Goal: Task Accomplishment & Management: Use online tool/utility

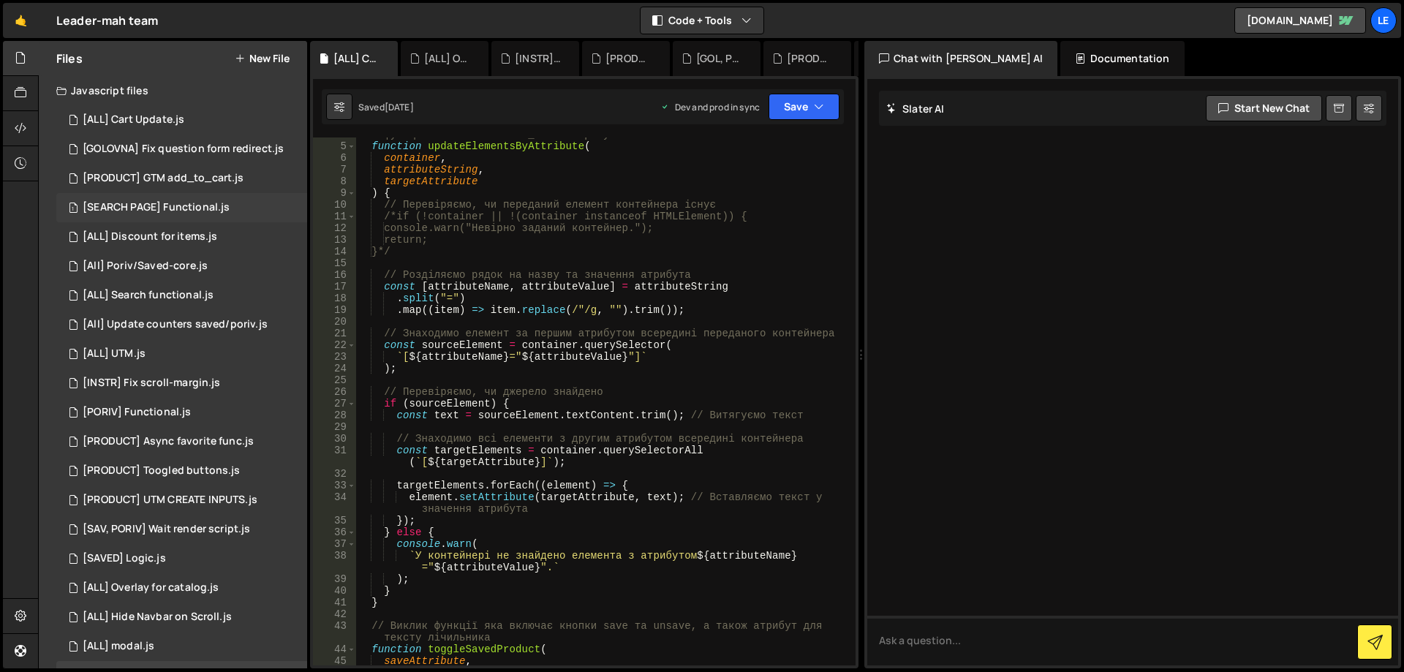
click at [174, 208] on div "[SEARCH PAGE] Functional.js" at bounding box center [156, 207] width 147 height 13
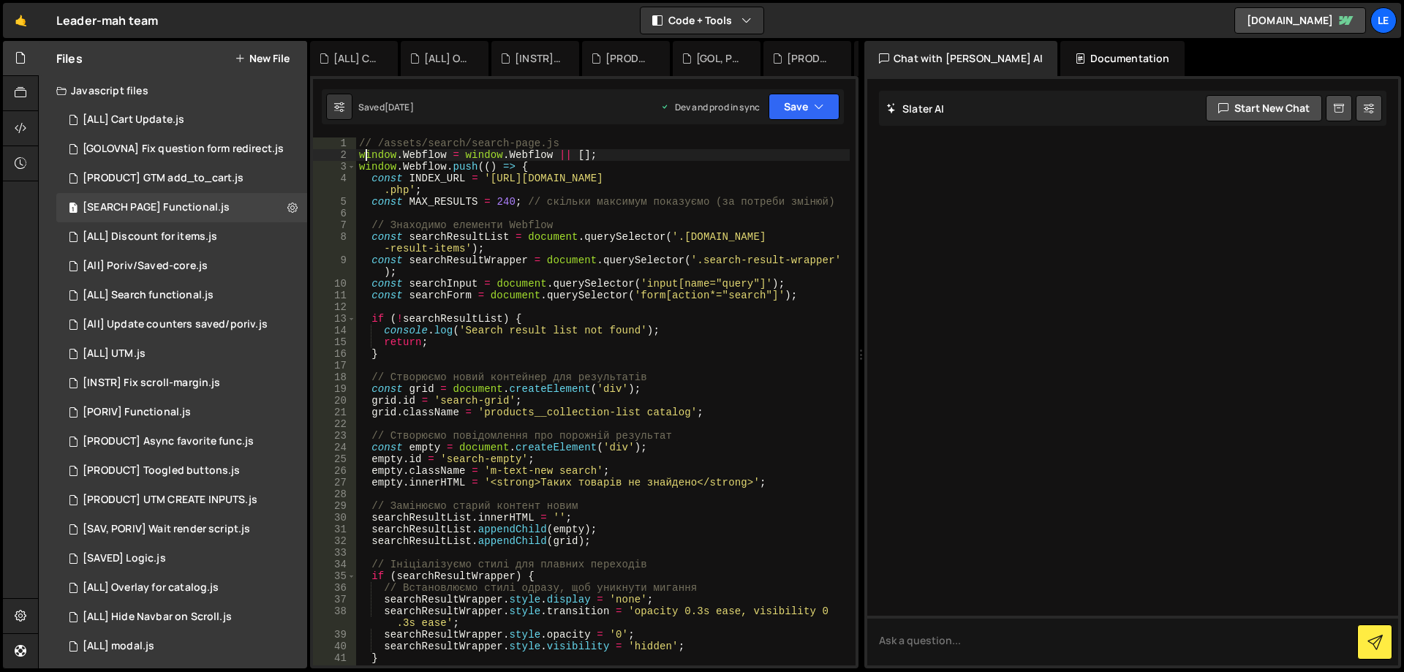
drag, startPoint x: 362, startPoint y: 152, endPoint x: 561, endPoint y: 241, distance: 217.7
click at [559, 242] on div "// /assets/search/search-page.js window . Webflow = window . Webflow || [ ] ; w…" at bounding box center [603, 412] width 494 height 551
type textarea "// Знаходимо елементи Webflow const searchResultList = document.querySelector('…"
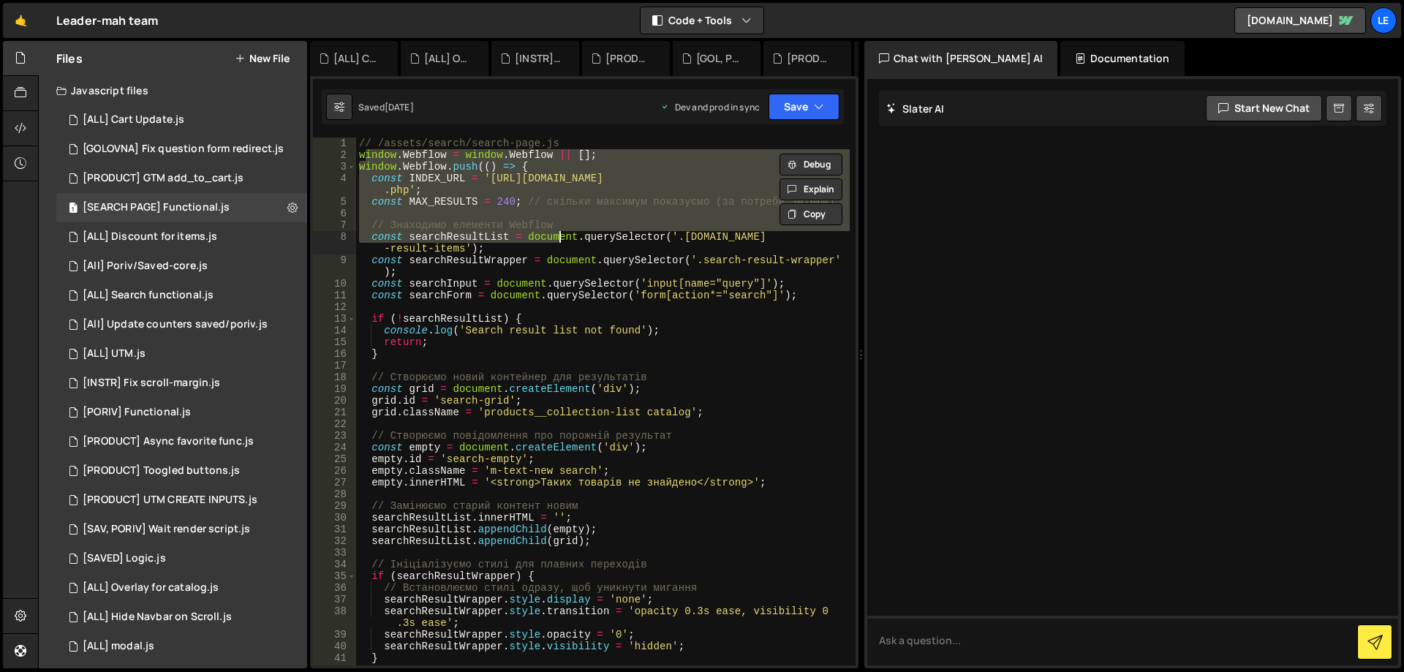
click at [616, 304] on div "// /assets/search/search-page.js window . Webflow = window . Webflow || [ ] ; w…" at bounding box center [603, 412] width 494 height 551
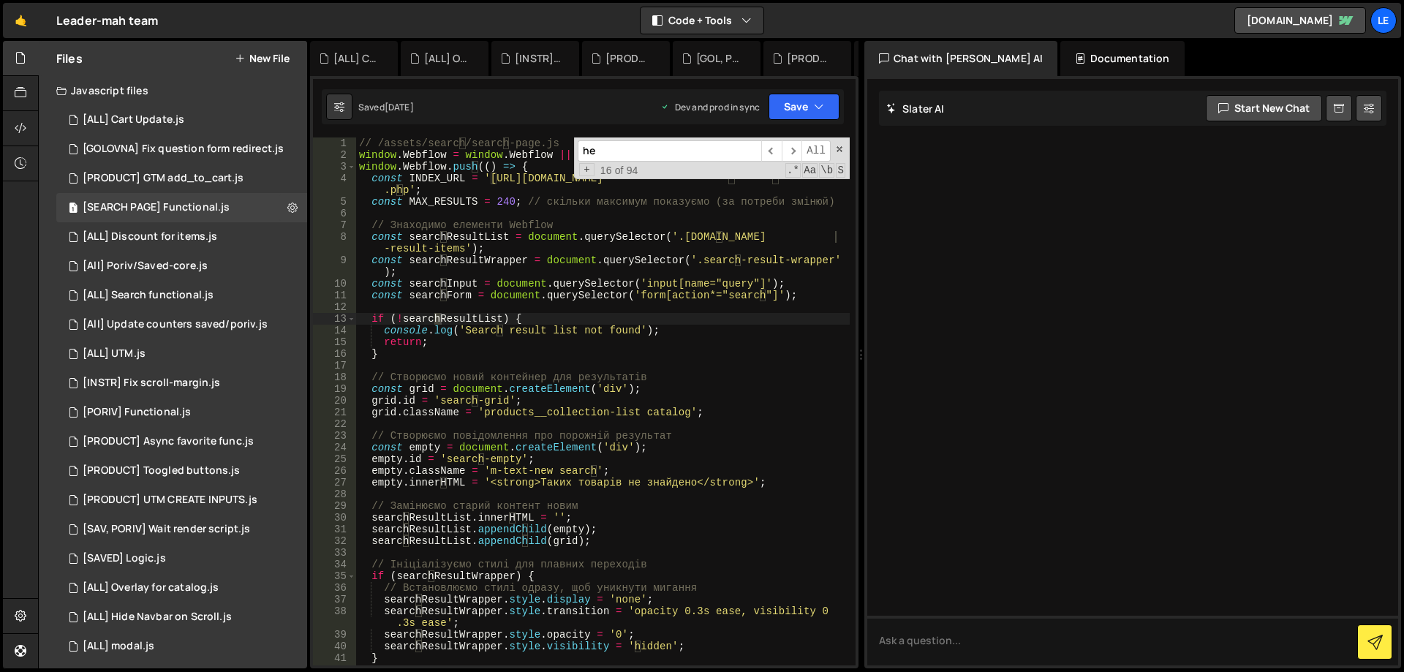
scroll to position [22, 0]
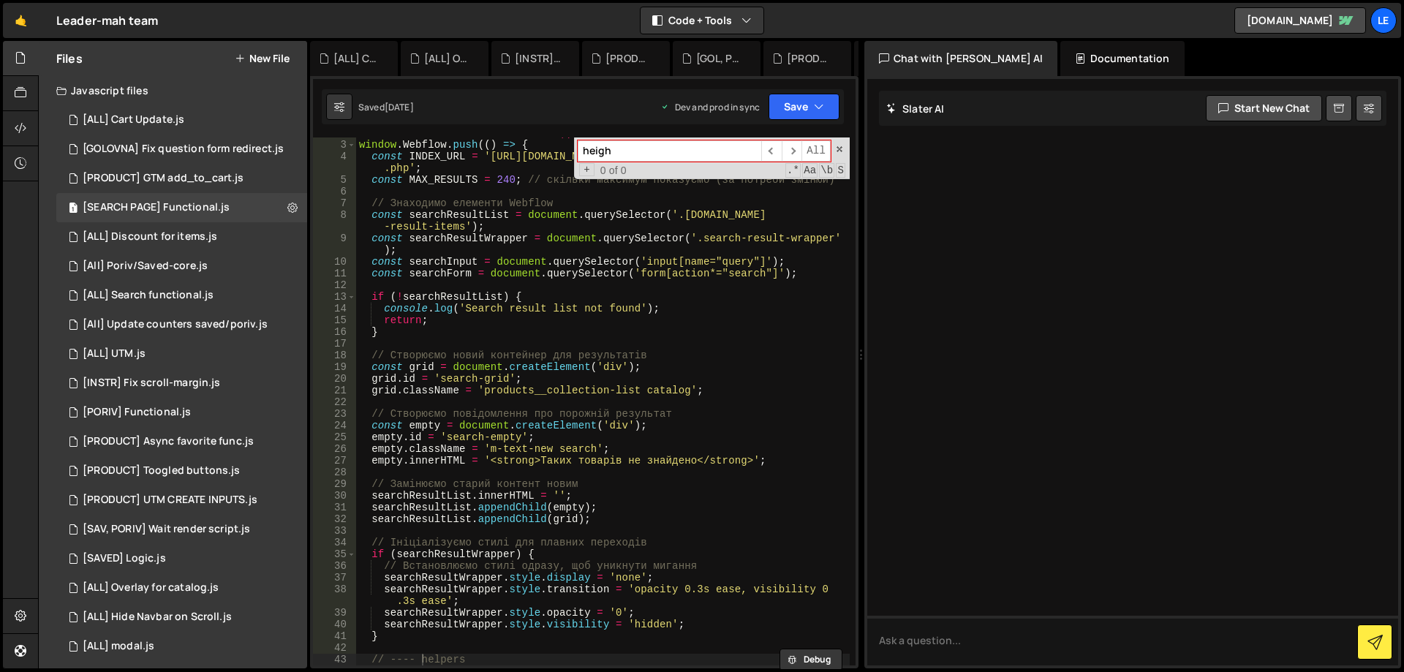
type input "height"
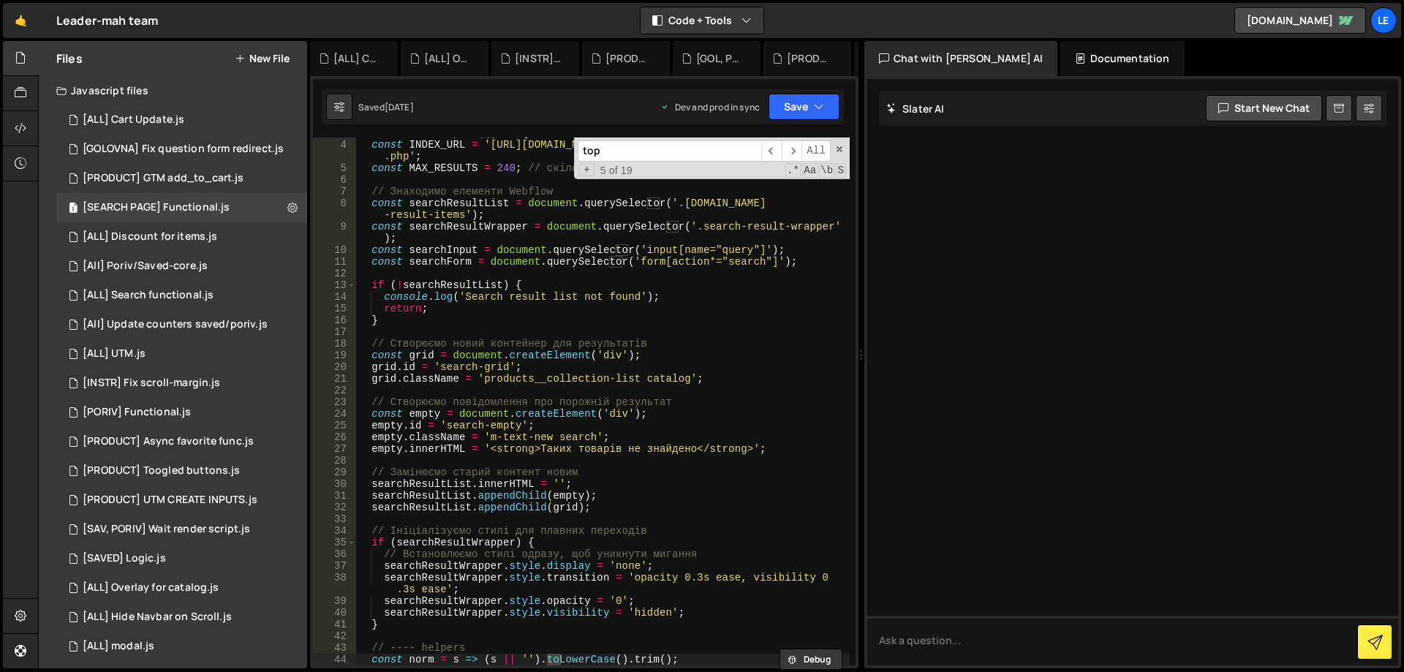
scroll to position [1585, 0]
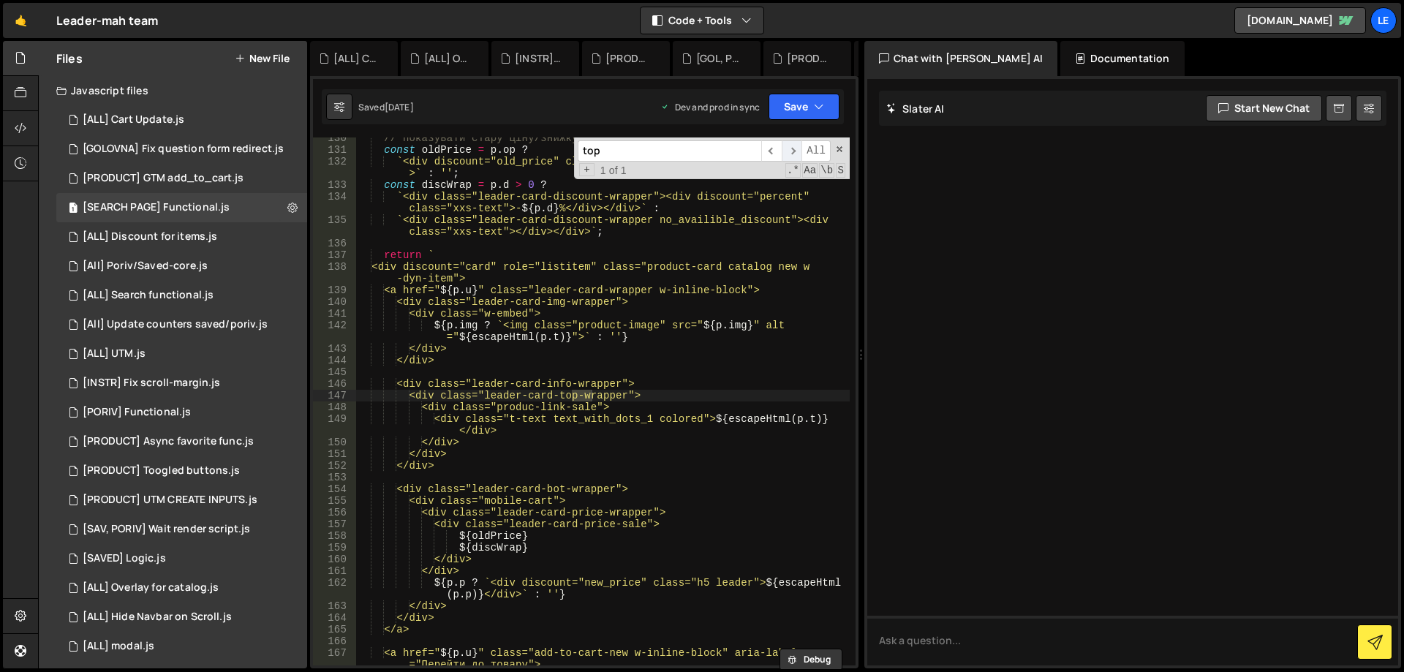
type input "top"
click at [796, 150] on span "​" at bounding box center [792, 150] width 20 height 21
click at [782, 151] on span "​" at bounding box center [792, 150] width 20 height 21
click at [838, 148] on span at bounding box center [839, 149] width 10 height 10
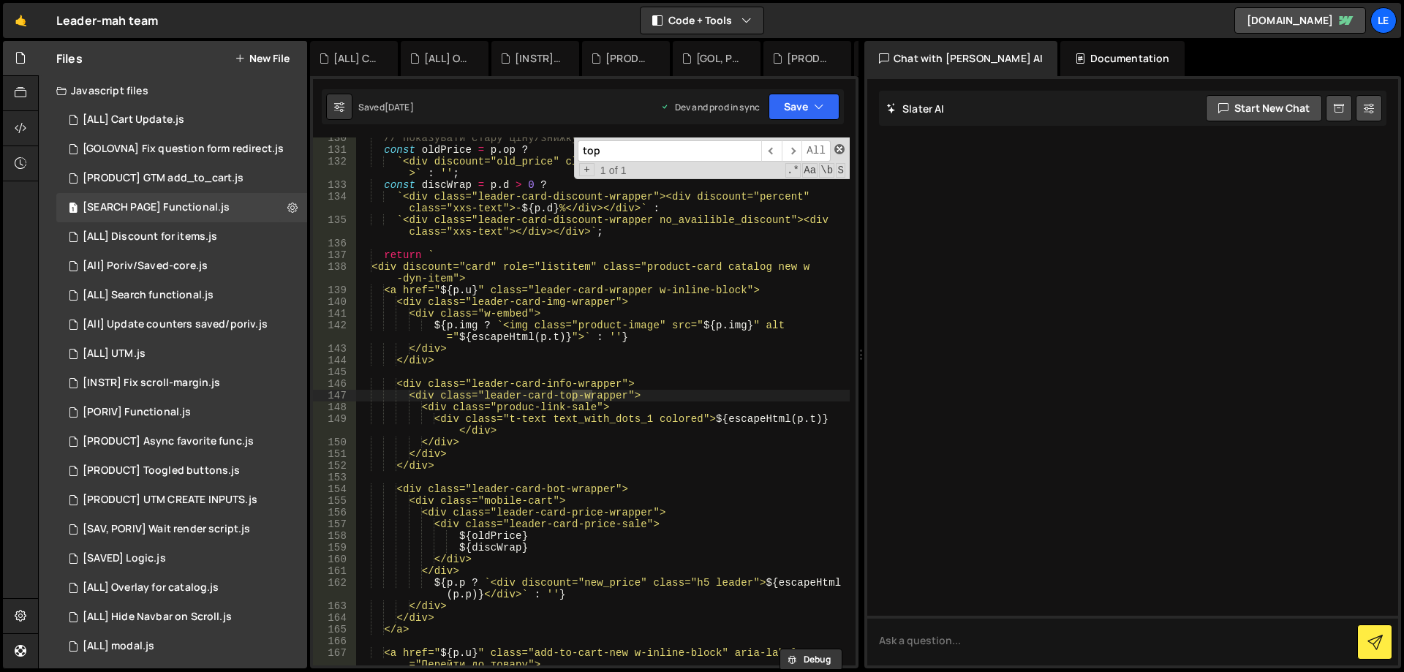
type textarea "<div class="leader-card-top-wrapper">"
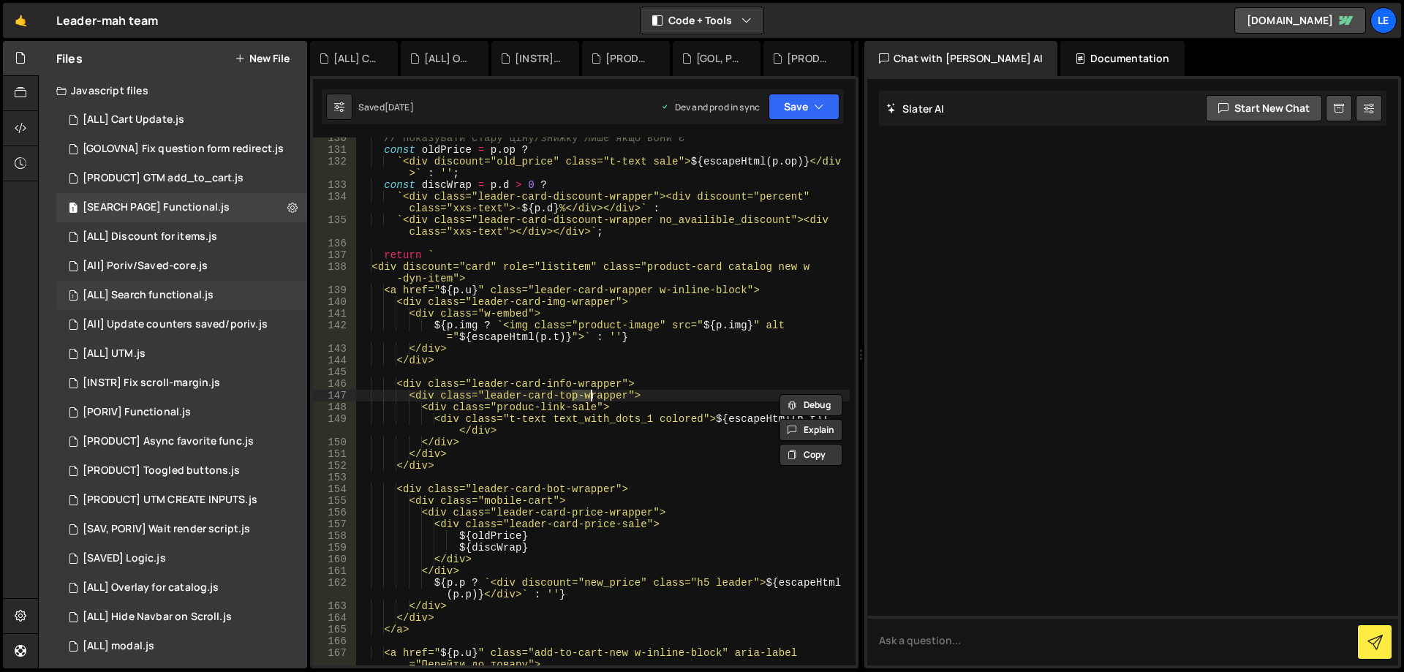
click at [216, 292] on div "1 [ALL] Search functional.js 0" at bounding box center [181, 295] width 251 height 29
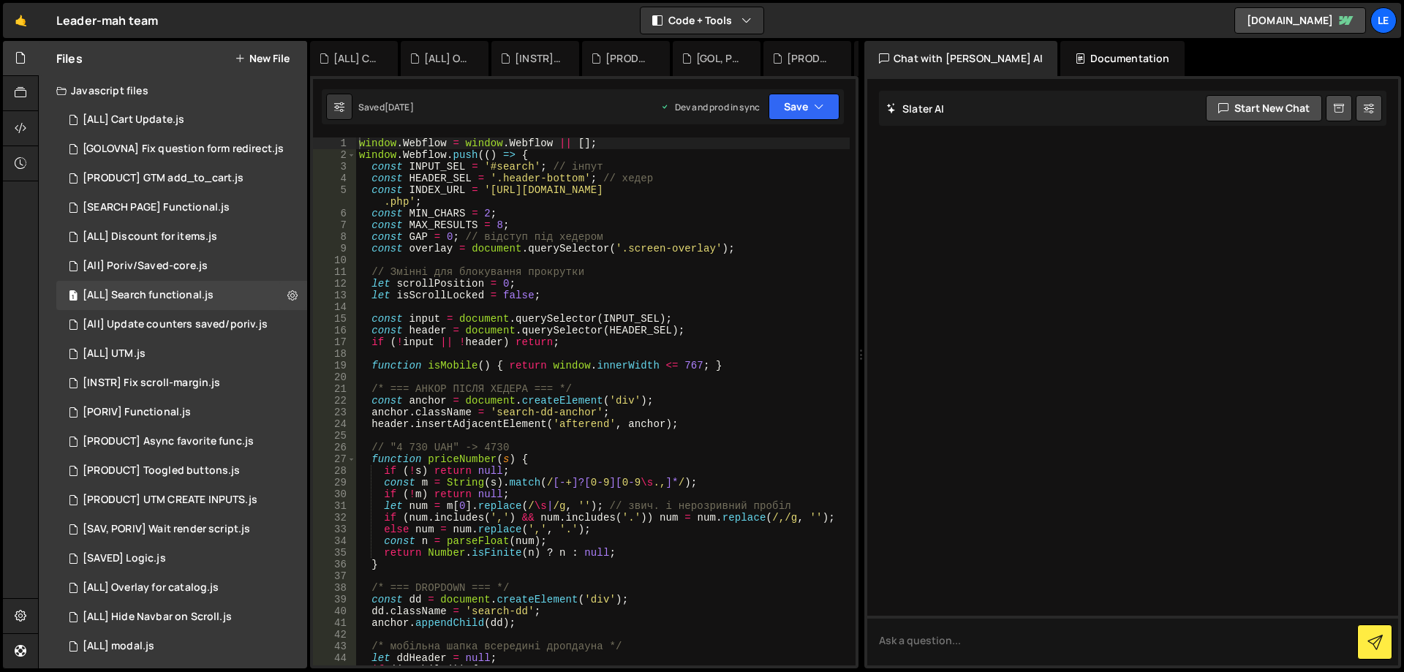
type textarea "// Змінні для блокування прокрутки"
click at [569, 274] on div "window . Webflow = window . Webflow || [ ] ; window . Webflow . push (( ) => { …" at bounding box center [603, 412] width 494 height 551
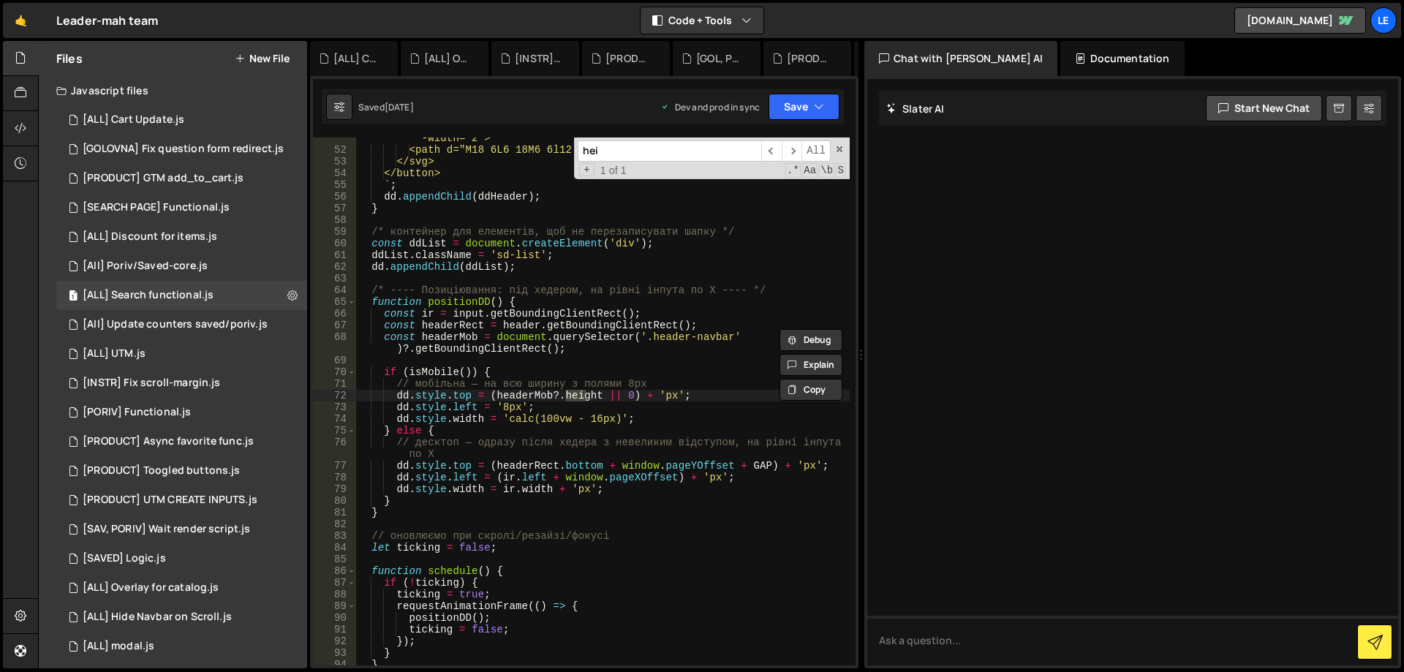
scroll to position [614, 0]
type input "height"
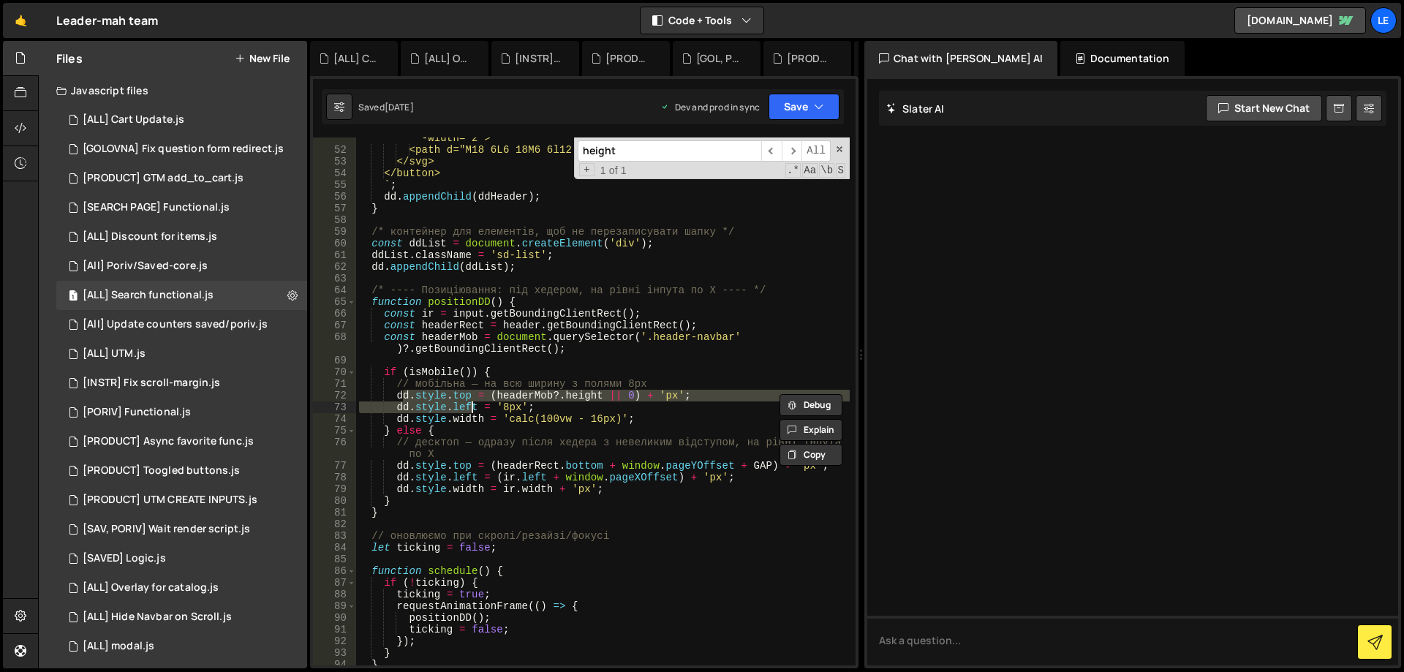
drag, startPoint x: 414, startPoint y: 396, endPoint x: 491, endPoint y: 410, distance: 78.2
click at [491, 410] on div "<svg viewBox="0 0 24 24" fill="none" stroke="currentColor" stroke -width="2"> <…" at bounding box center [603, 402] width 494 height 563
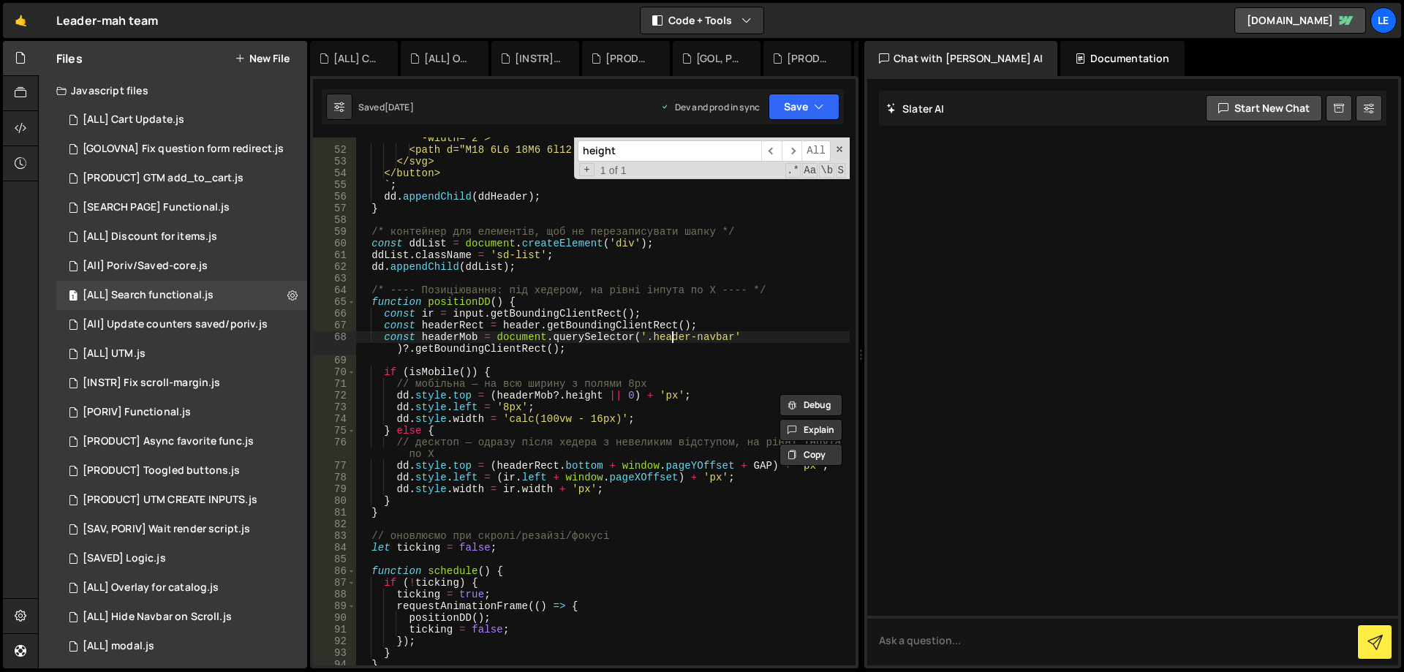
click at [673, 334] on div "<svg viewBox="0 0 24 24" fill="none" stroke="currentColor" stroke -width="2"> <…" at bounding box center [603, 402] width 494 height 563
type textarea "});"
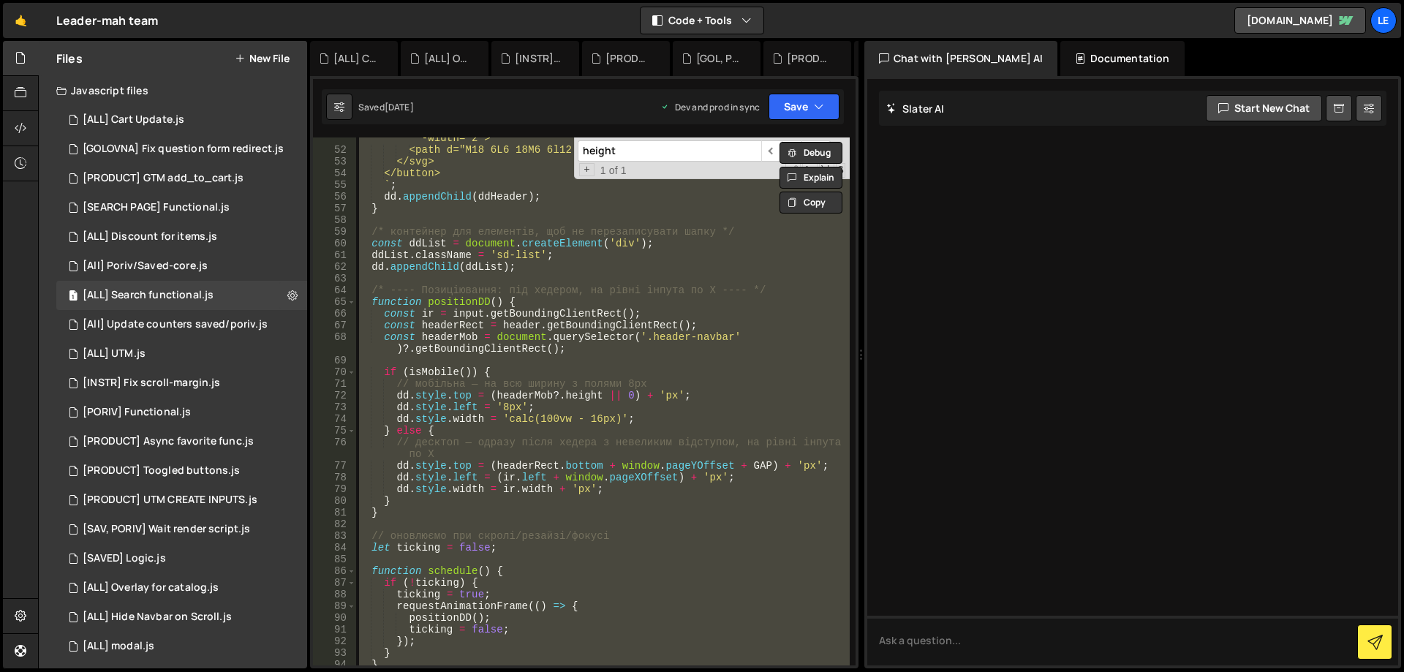
paste textarea
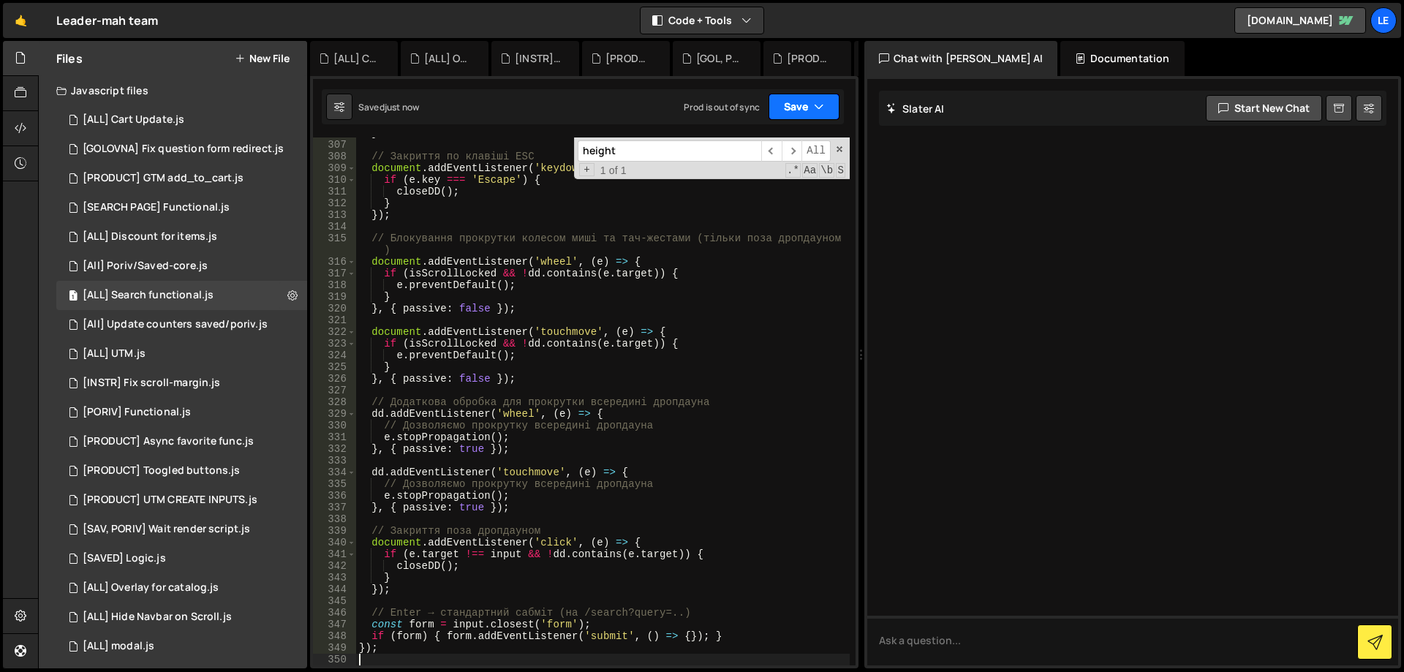
click at [795, 108] on button "Save" at bounding box center [804, 107] width 71 height 26
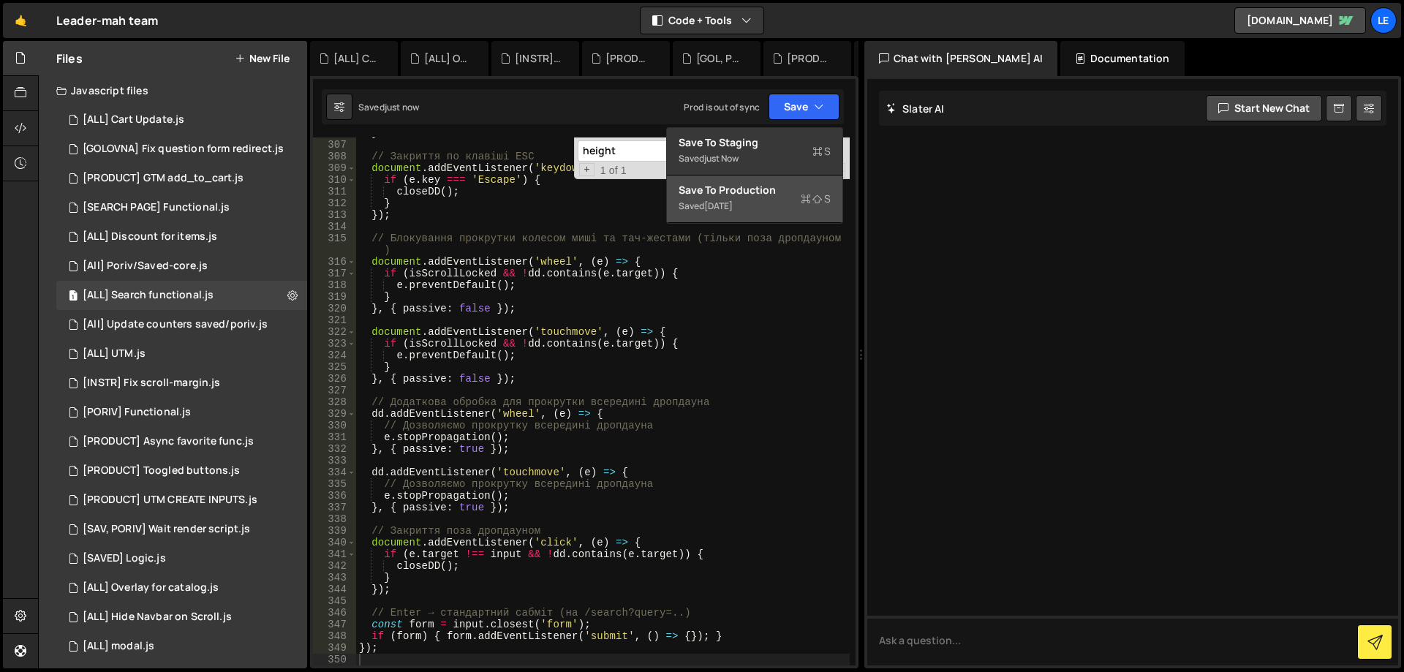
click at [758, 192] on div "Save to Production S" at bounding box center [755, 190] width 152 height 15
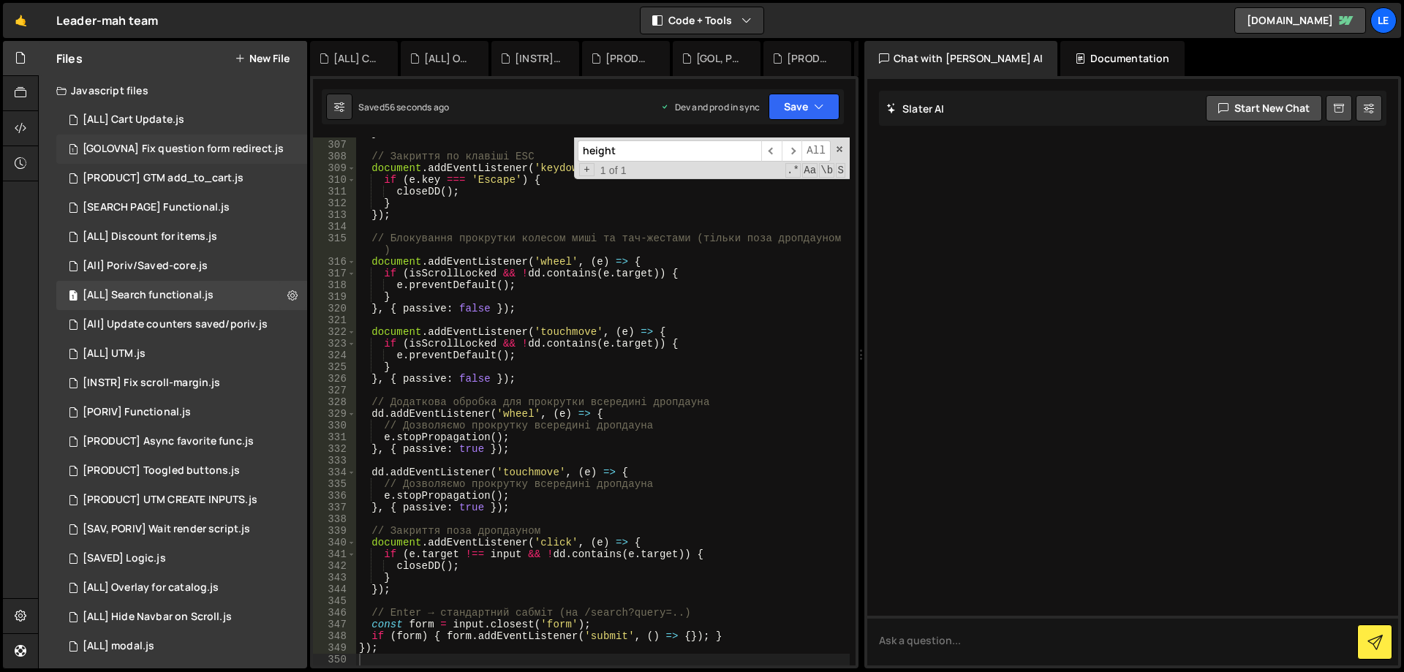
click at [197, 146] on div "[GOLOVNA] Fix question form redirect.js" at bounding box center [183, 149] width 201 height 13
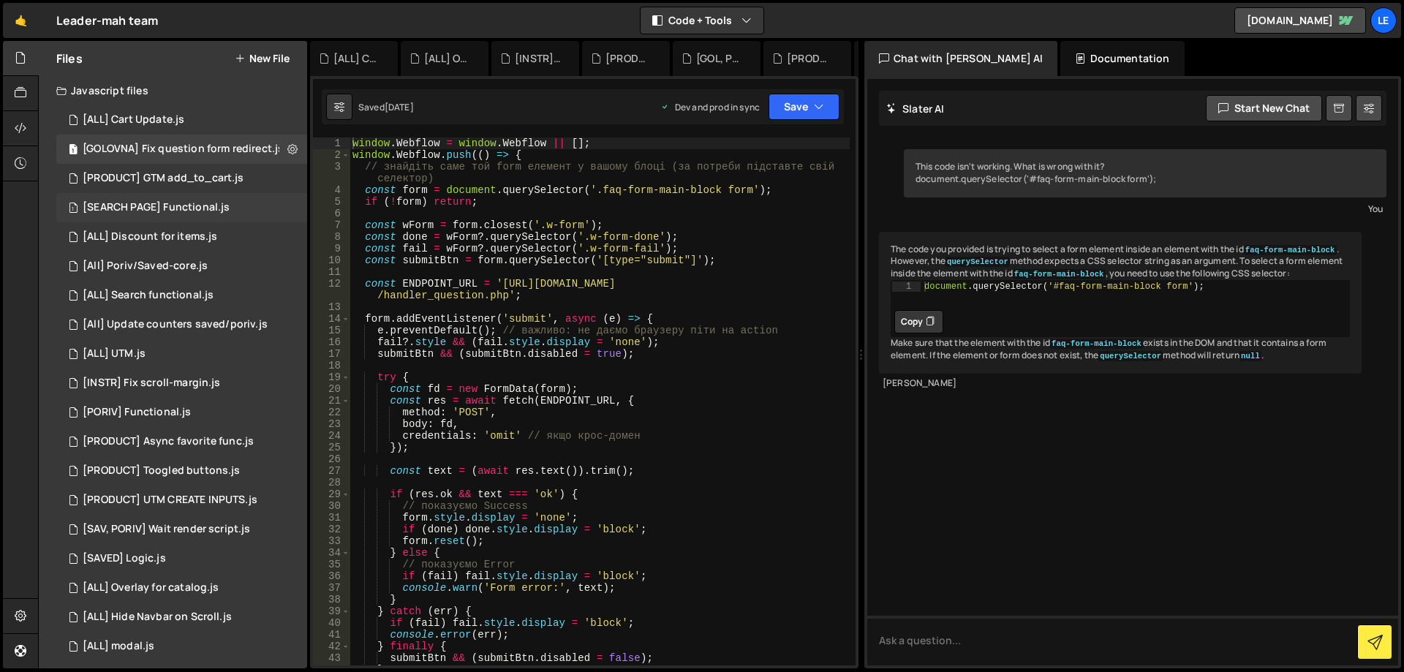
click at [199, 208] on div "[SEARCH PAGE] Functional.js" at bounding box center [156, 207] width 147 height 13
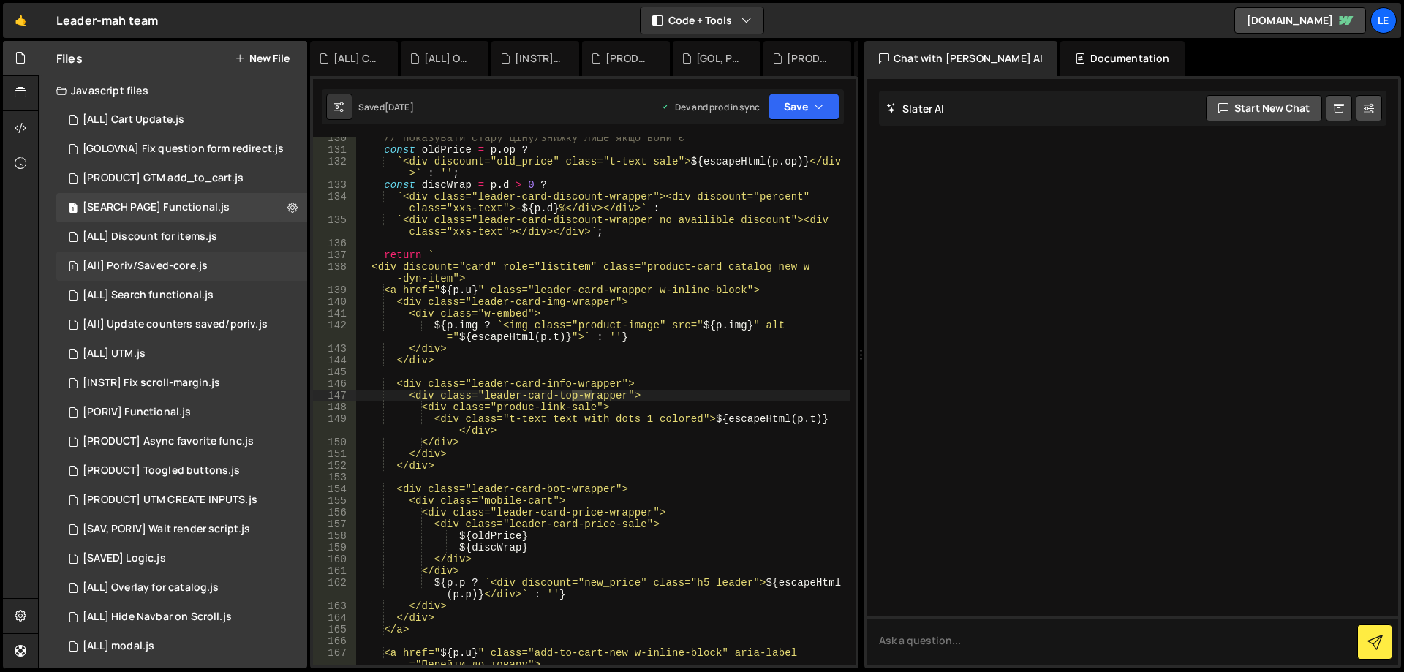
click at [200, 263] on div "[All] Poriv/Saved-core.js" at bounding box center [145, 266] width 125 height 13
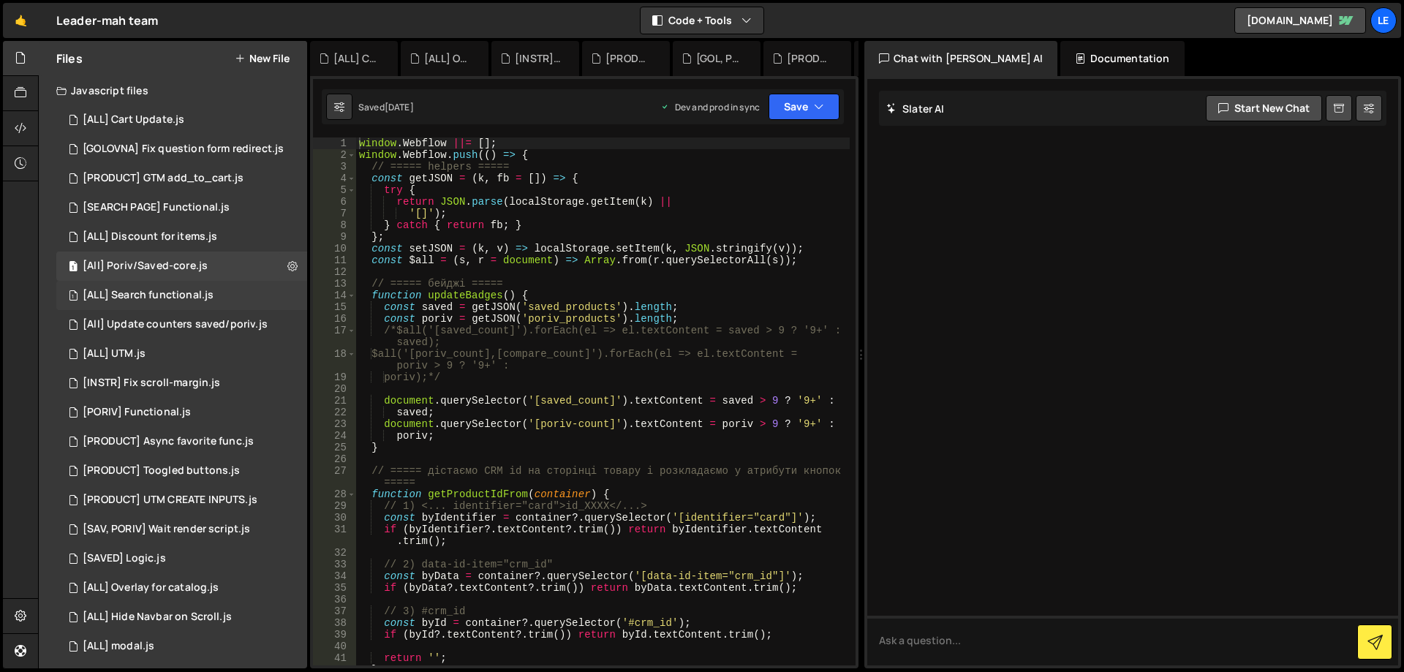
click at [198, 293] on div "[ALL] Search functional.js" at bounding box center [148, 295] width 131 height 13
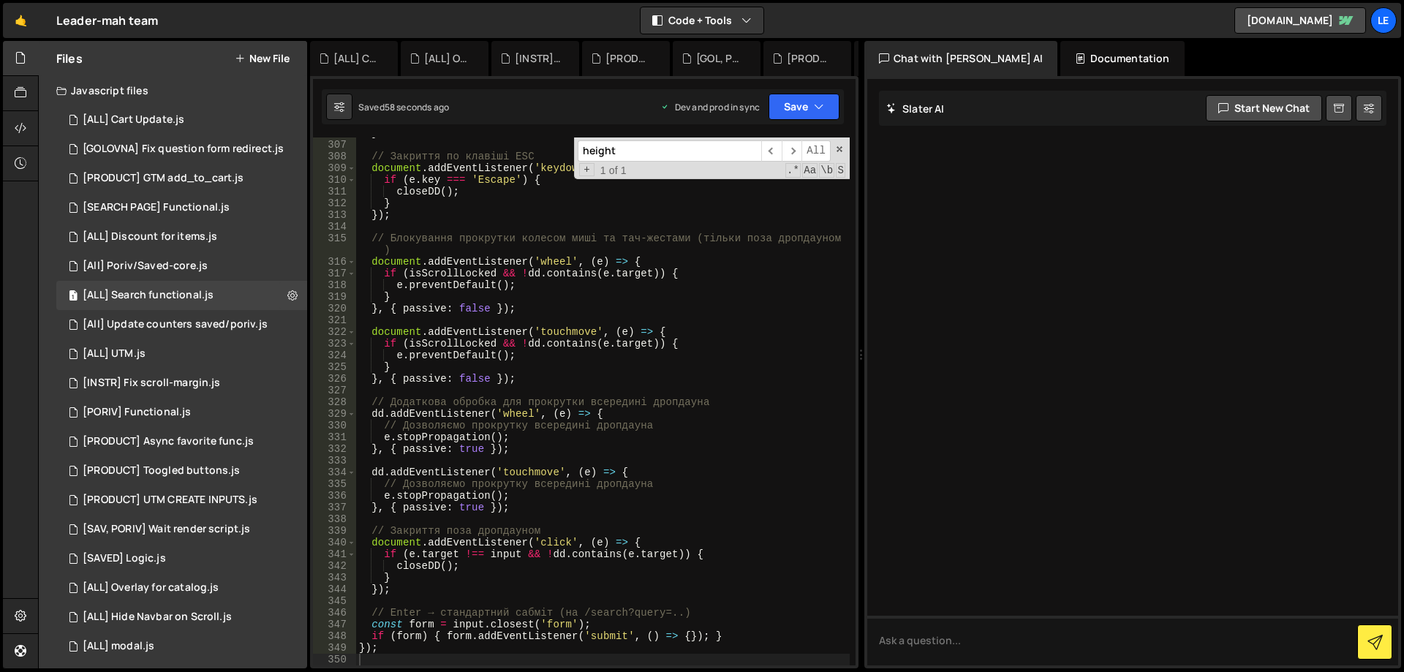
type textarea "}"
click at [589, 299] on div "} // Закриття по клавіші ESC document . addEventListener ( 'keydown' , ( e ) =>…" at bounding box center [603, 402] width 494 height 551
paste input "scroll-now"
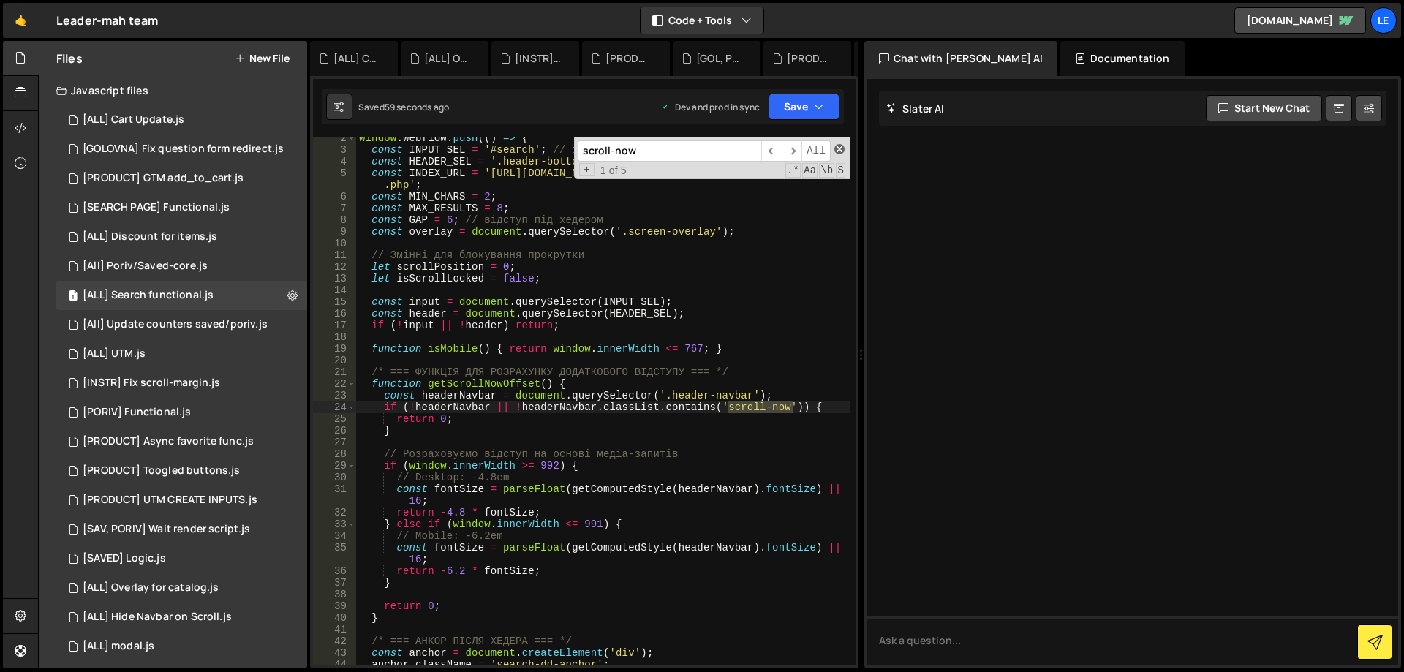
type input "scroll-now"
click at [837, 151] on span at bounding box center [839, 149] width 10 height 10
type textarea "if (!headerNavbar || !headerNavbar.classList.contains('scroll-now')) {"
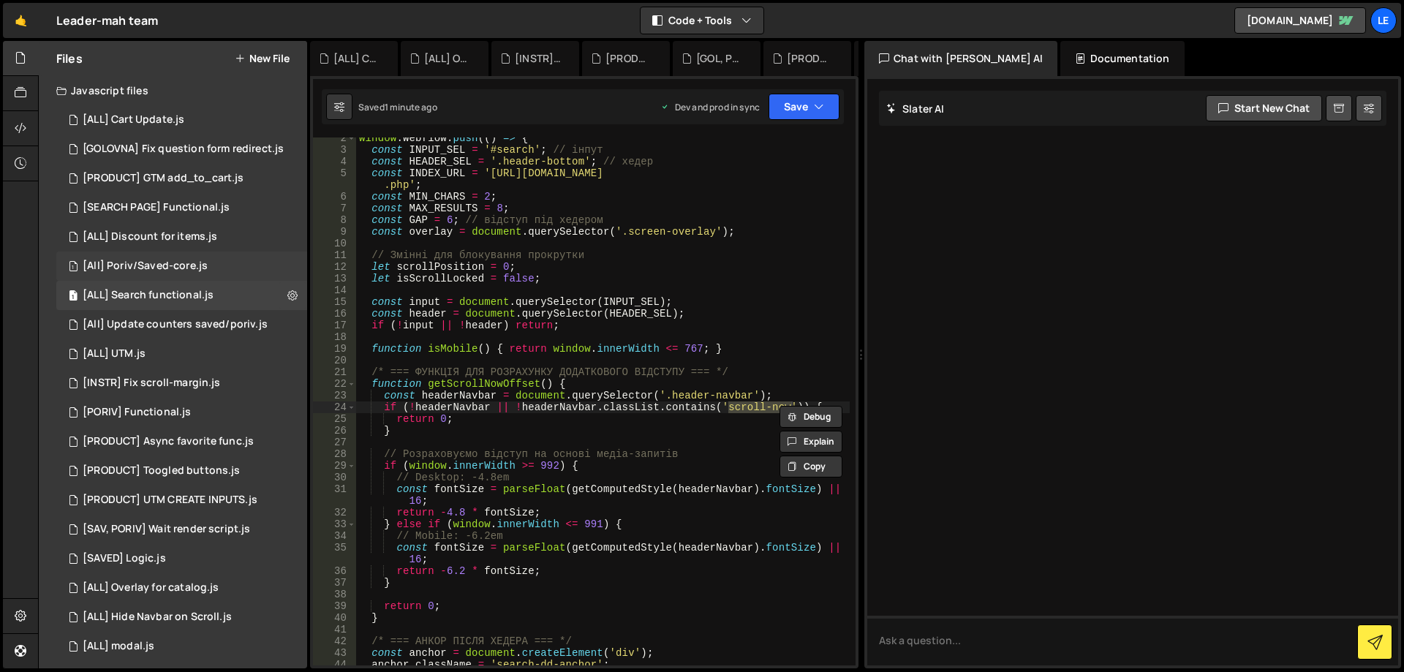
click at [176, 271] on div "[All] Poriv/Saved-core.js" at bounding box center [145, 266] width 125 height 13
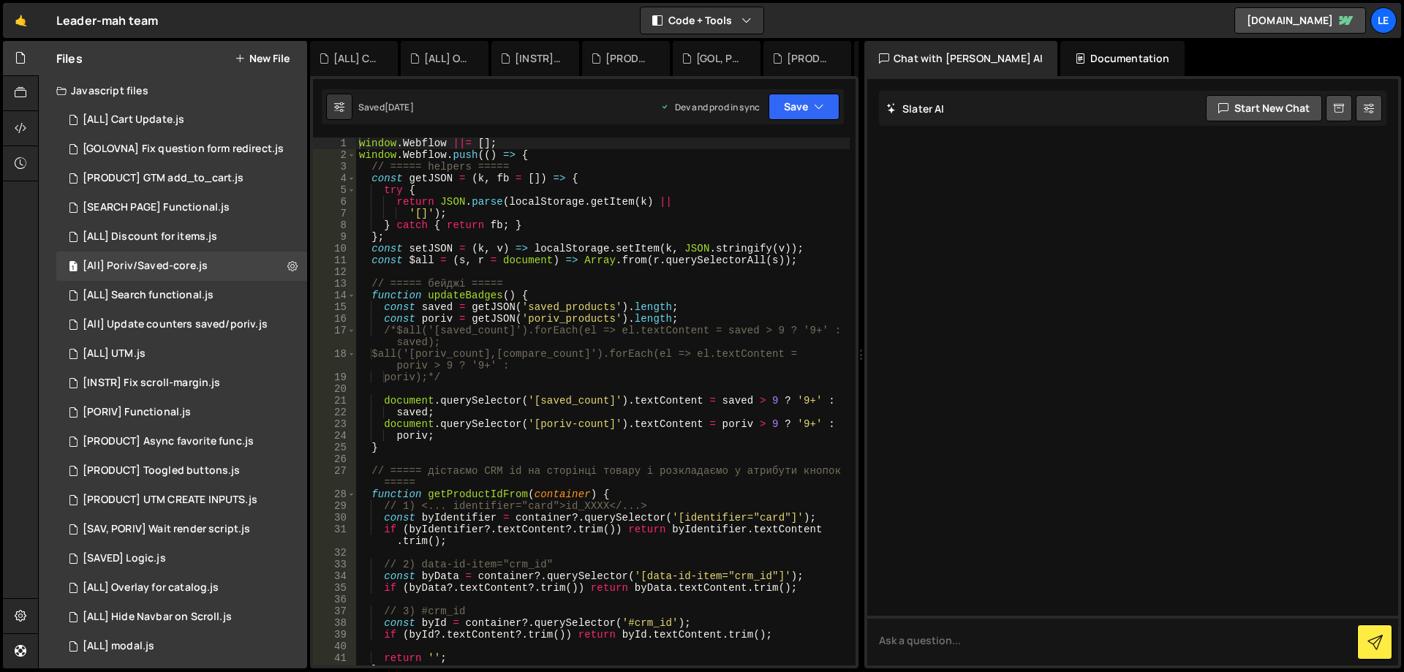
type textarea "// ===== бейджі ====="
click at [581, 287] on div "window . Webflow ||= [ ] ; window . Webflow . push (( ) => { // ===== helpers =…" at bounding box center [603, 412] width 494 height 551
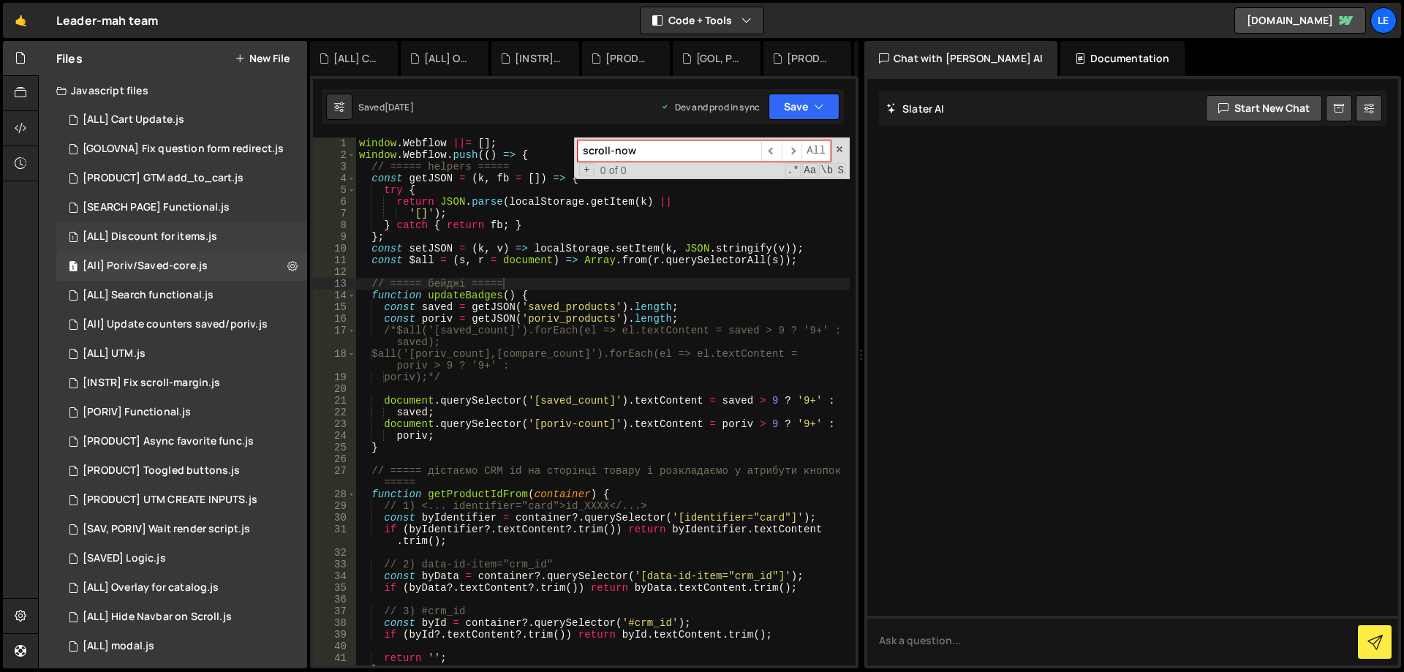
type input "scroll-now"
click at [184, 233] on div "[ALL] Discount for items.js" at bounding box center [150, 236] width 135 height 13
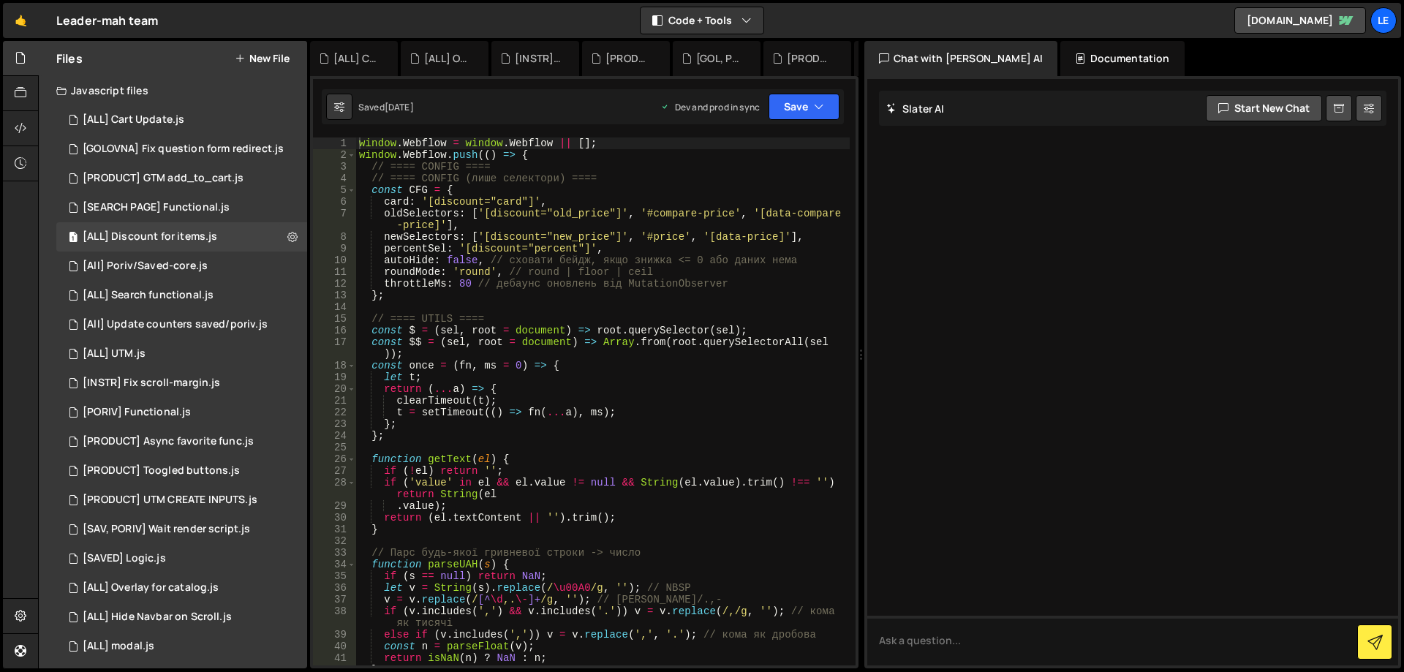
type textarea "throttleMs: 80 // дебаунс оновлень від MutationObserver"
click at [499, 281] on div "window . Webflow = window . Webflow || [ ] ; window . Webflow . push (( ) => { …" at bounding box center [603, 412] width 494 height 551
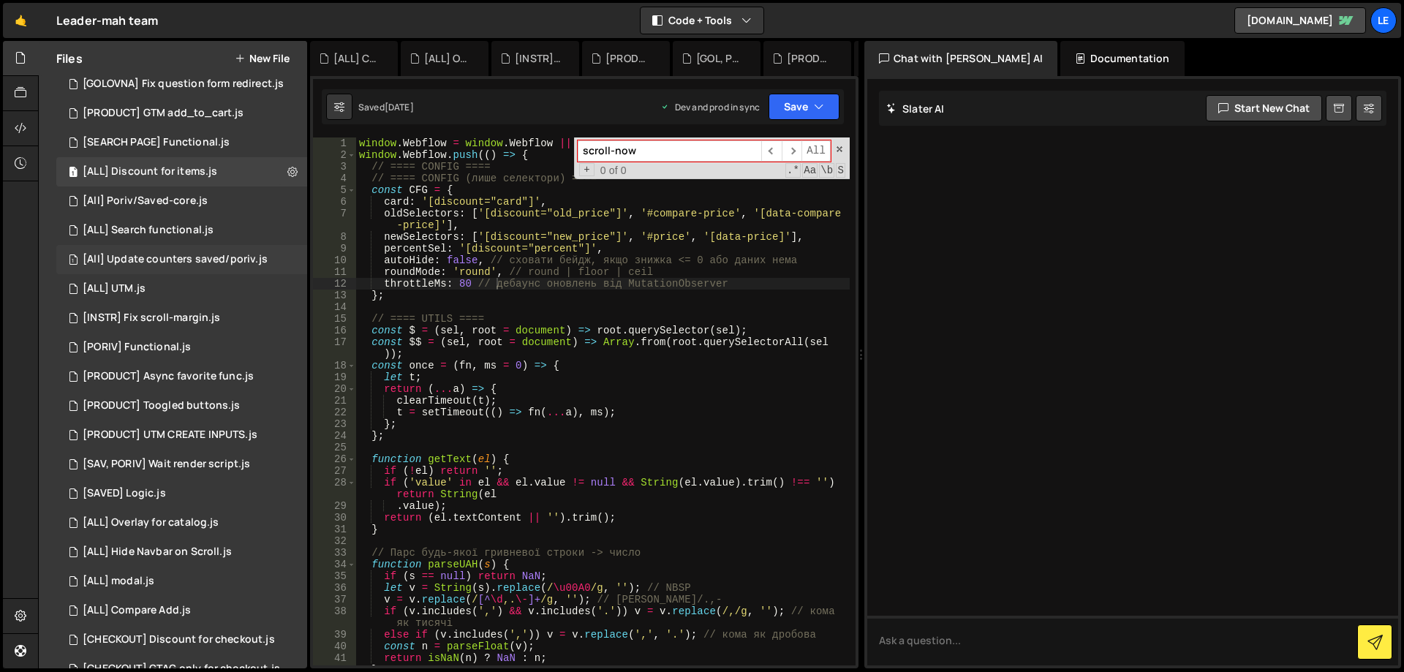
scroll to position [73, 0]
type input "scroll-now"
click at [200, 310] on div "[INSTR] Fix scroll-margin.js" at bounding box center [151, 309] width 137 height 13
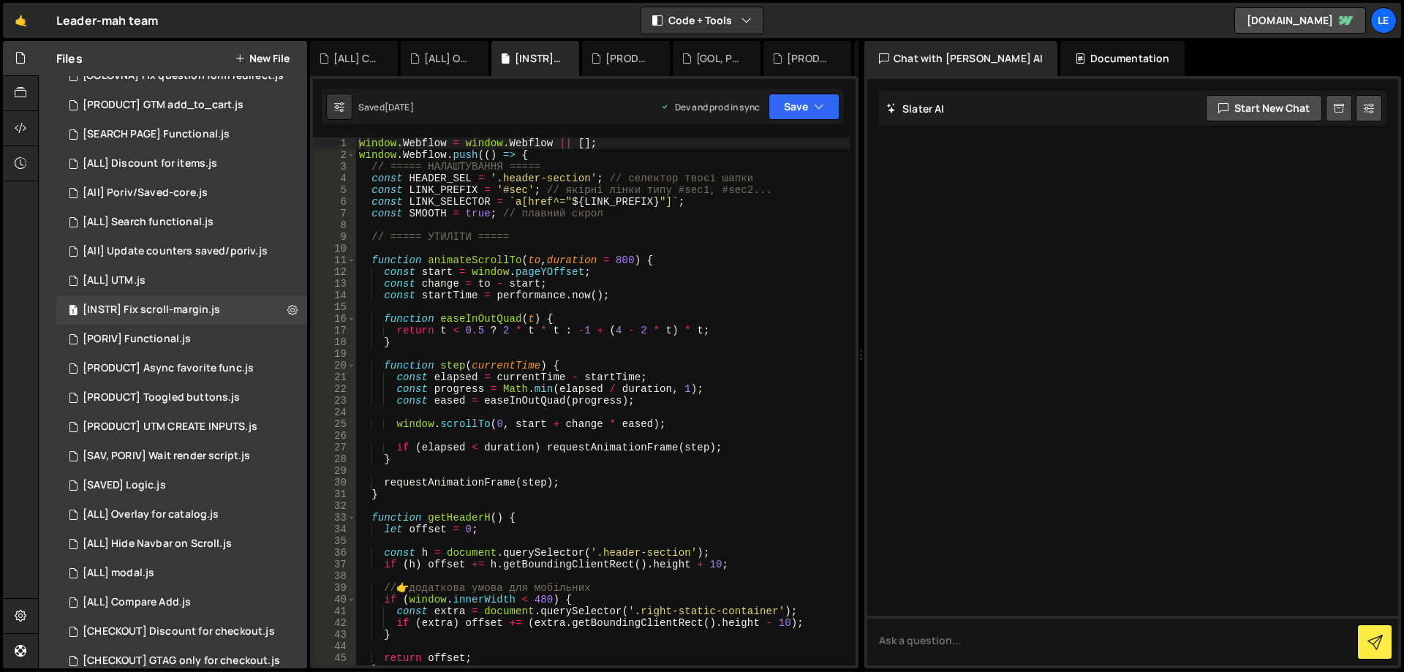
click at [543, 312] on div "window . Webflow = window . Webflow || [ ] ; window . Webflow . push (( ) => { …" at bounding box center [603, 412] width 494 height 551
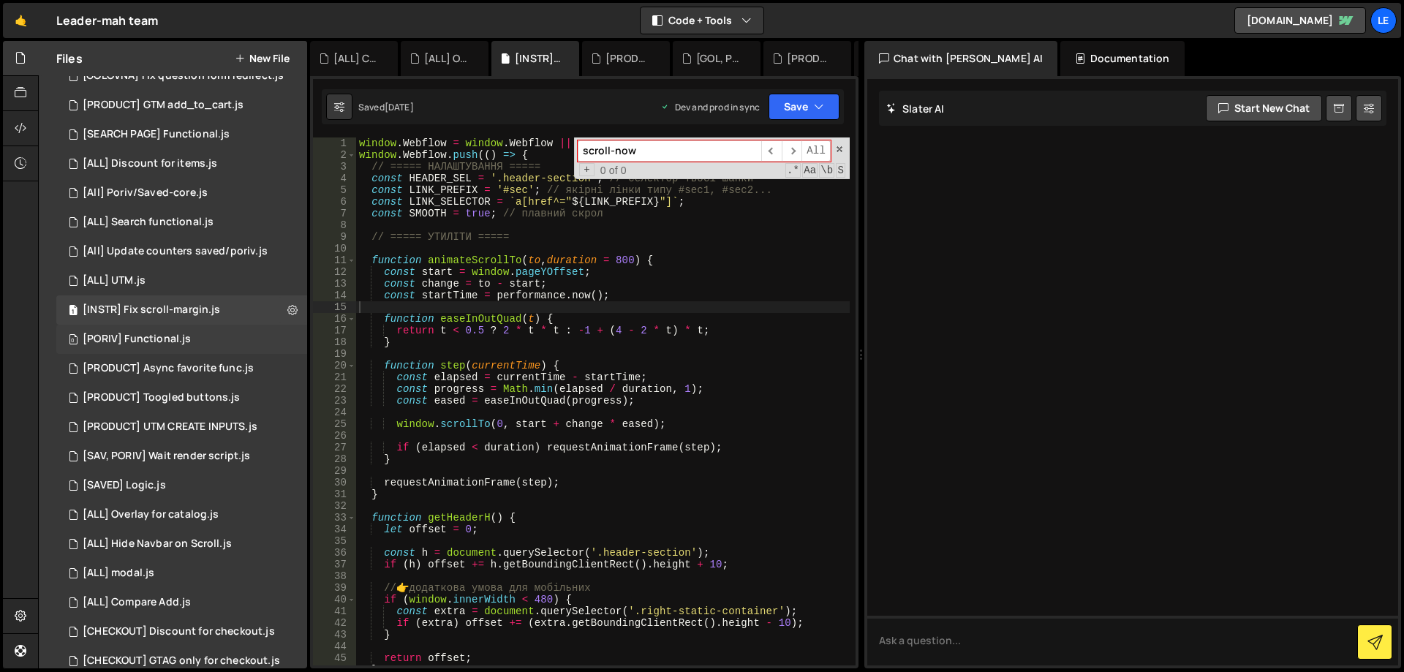
type input "scroll-now"
click at [184, 336] on div "[PORIV] Functional.js" at bounding box center [137, 339] width 108 height 13
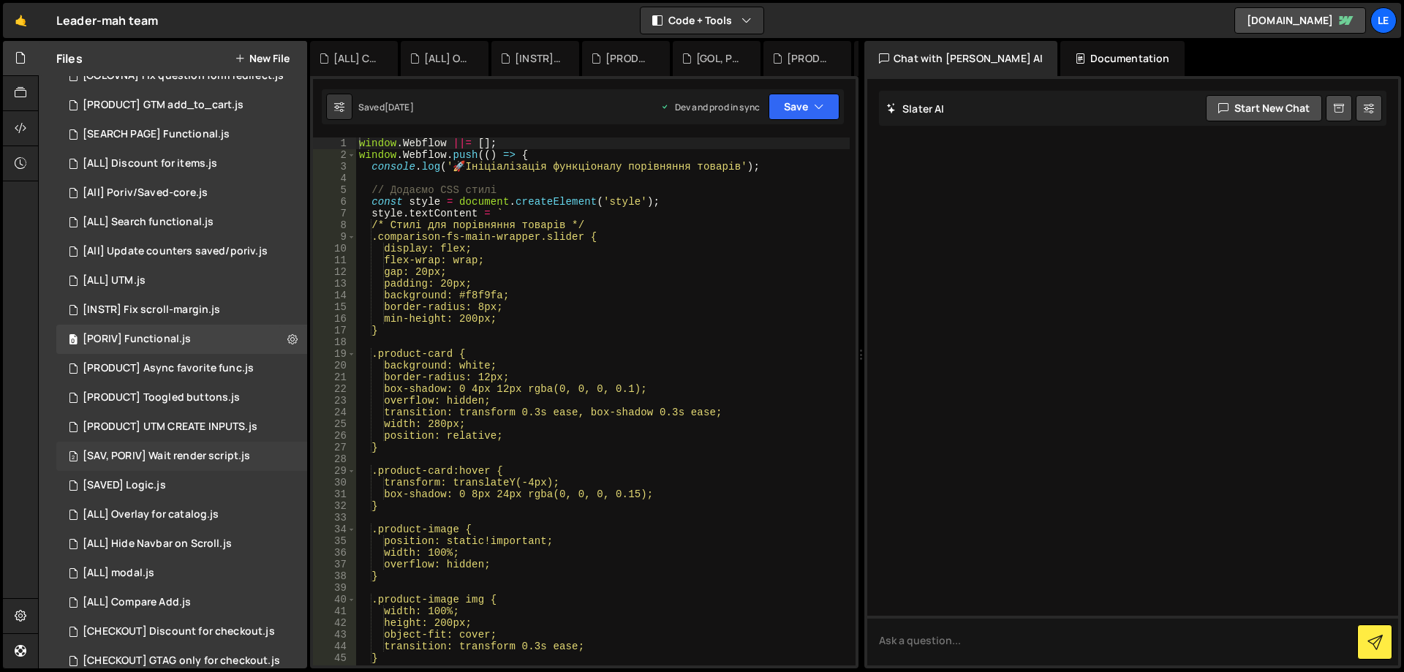
click at [205, 450] on div "[SAV, PORIV] Wait render script.js" at bounding box center [166, 456] width 167 height 13
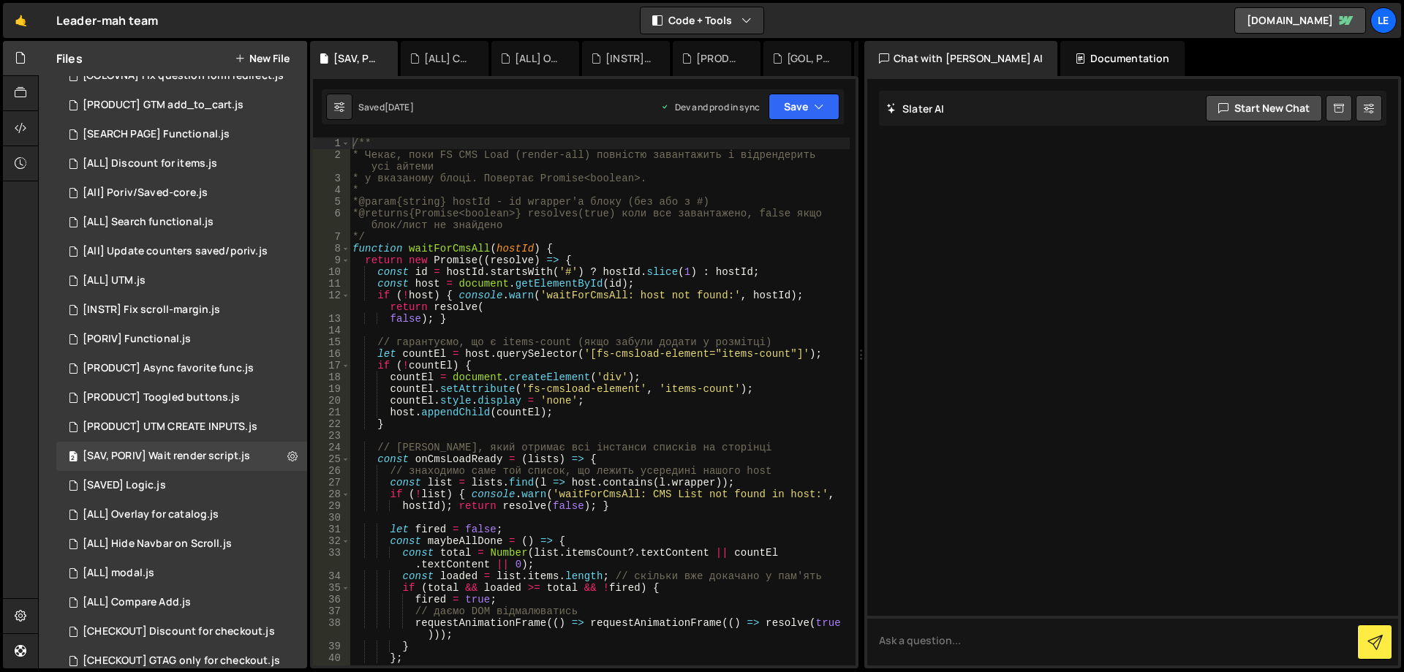
type textarea "countEl.setAttribute('fs-cmsload-element', 'items-count');"
click at [565, 392] on div "/** * Чекає, поки FS CMS Load (render-all) повністю завантажить і відрендерить …" at bounding box center [600, 412] width 500 height 551
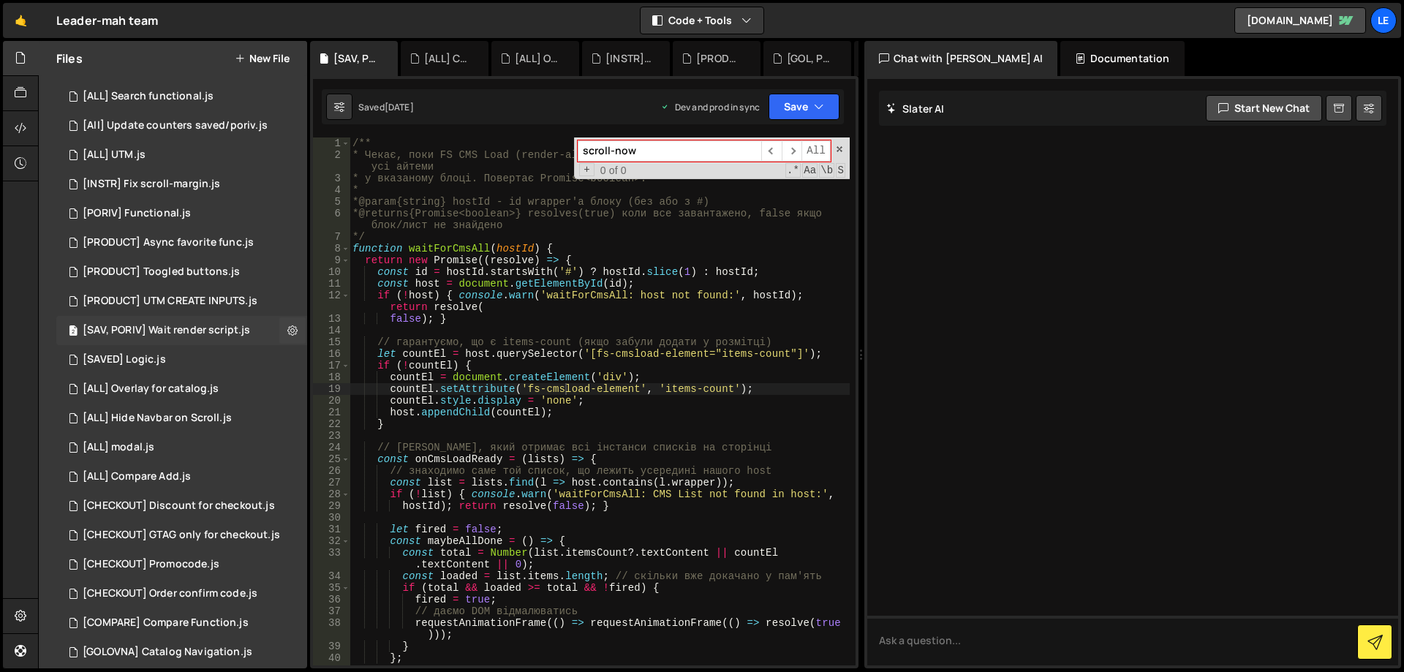
scroll to position [219, 0]
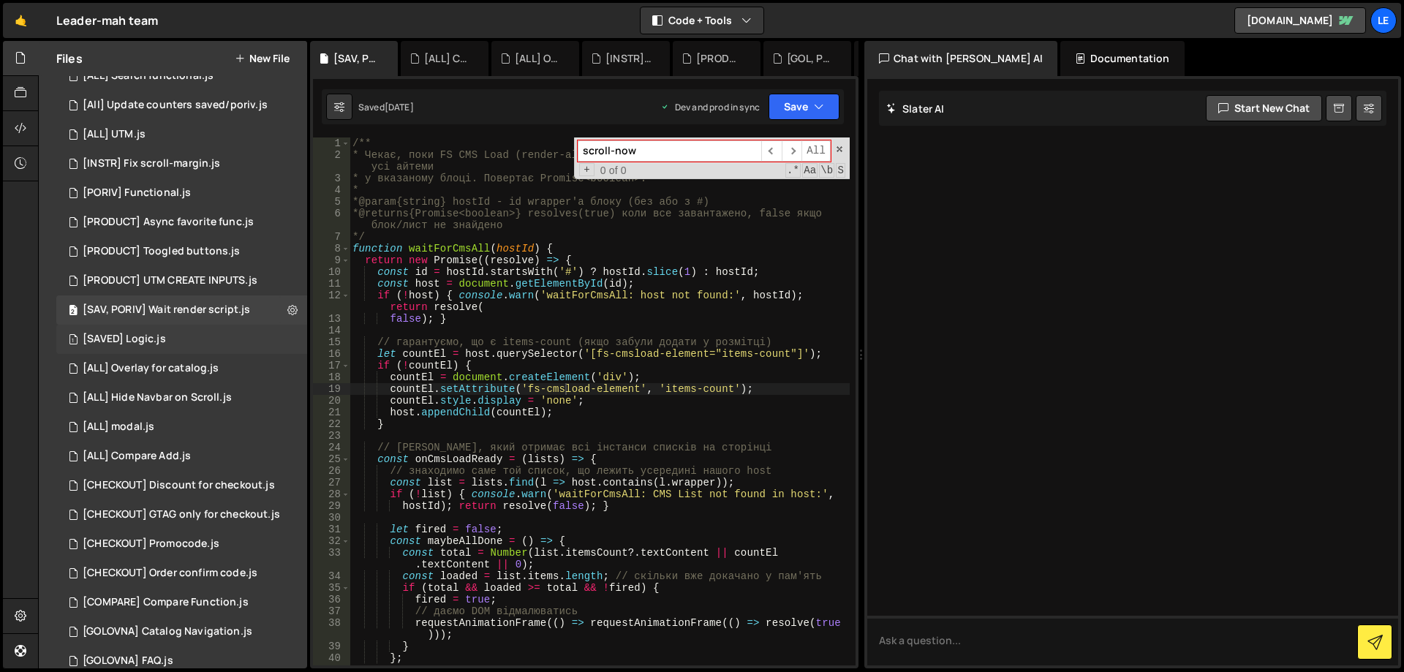
type input "scroll-now"
click at [209, 339] on div "1 [SAVED] Logic.js 0" at bounding box center [181, 339] width 251 height 29
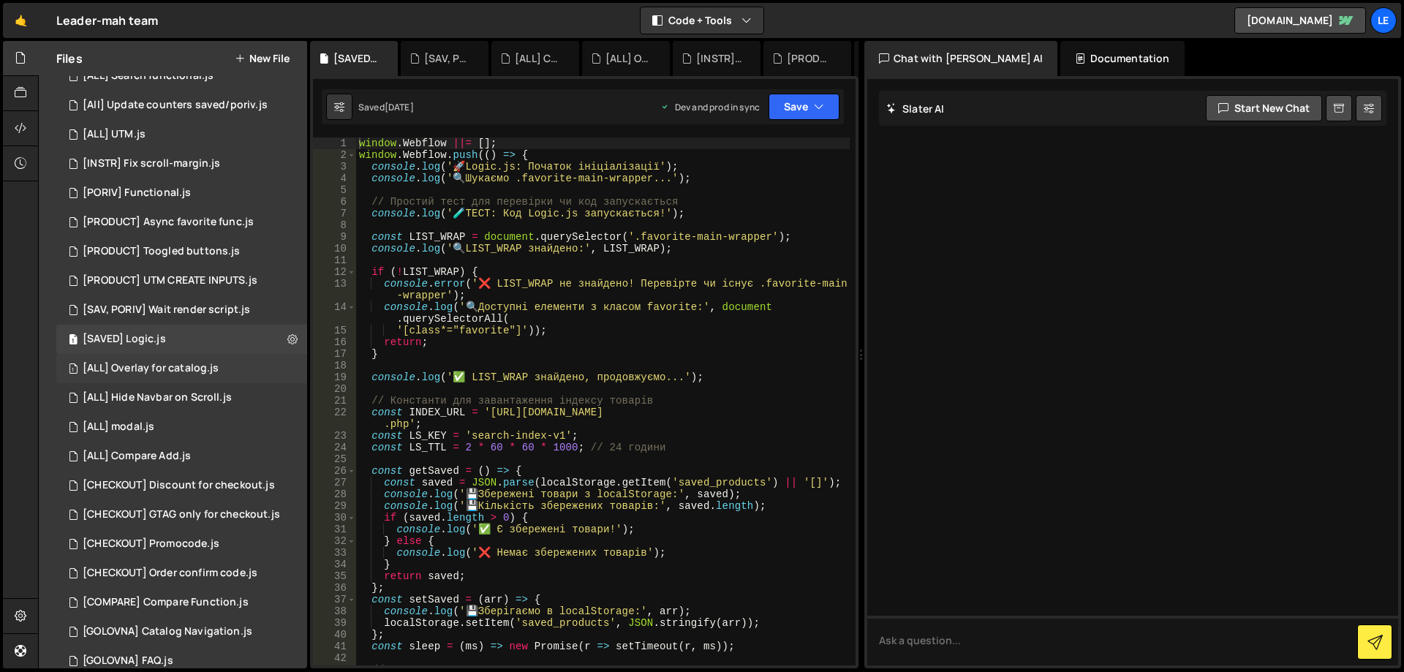
click at [185, 369] on div "[ALL] Overlay for catalog.js" at bounding box center [151, 368] width 136 height 13
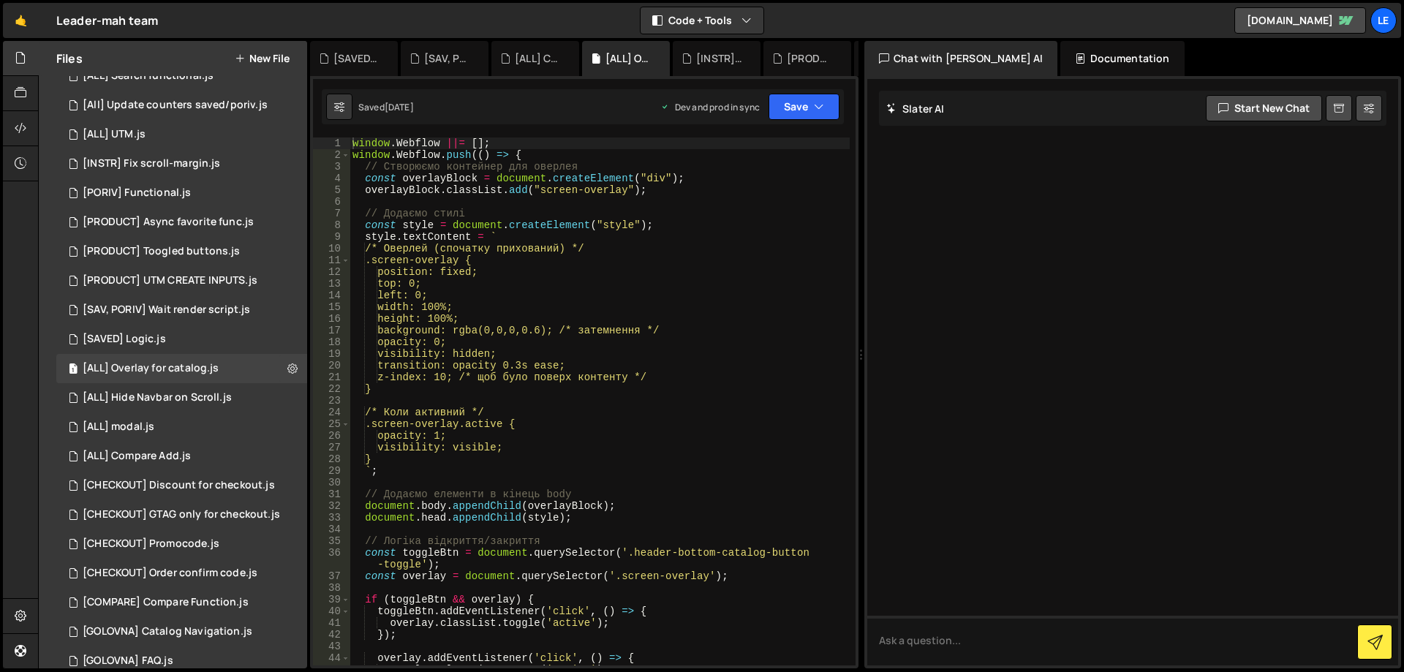
type textarea "visibility: hidden;"
click at [521, 355] on div "window . Webflow ||= [ ] ; window . Webflow . push (( ) => { // Створюємо конте…" at bounding box center [600, 412] width 500 height 551
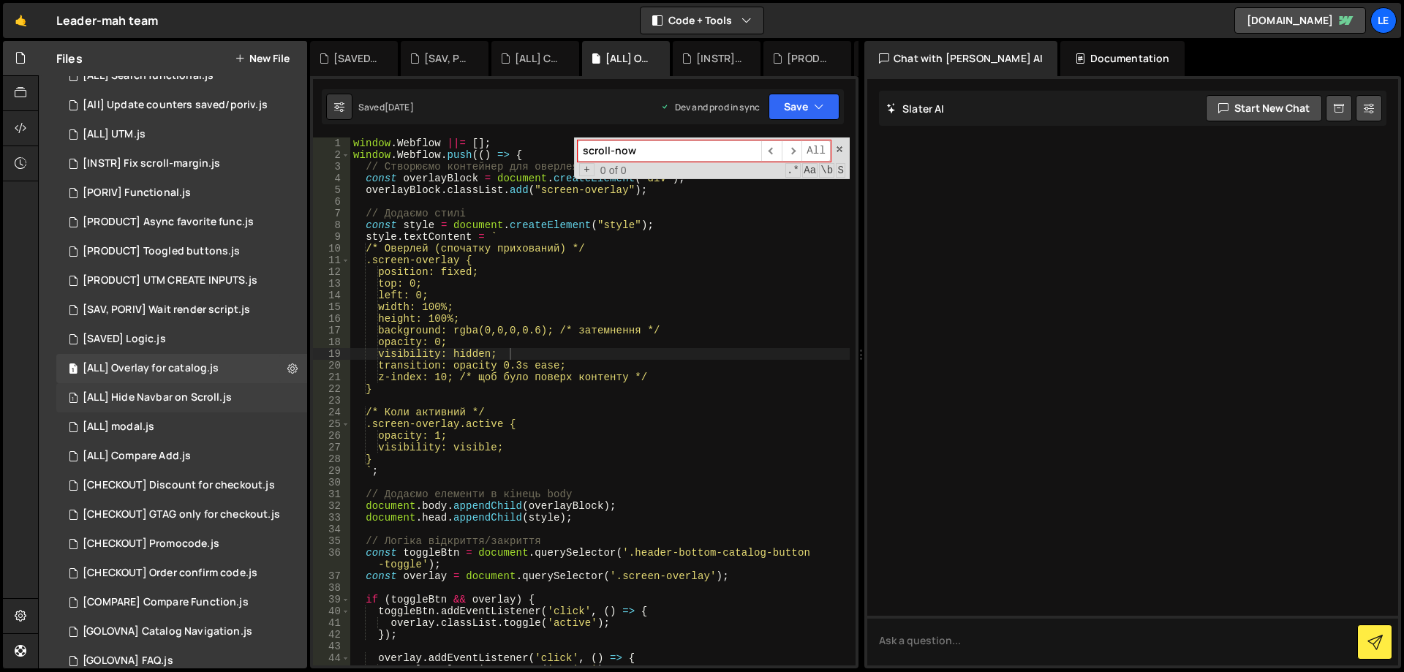
type input "scroll-now"
click at [195, 393] on div "[ALL] Hide Navbar on Scroll.js" at bounding box center [157, 397] width 149 height 13
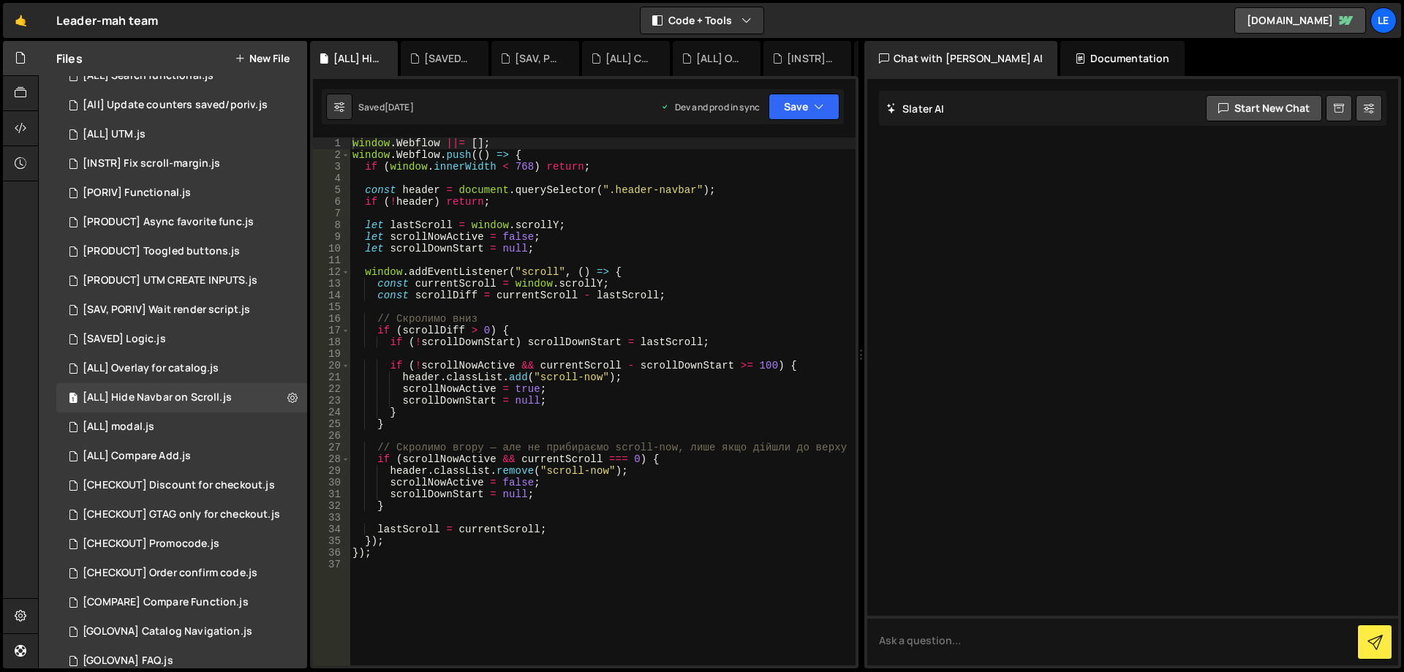
type textarea "scrollNowActive = true;"
click at [521, 388] on div "window . Webflow ||= [ ] ; window . Webflow . push (( ) => { if ( window . inne…" at bounding box center [603, 412] width 506 height 551
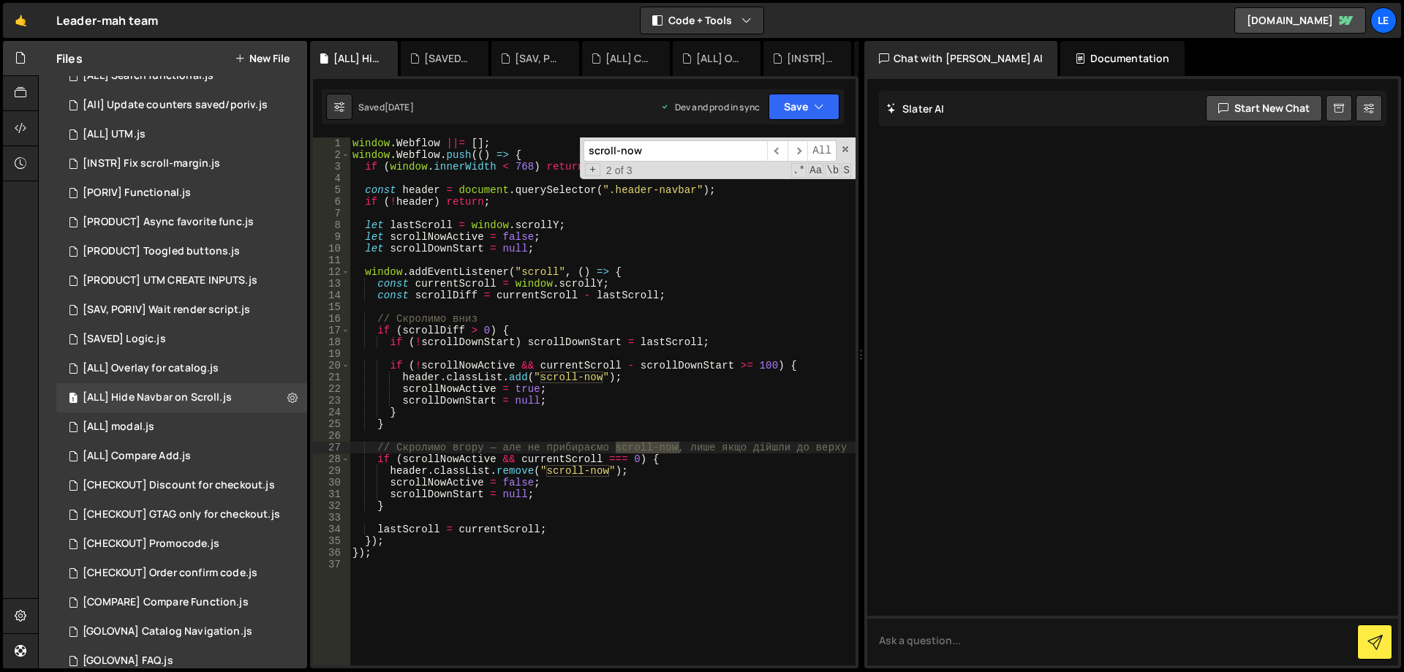
type input "scroll-now"
click at [850, 152] on div "scroll-now ​ ​ All Replace All + 2 of 3 .* Aa \b S" at bounding box center [718, 158] width 276 height 42
click at [848, 151] on span at bounding box center [845, 149] width 10 height 10
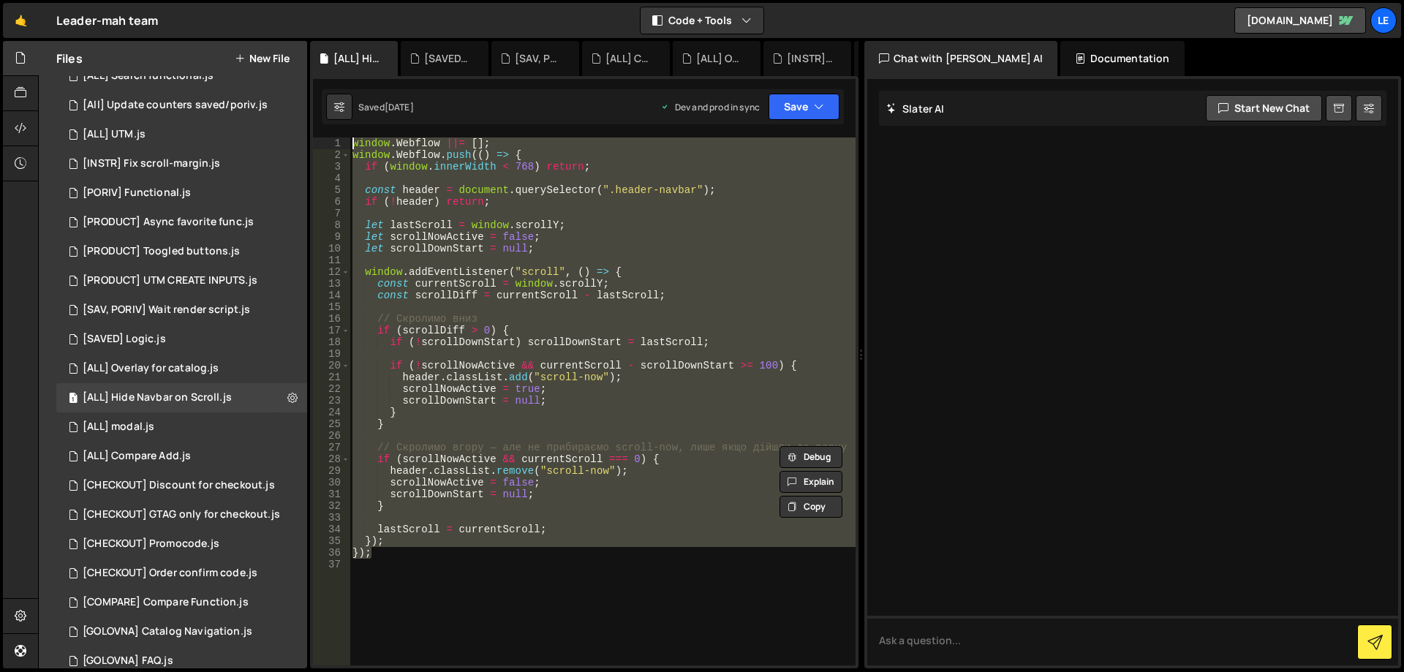
drag, startPoint x: 421, startPoint y: 553, endPoint x: 303, endPoint y: 118, distance: 450.1
click at [303, 118] on div "Files New File Javascript files 1 [ALL] Cart Update.js 0 1 [GOLOVNA] Fix questi…" at bounding box center [721, 355] width 1366 height 628
type textarea "window.Webflow ||= []; window.Webflow.push(() => {"
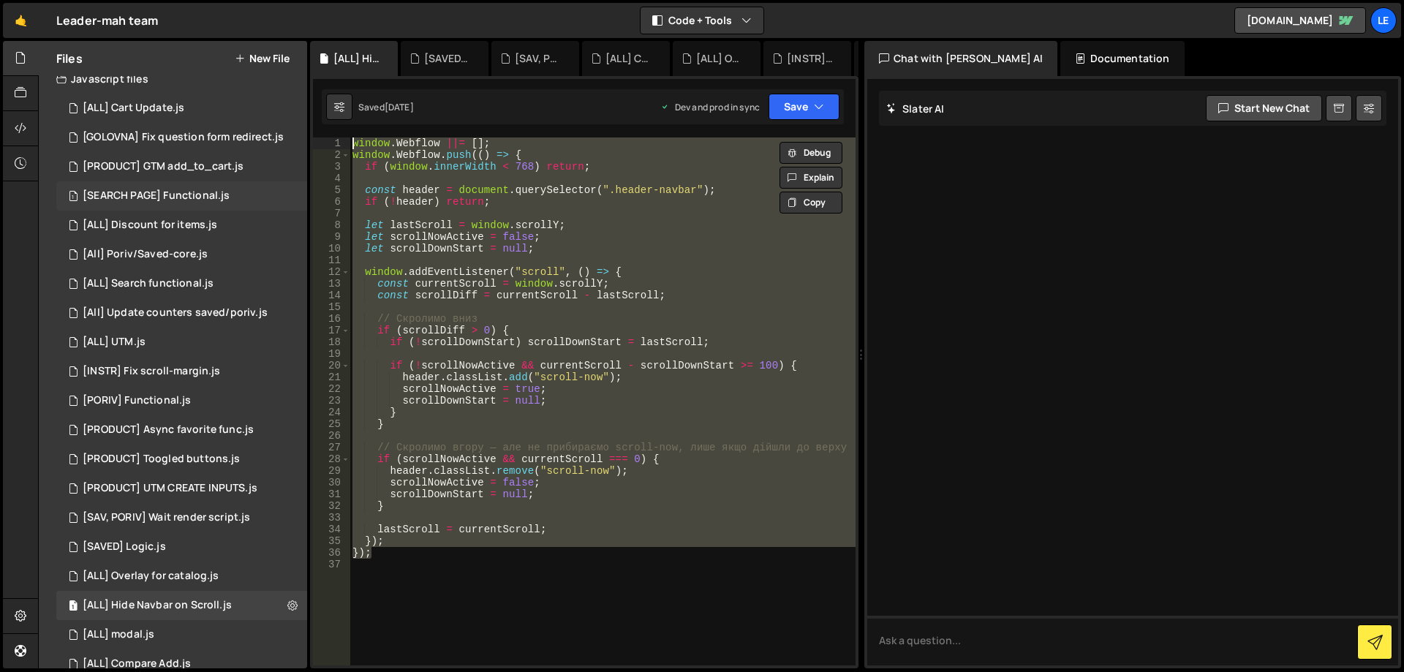
scroll to position [0, 0]
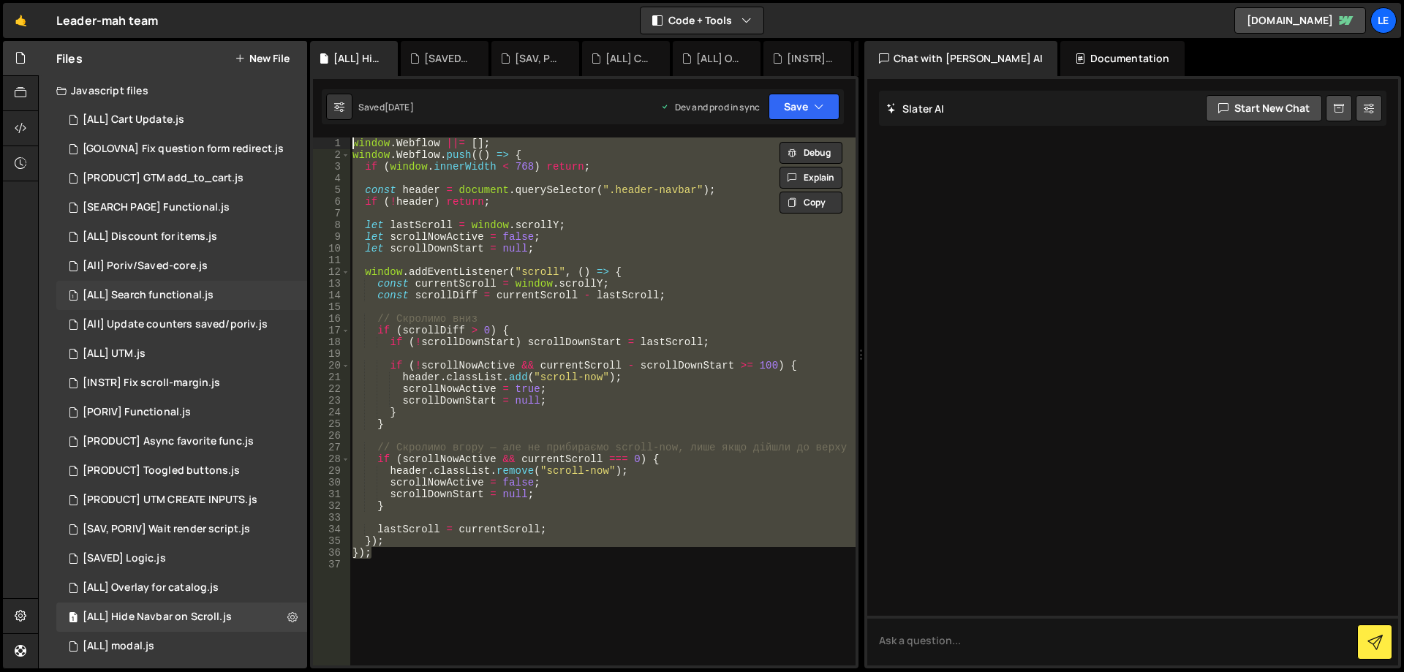
click at [195, 291] on div "[ALL] Search functional.js" at bounding box center [148, 295] width 131 height 13
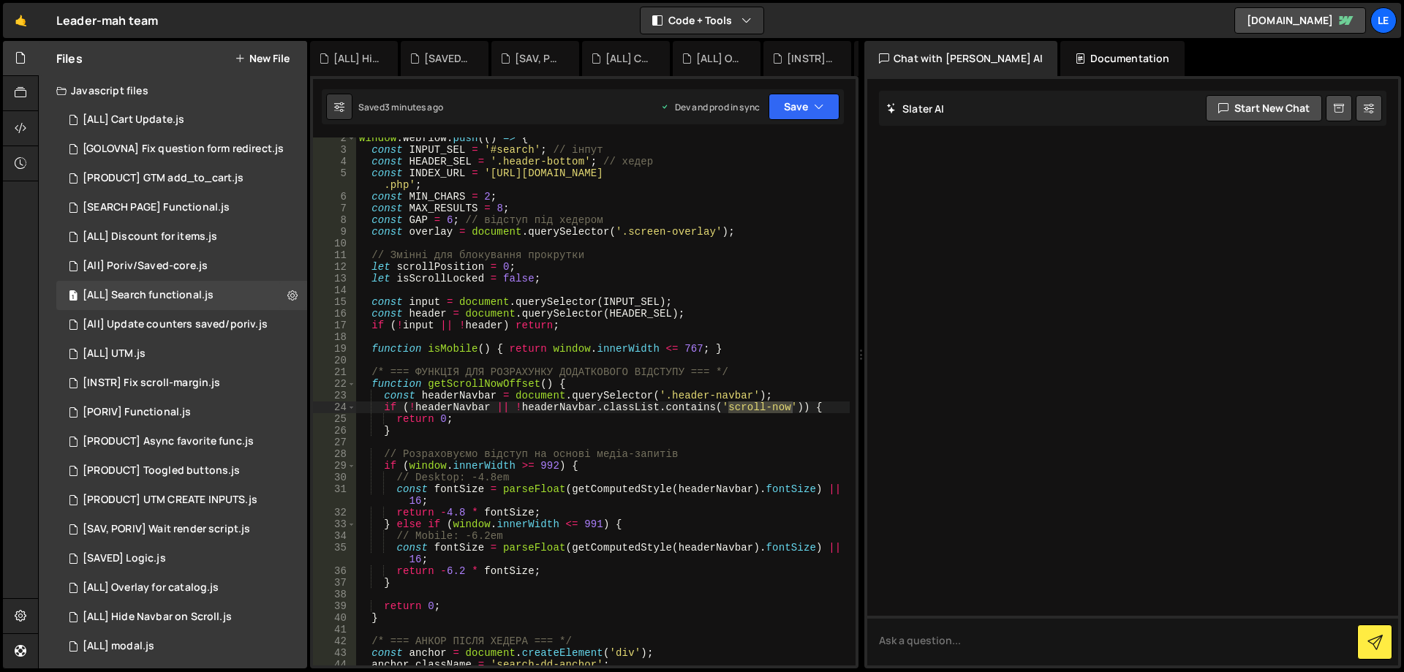
click at [627, 264] on div "window . Webflow . push (( ) => { const INPUT_SEL = '#search' ; // інпут const …" at bounding box center [603, 407] width 494 height 551
type textarea "});"
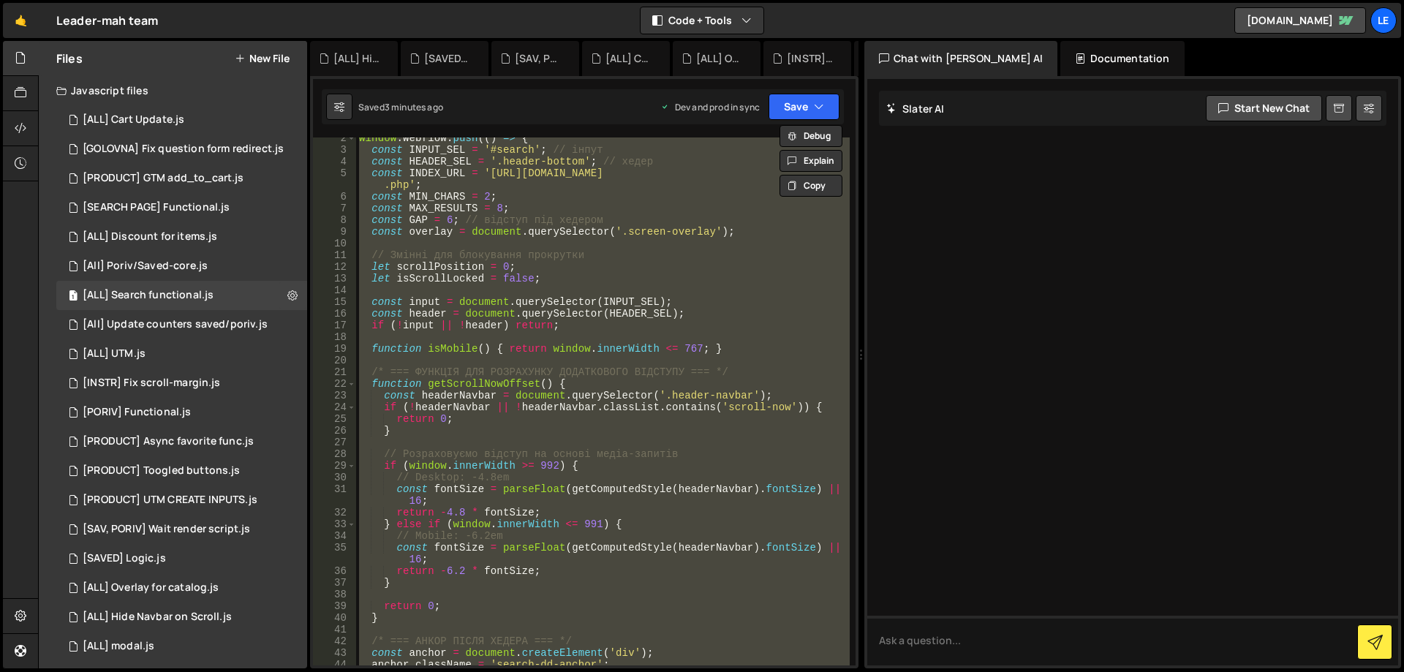
paste textarea
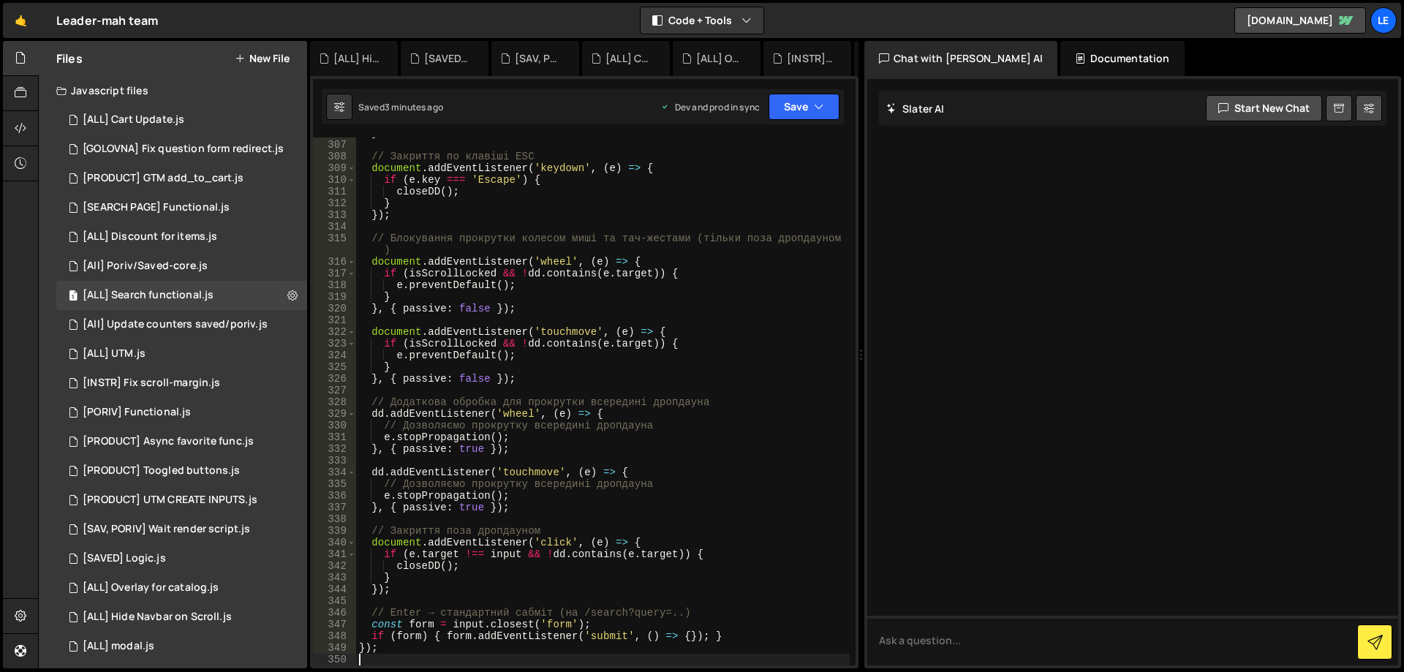
scroll to position [3766, 0]
click at [789, 109] on button "Save" at bounding box center [804, 107] width 71 height 26
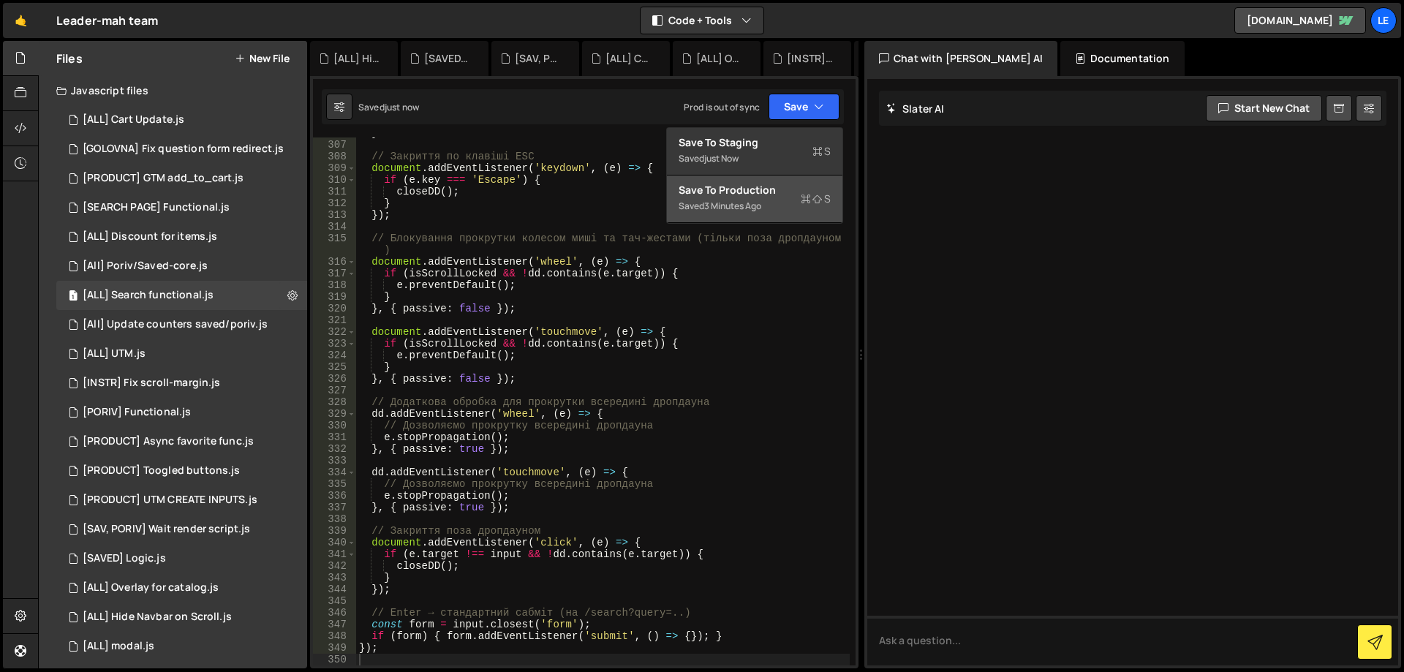
click at [784, 195] on div "Save to Production S" at bounding box center [755, 190] width 152 height 15
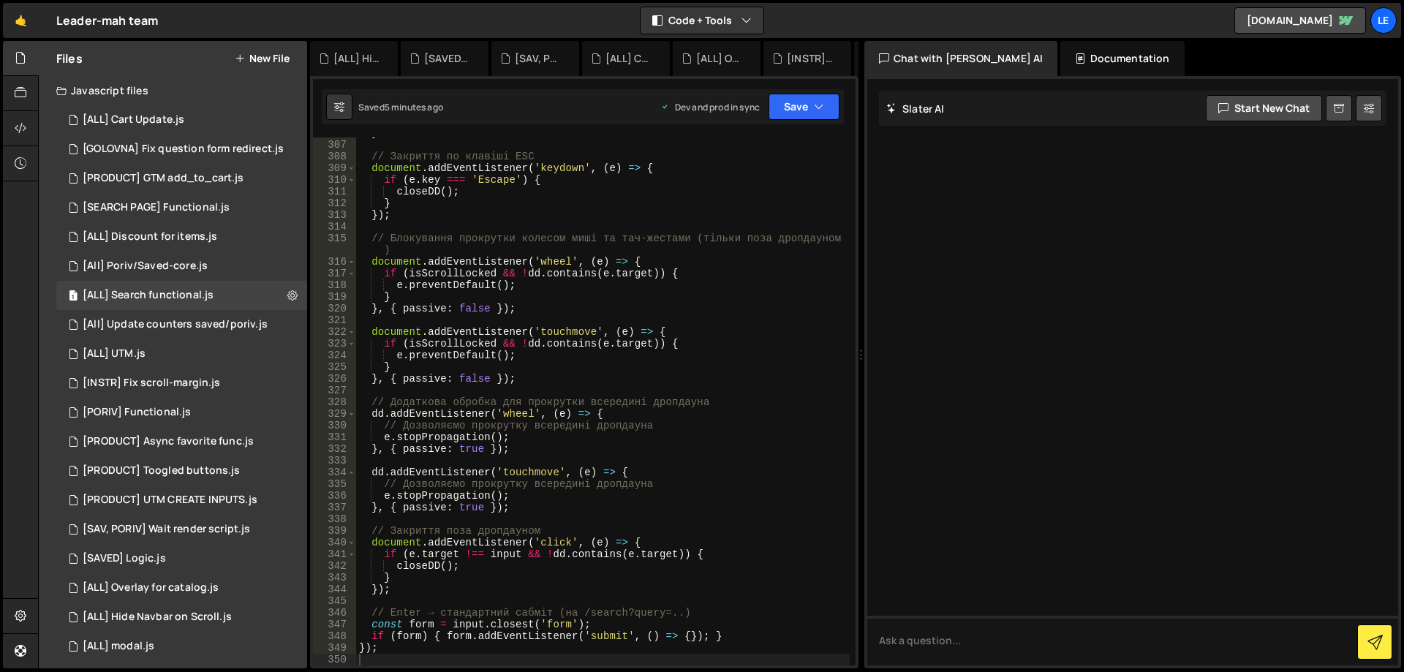
click at [564, 255] on div "} // Закриття по клавіші ESC document . addEventListener ( 'keydown' , ( e ) =>…" at bounding box center [603, 402] width 494 height 551
type textarea "});"
paste textarea
type textarea "if (form) { form.addEventListener('submit', () => {}); }"
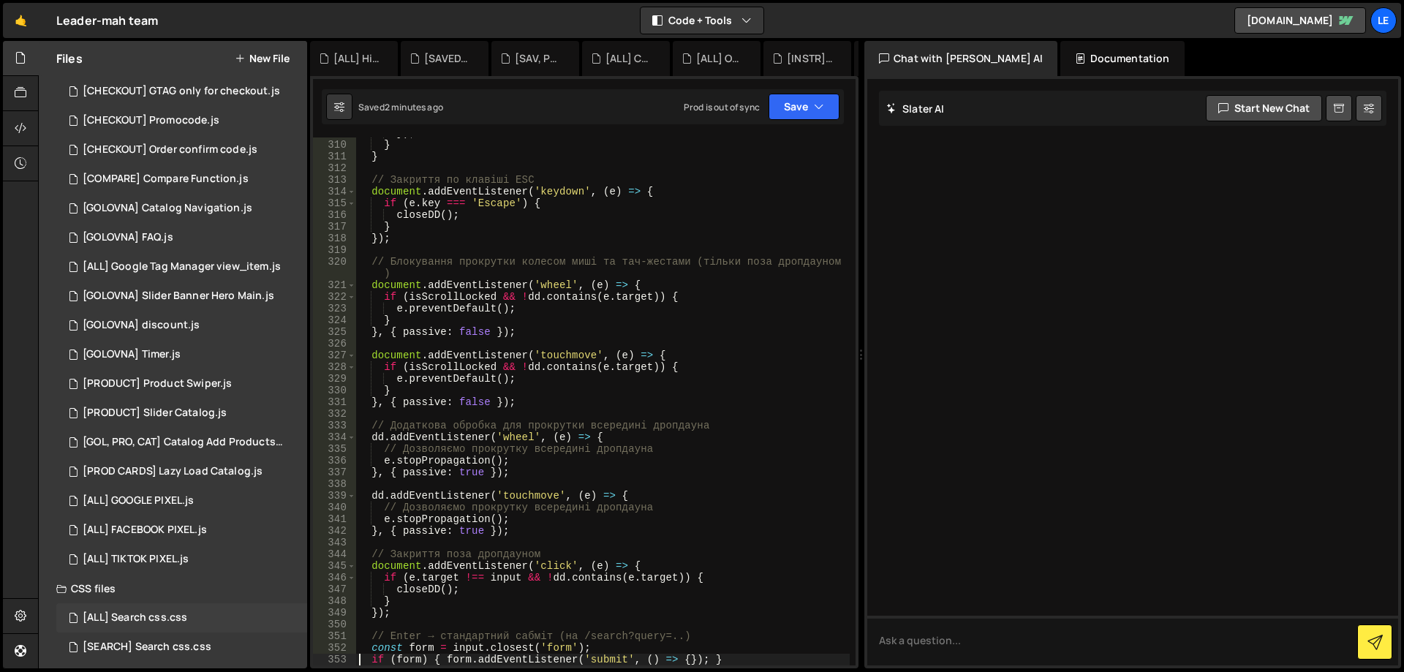
scroll to position [651, 0]
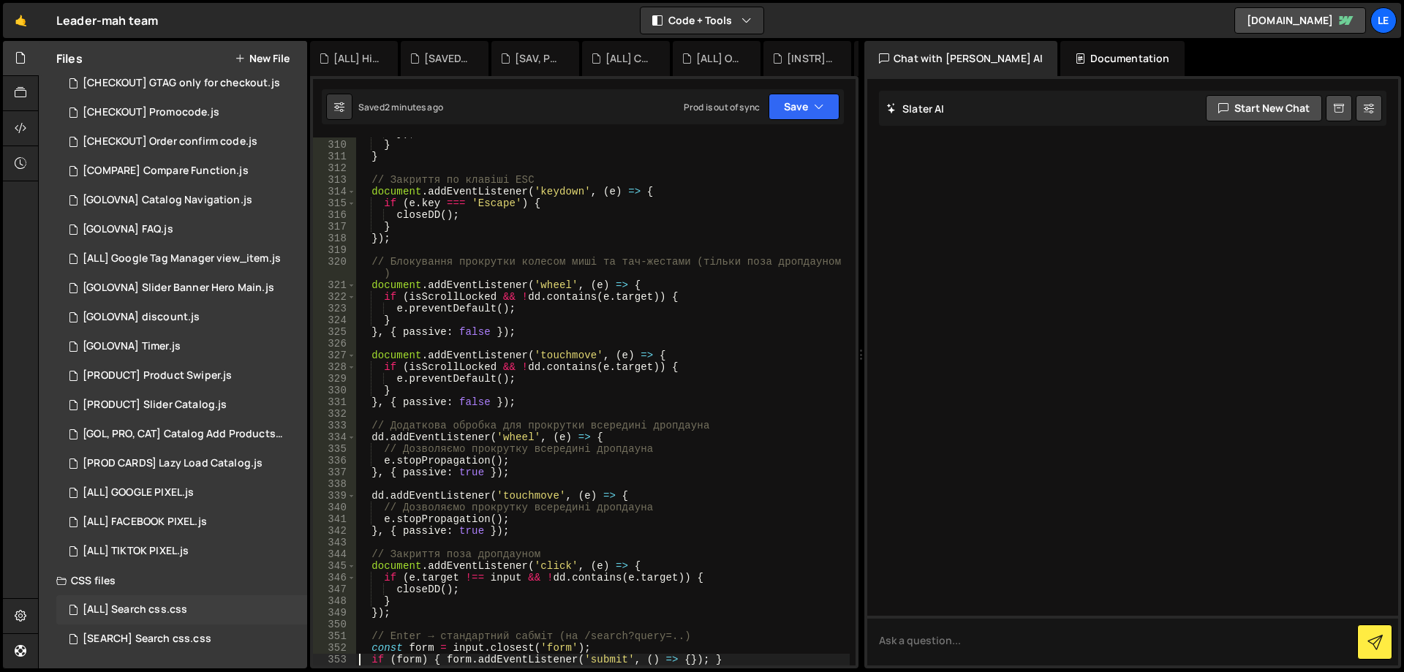
click at [191, 611] on div "[ALL] Search css.css 0" at bounding box center [181, 609] width 251 height 29
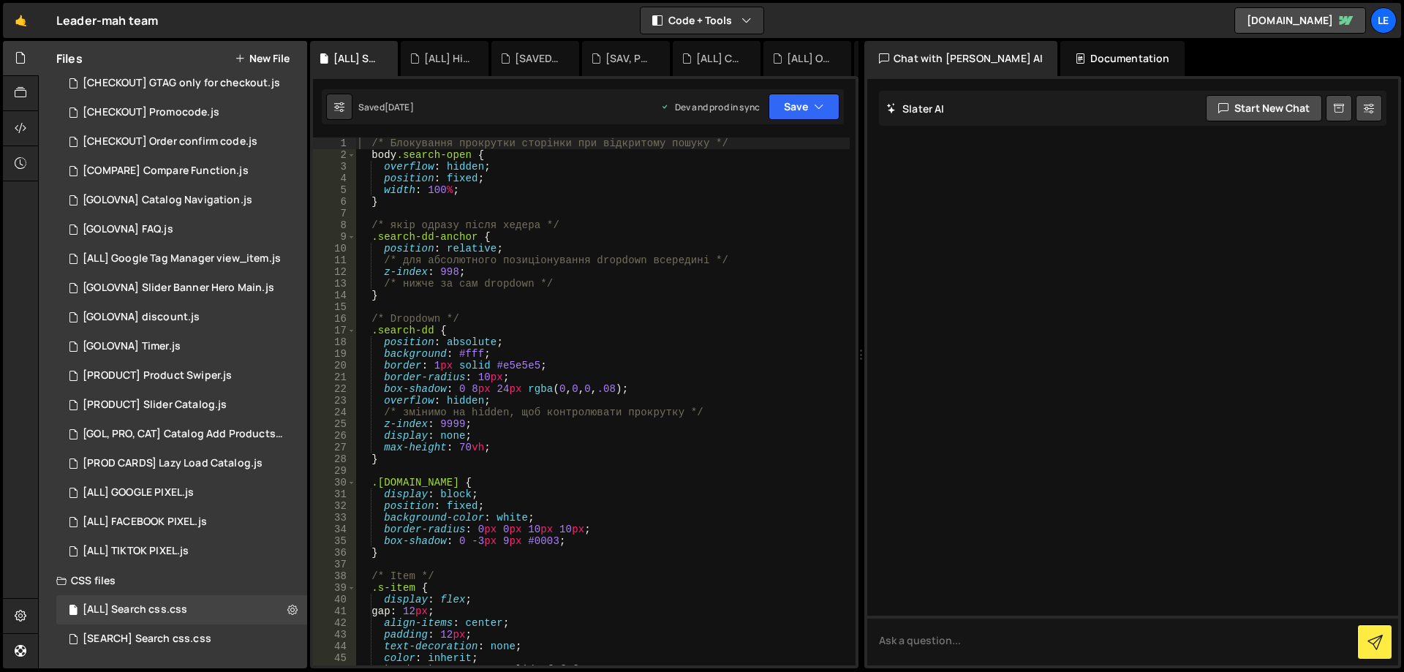
click at [670, 467] on div "/* Блокування прокрутки сторінки при відкритому пошуку */ body .search-open { o…" at bounding box center [603, 412] width 494 height 551
type textarea "}"
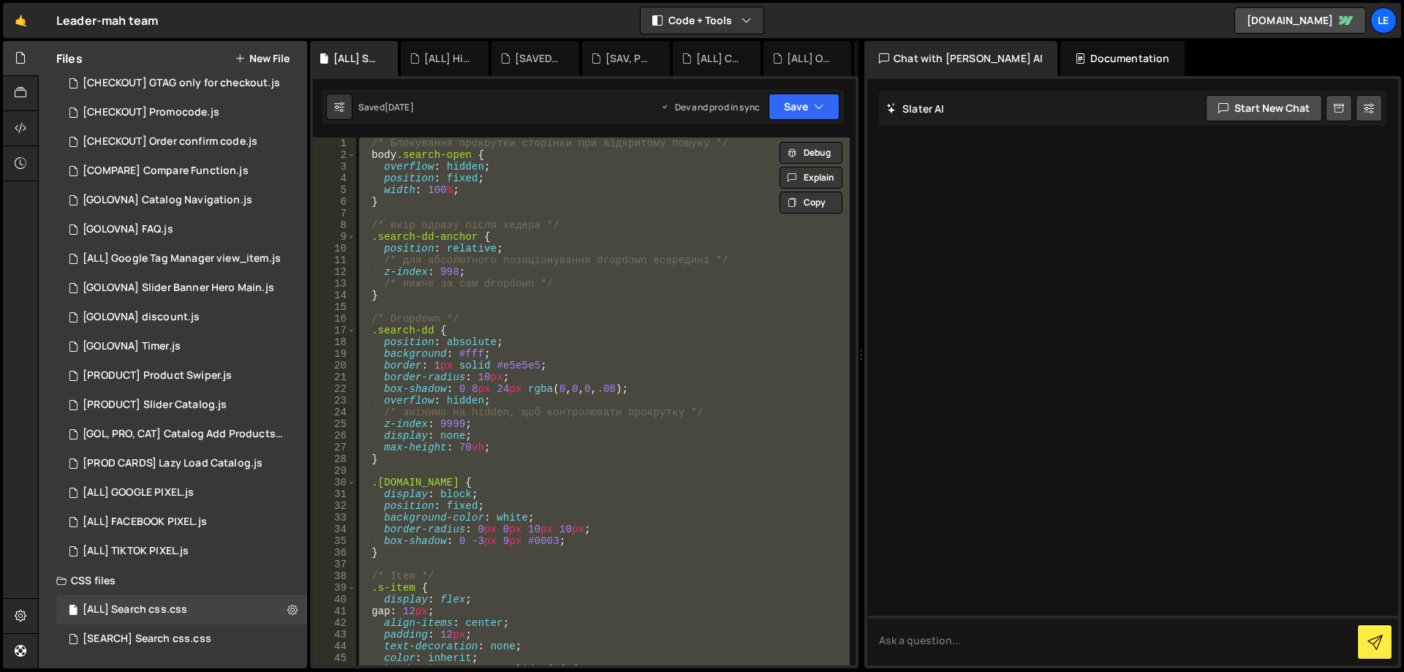
paste textarea
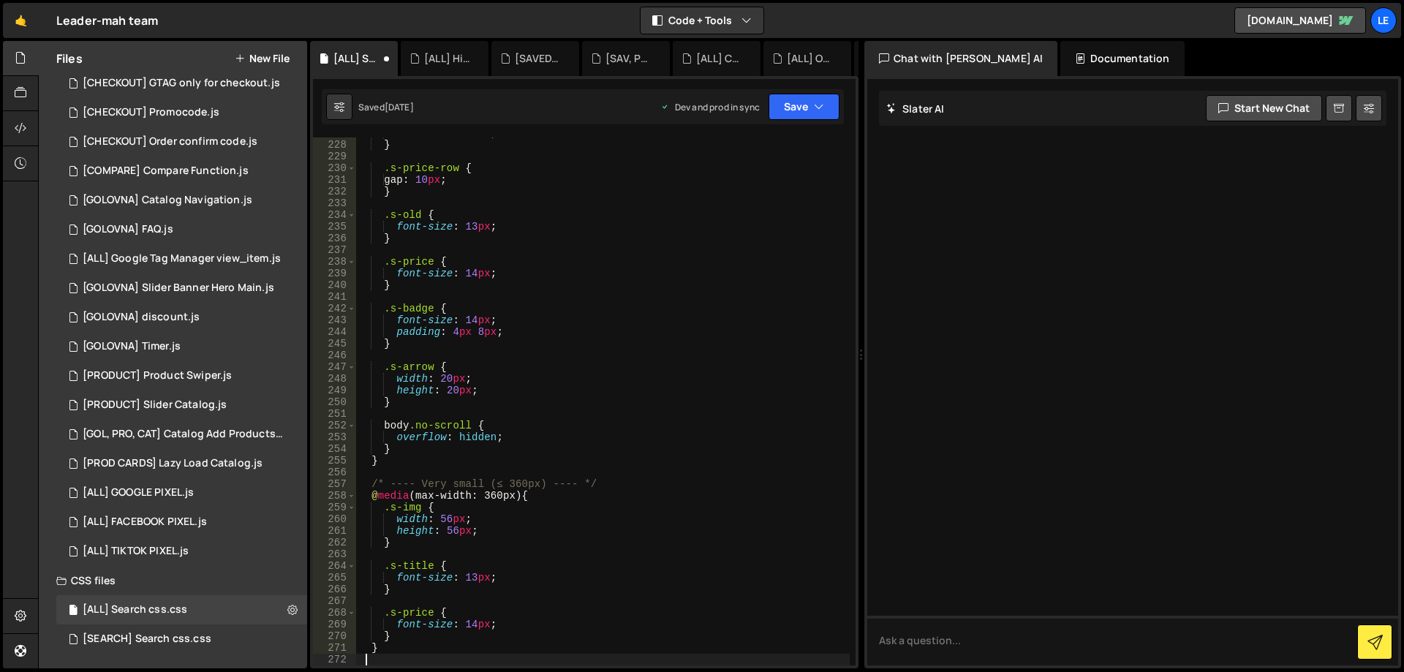
scroll to position [2666, 0]
click at [676, 462] on div "overflow : hidden ; } .s-price-row { gap : 10 px ; } .s-old { font-size : 13 px…" at bounding box center [603, 402] width 494 height 551
type textarea "}"
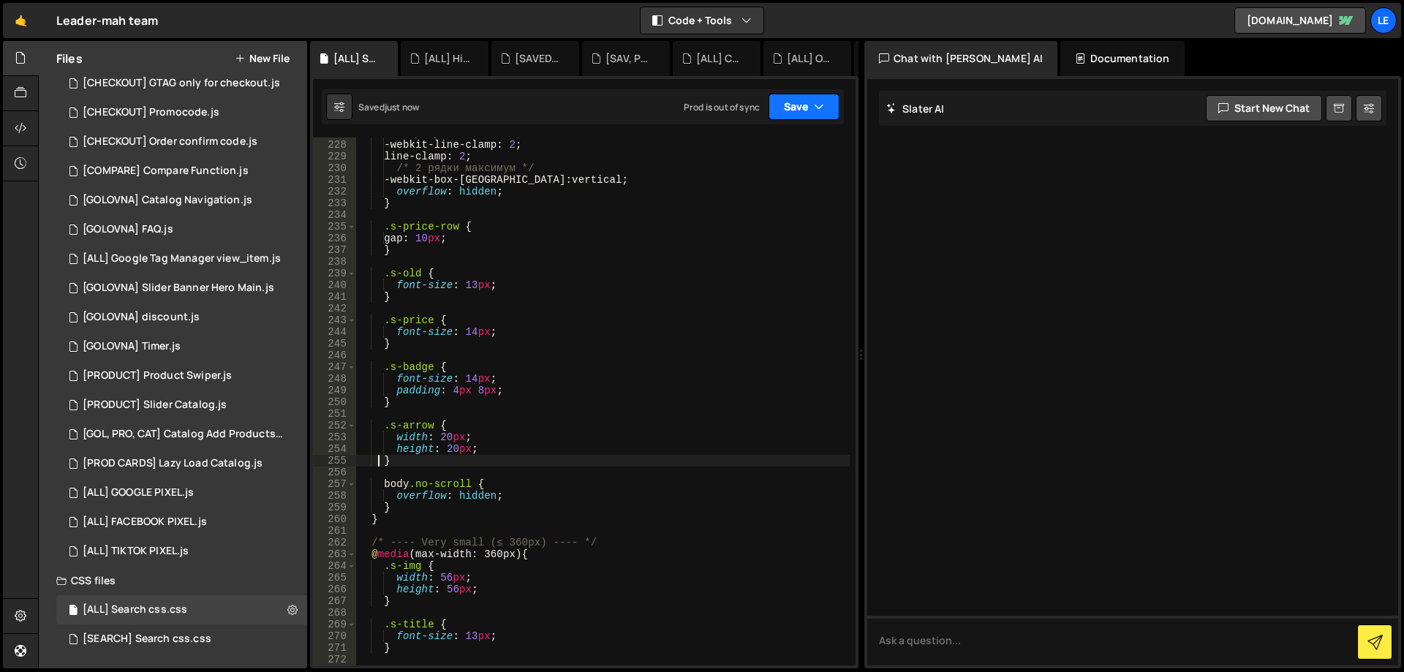
click at [814, 118] on button "Save" at bounding box center [804, 107] width 71 height 26
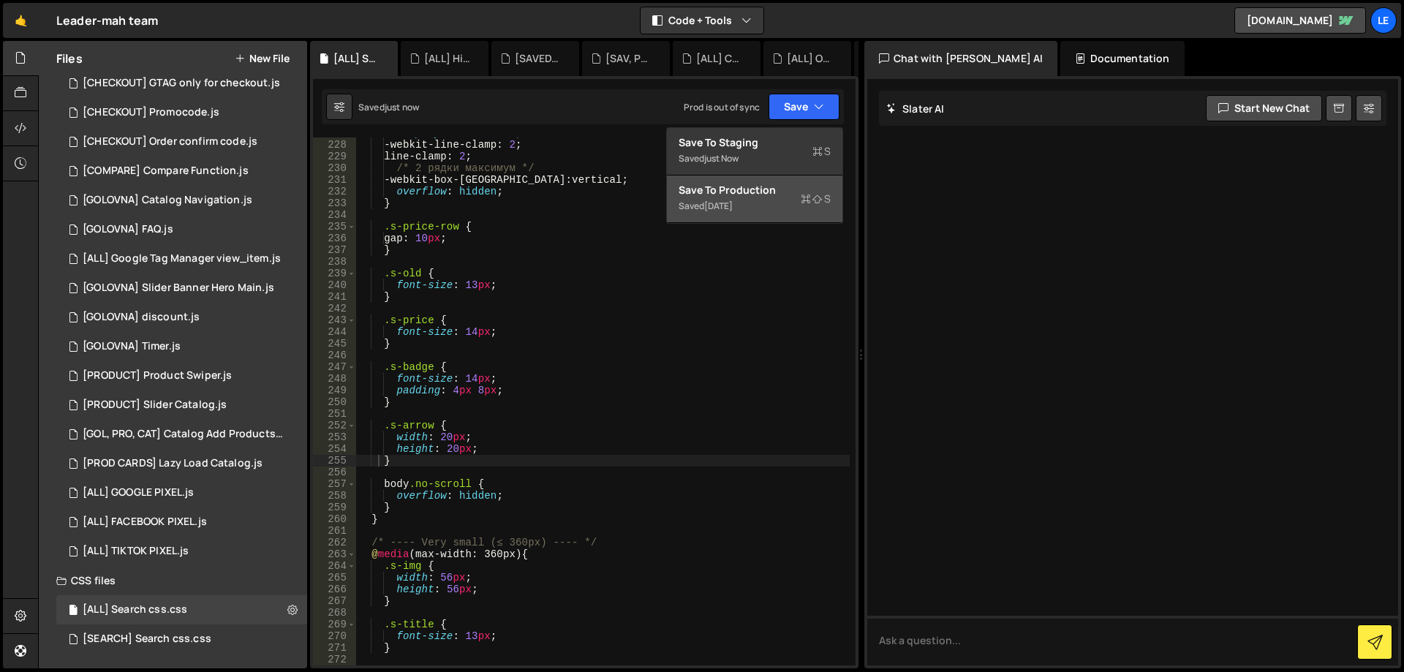
click at [763, 189] on div "Save to Production S" at bounding box center [755, 190] width 152 height 15
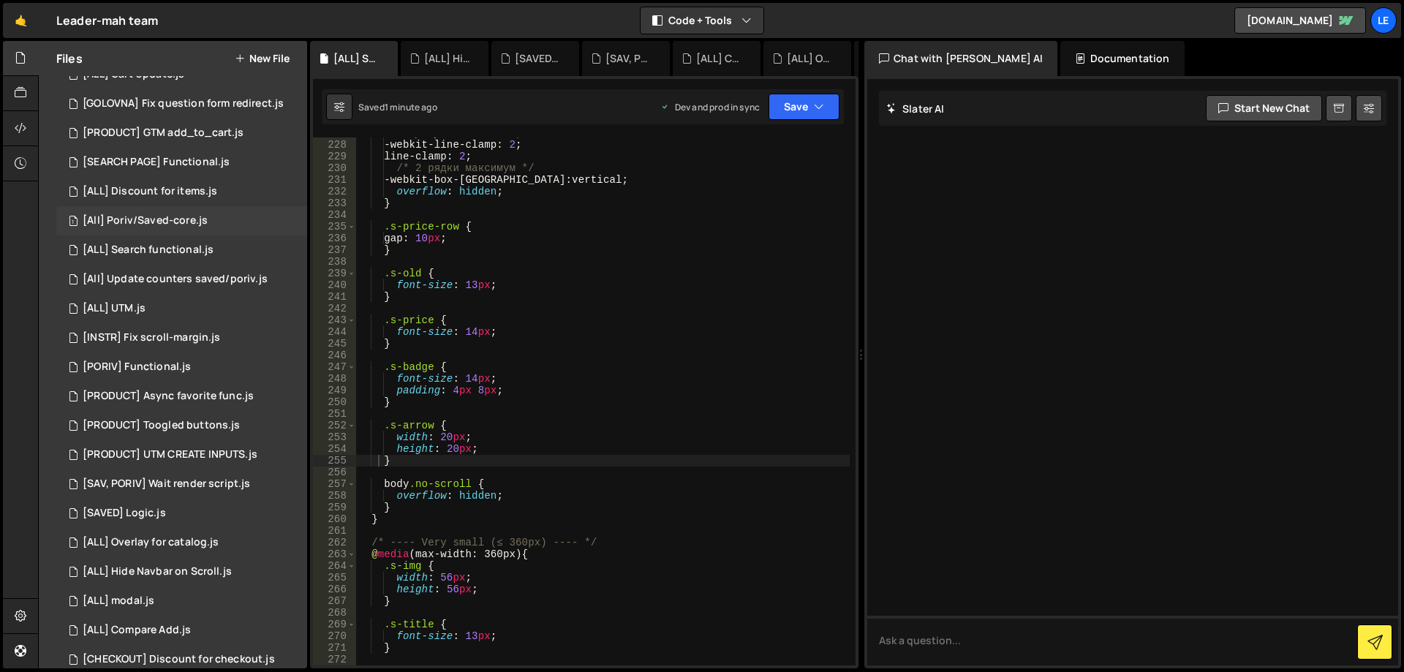
scroll to position [0, 0]
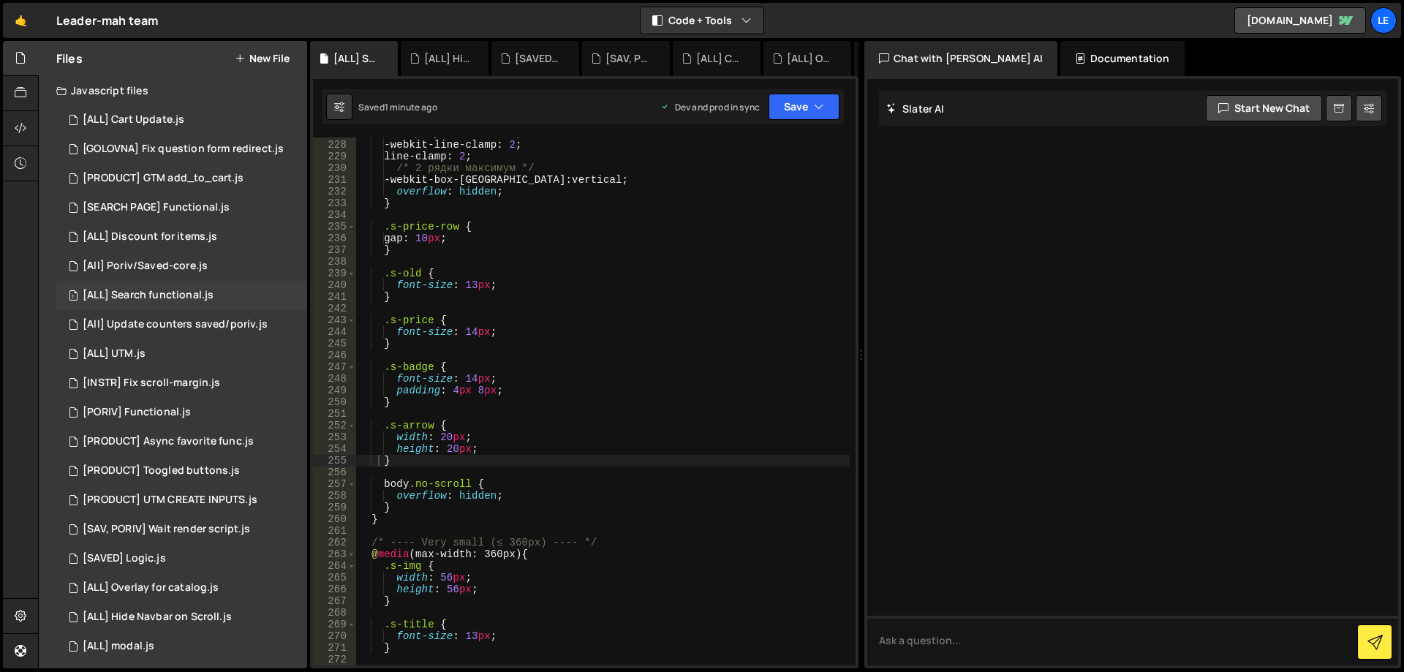
click at [205, 295] on div "[ALL] Search functional.js" at bounding box center [148, 295] width 131 height 13
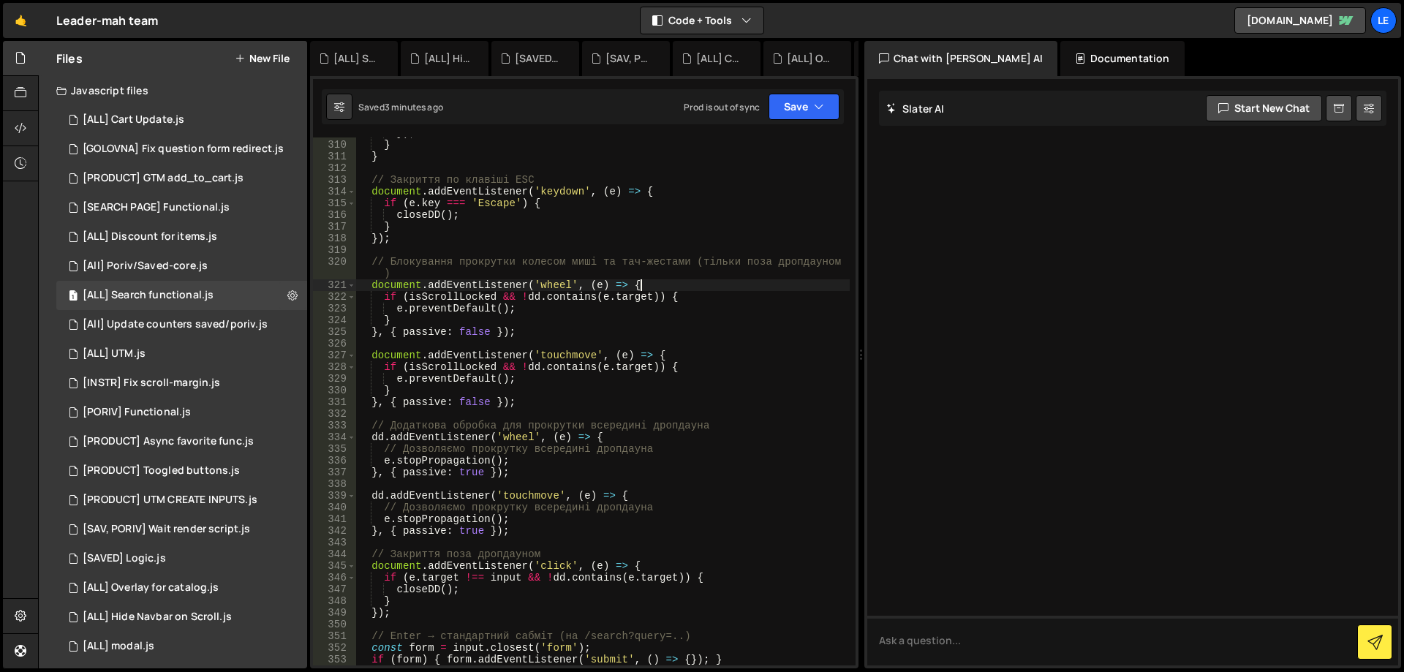
click at [663, 284] on div "}) ; } } // Закриття по клавіші ESC document . addEventListener ( 'keydown' , (…" at bounding box center [603, 402] width 494 height 551
type textarea "});"
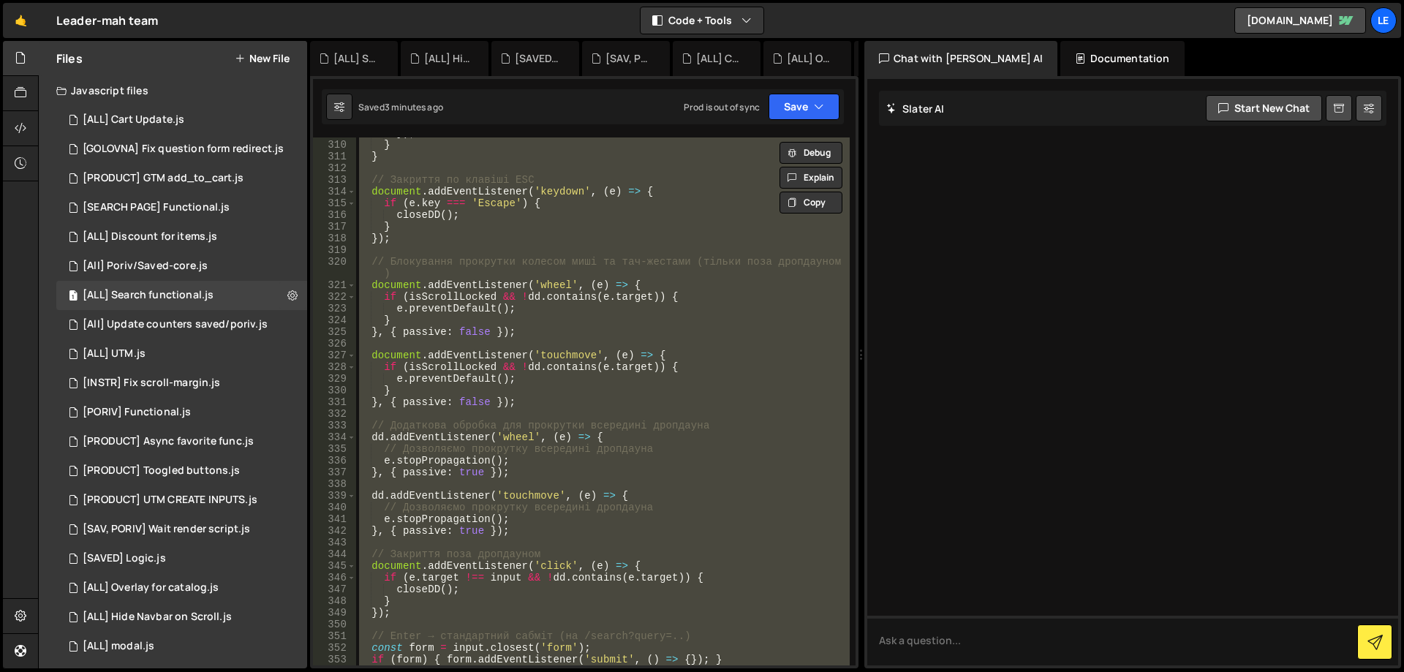
paste textarea
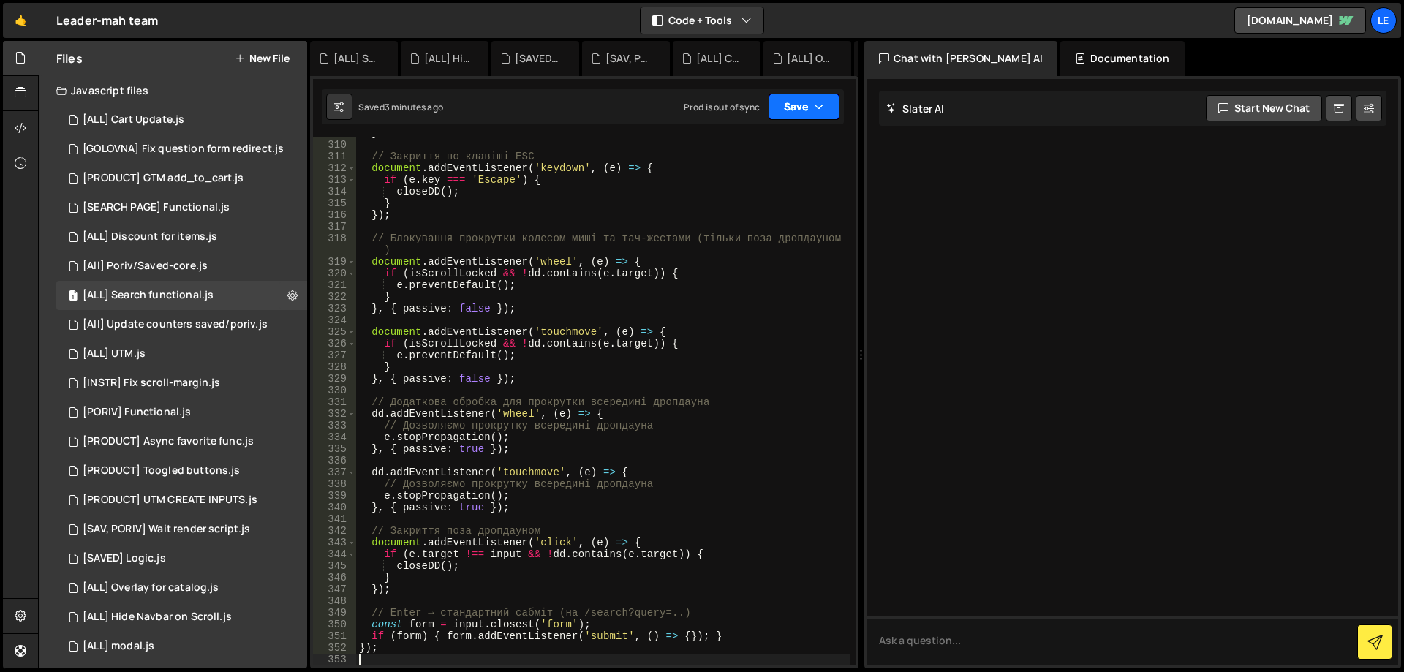
click at [807, 106] on button "Save" at bounding box center [804, 107] width 71 height 26
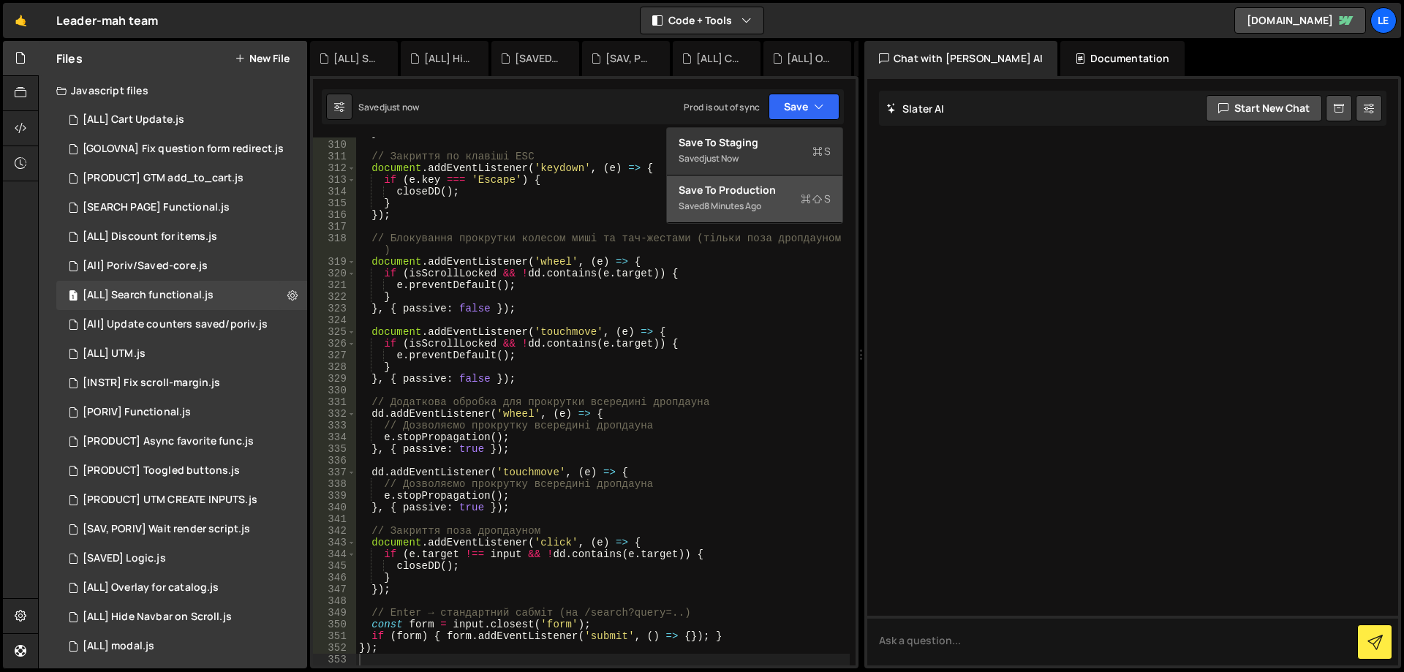
click at [747, 195] on div "Save to Production S" at bounding box center [755, 190] width 152 height 15
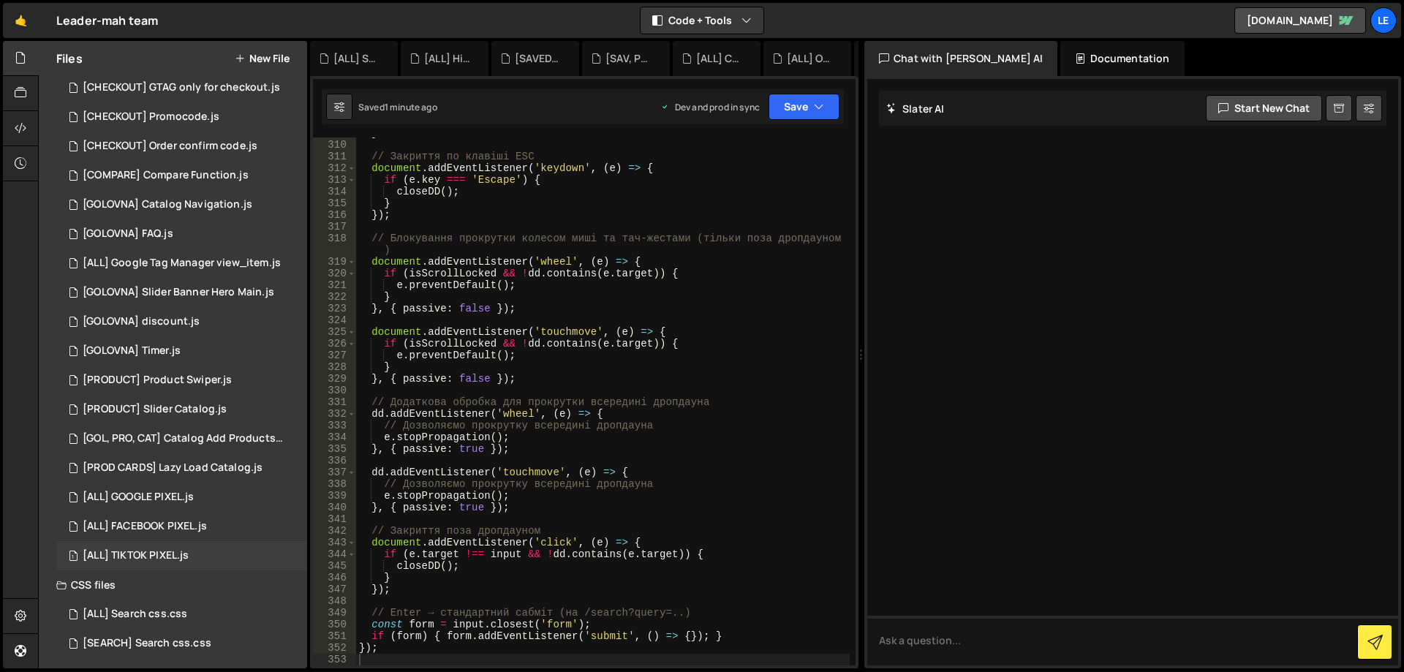
scroll to position [651, 0]
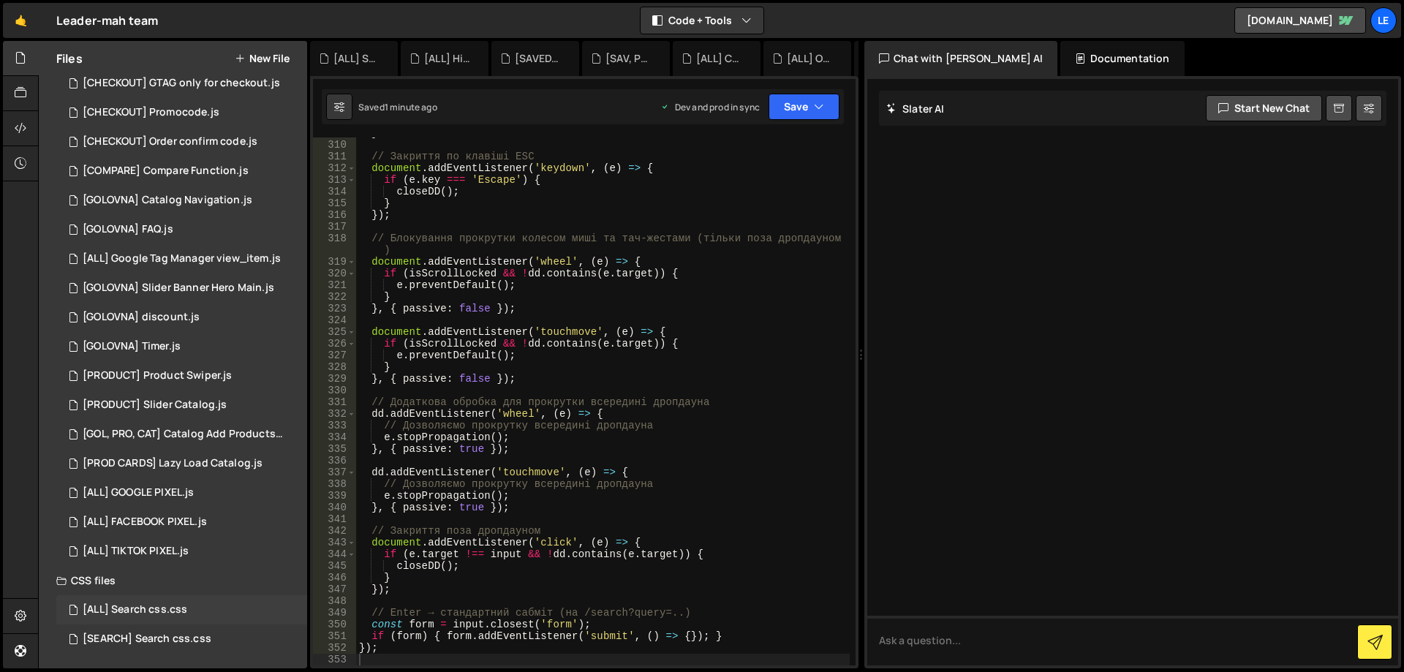
click at [181, 595] on div "[ALL] Search css.css 0" at bounding box center [181, 609] width 251 height 29
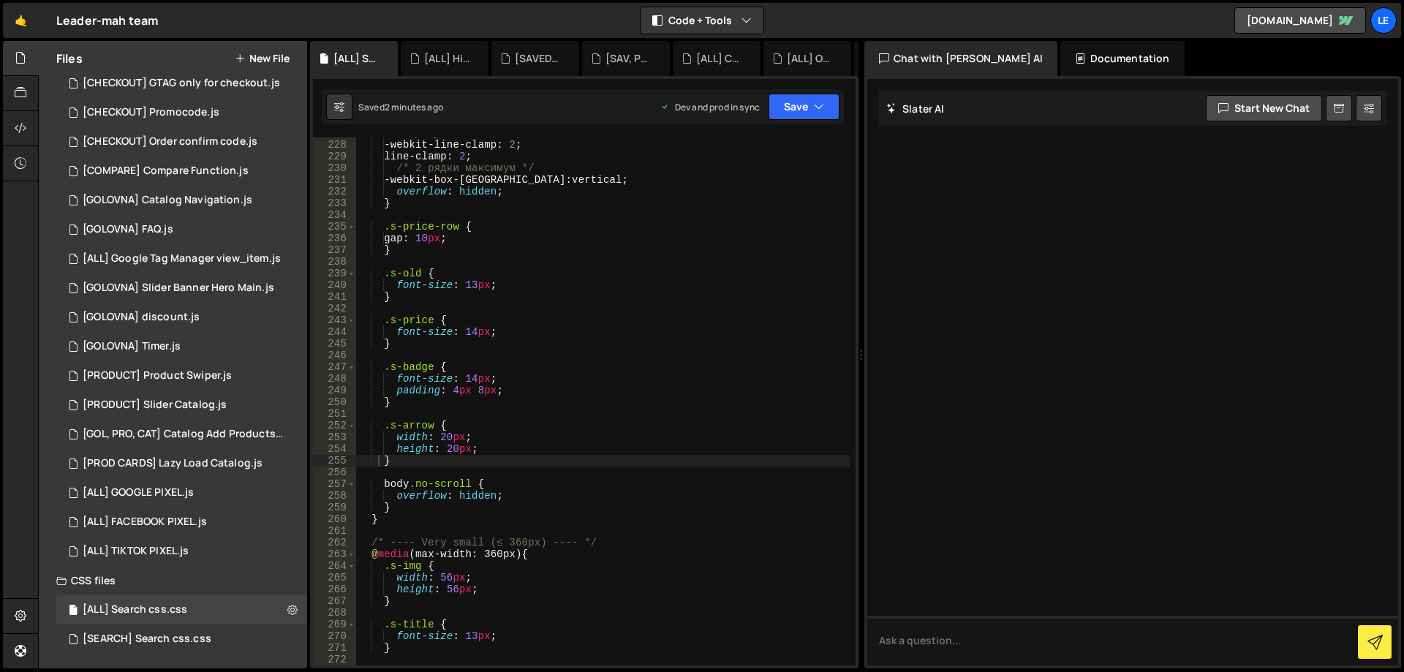
click at [549, 408] on div "display : -webkit- box ; -webkit-line-clamp : 2 ; line-clamp : 2 ; /* 2 рядки м…" at bounding box center [603, 402] width 494 height 551
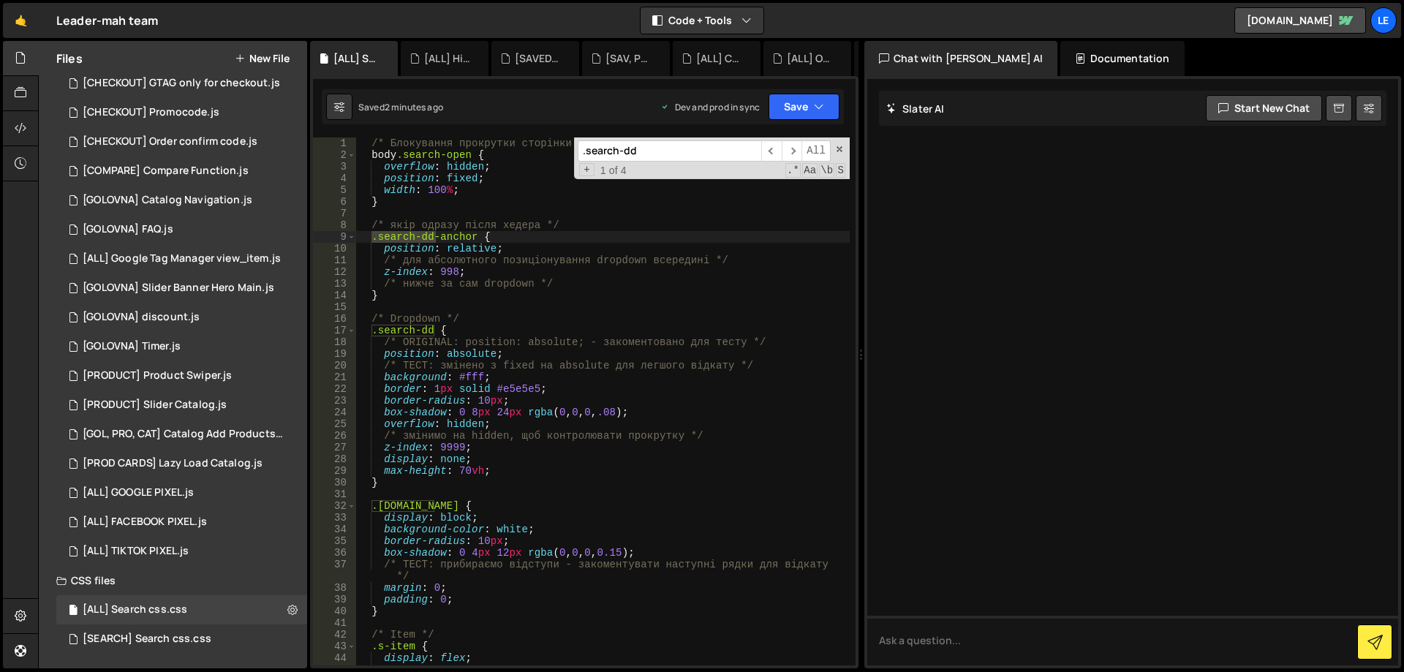
scroll to position [0, 0]
type input ".search-dd"
click at [798, 148] on span "​" at bounding box center [792, 150] width 20 height 21
click at [480, 399] on div "/* Блокування прокрутки сторінки при відкритому пошуку */ body .search-open { o…" at bounding box center [603, 412] width 494 height 551
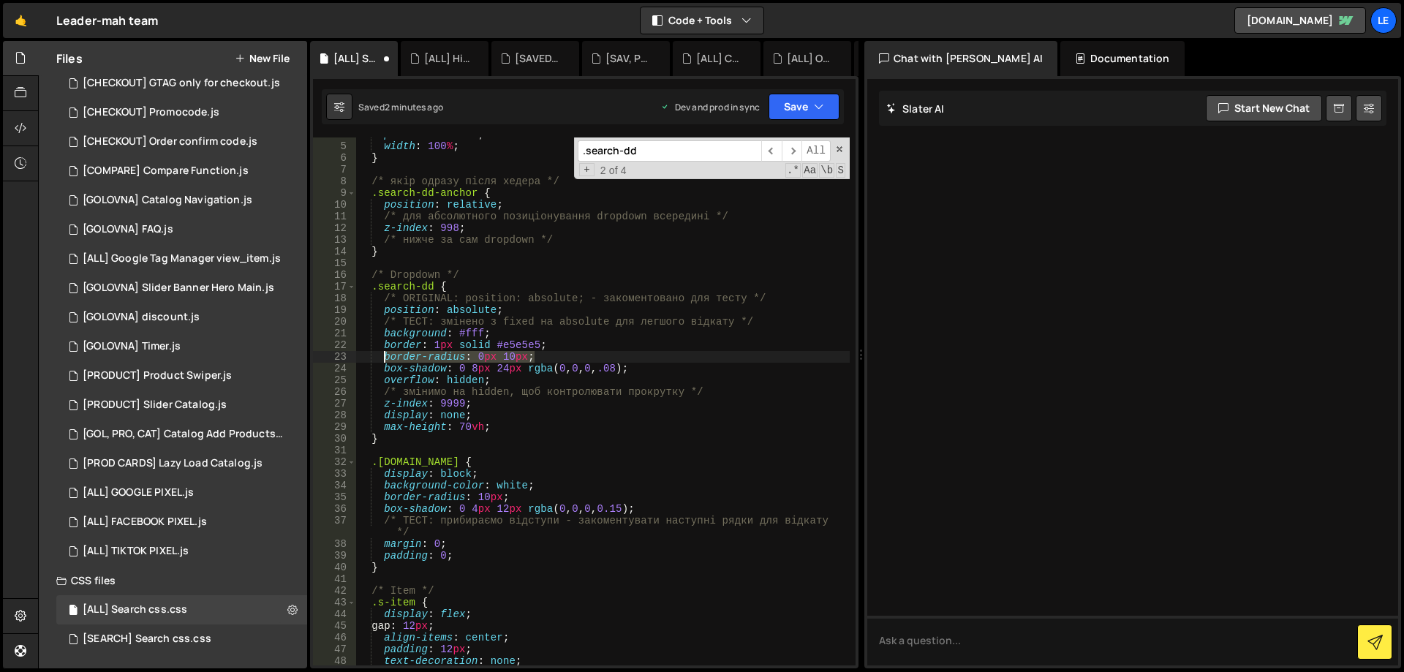
drag, startPoint x: 463, startPoint y: 357, endPoint x: 384, endPoint y: 355, distance: 79.0
click at [384, 355] on div "position : fixed ; width : 100 % ; } /* якір одразу після хедера */ .search-dd-…" at bounding box center [603, 404] width 494 height 551
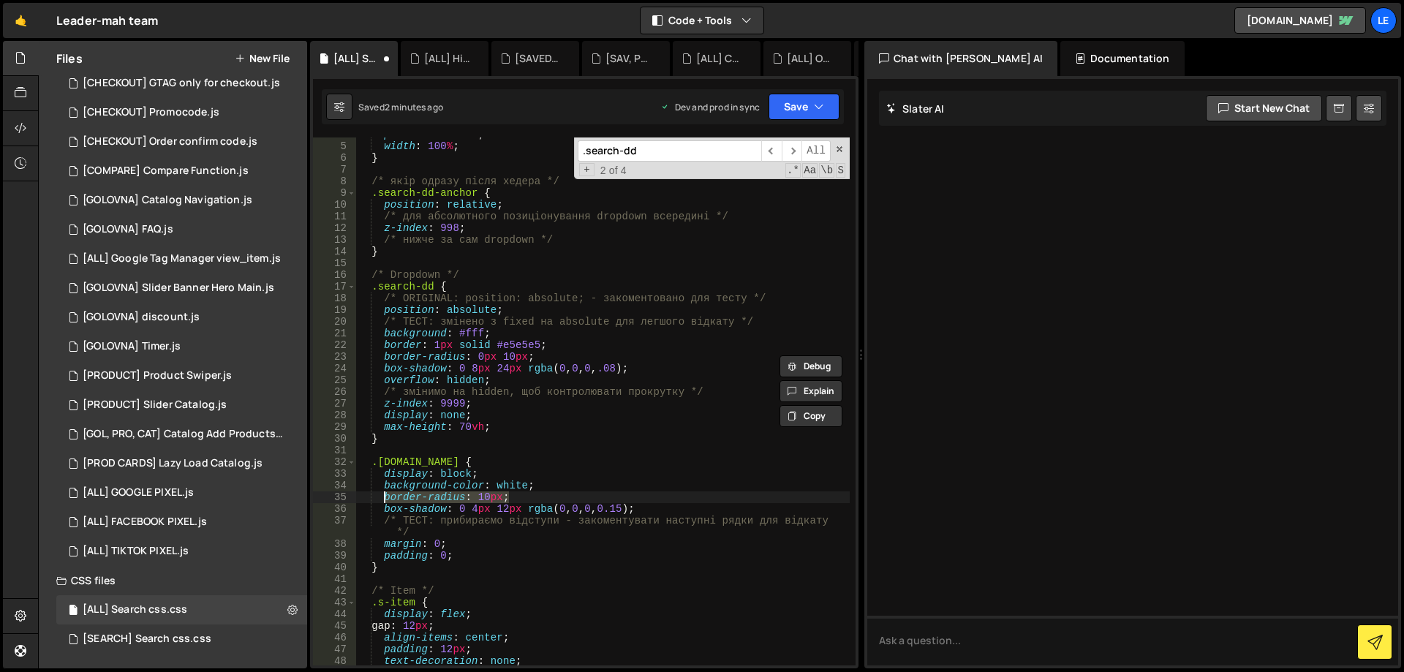
drag, startPoint x: 467, startPoint y: 497, endPoint x: 386, endPoint y: 502, distance: 81.4
click at [386, 502] on div "position : fixed ; width : 100 % ; } /* якір одразу після хедера */ .search-dd-…" at bounding box center [603, 404] width 494 height 551
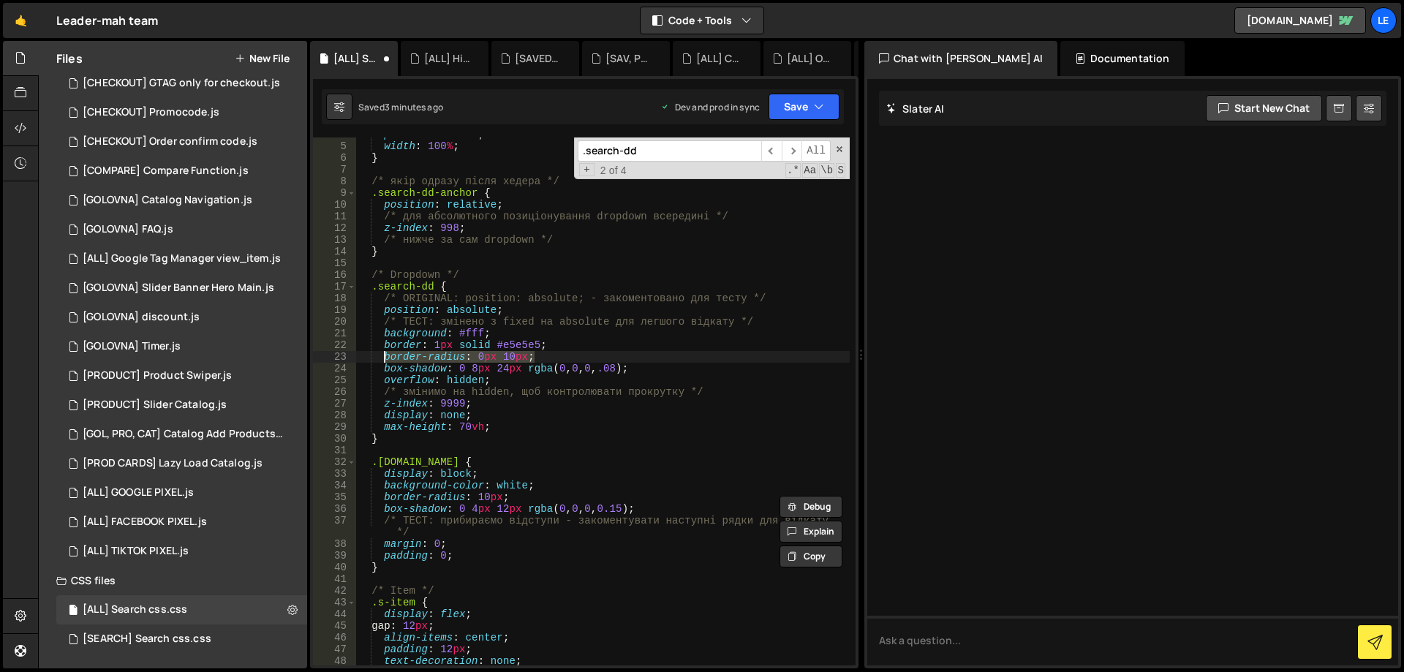
drag, startPoint x: 451, startPoint y: 356, endPoint x: 385, endPoint y: 356, distance: 66.5
click at [385, 356] on div "position : fixed ; width : 100 % ; } /* якір одразу після хедера */ .search-dd-…" at bounding box center [603, 404] width 494 height 551
paste textarea "0px 0px 10px 10px"
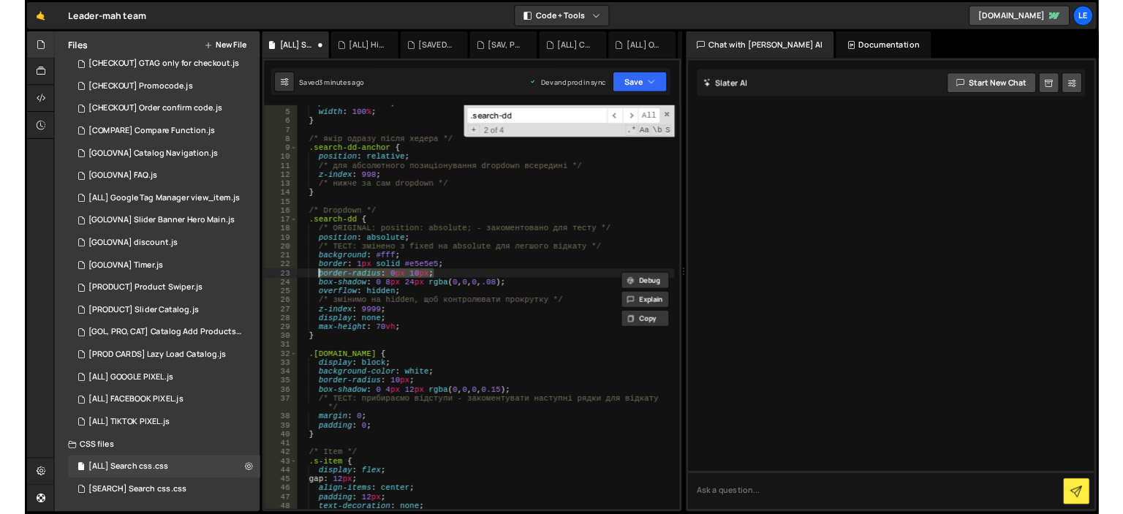
scroll to position [0, 9]
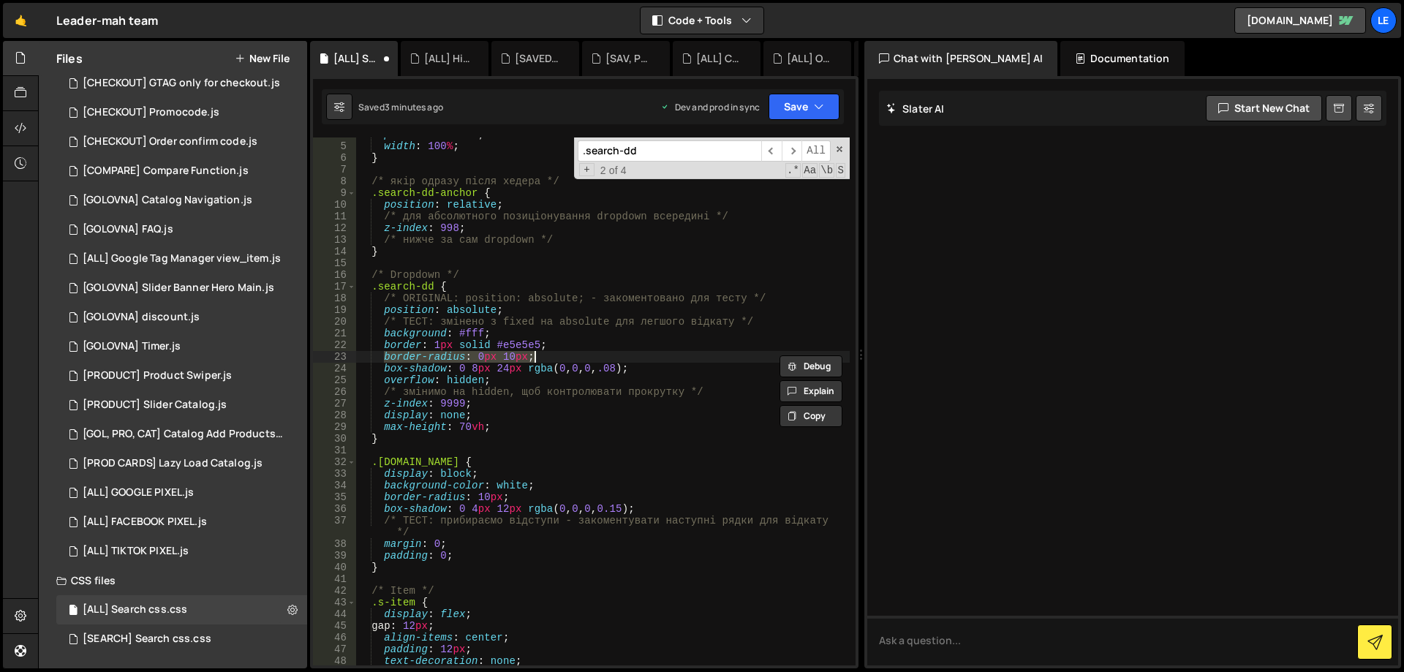
click at [494, 355] on div "position : fixed ; width : 100 % ; } /* якір одразу після хедера */ .search-dd-…" at bounding box center [603, 401] width 494 height 528
click at [480, 358] on div "position : fixed ; width : 100 % ; } /* якір одразу після хедера */ .search-dd-…" at bounding box center [603, 404] width 494 height 551
drag, startPoint x: 480, startPoint y: 358, endPoint x: 546, endPoint y: 355, distance: 65.9
click at [538, 355] on div "position : fixed ; width : 100 % ; } /* якір одразу після хедера */ .search-dd-…" at bounding box center [603, 404] width 494 height 551
paste textarea "0px 10px 10px"
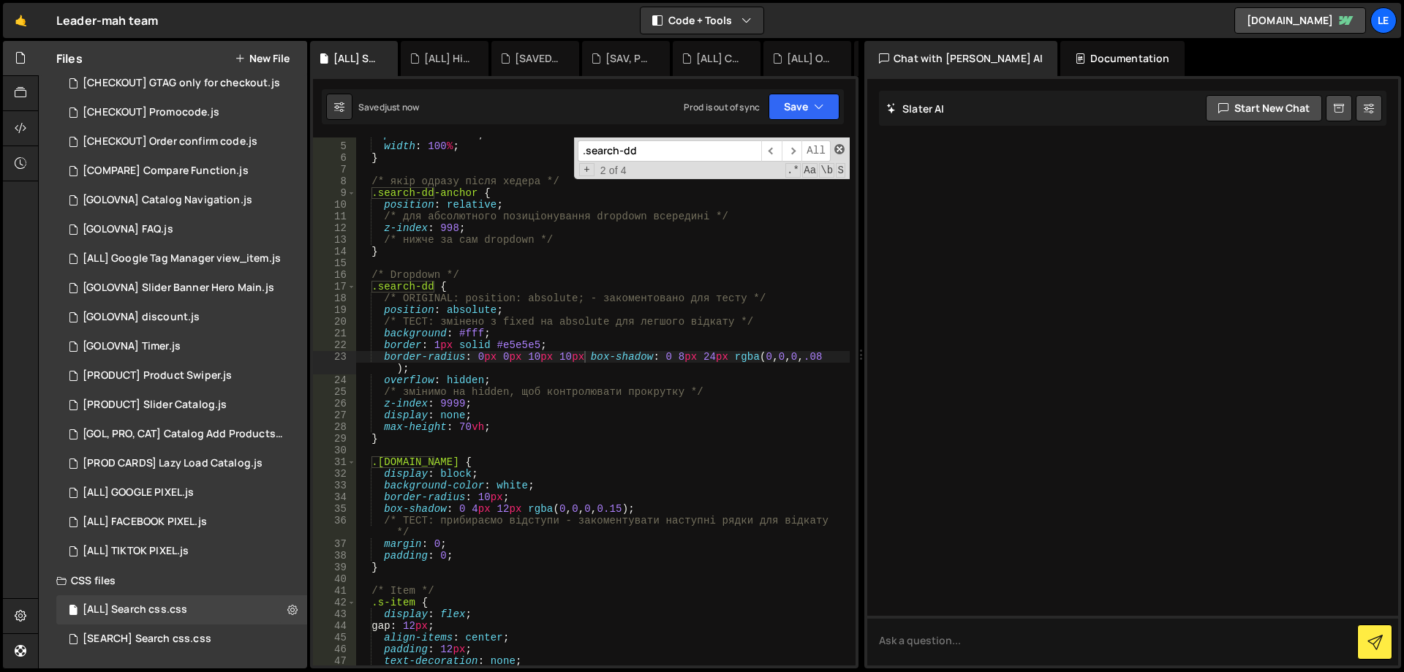
click at [840, 149] on span at bounding box center [839, 149] width 10 height 10
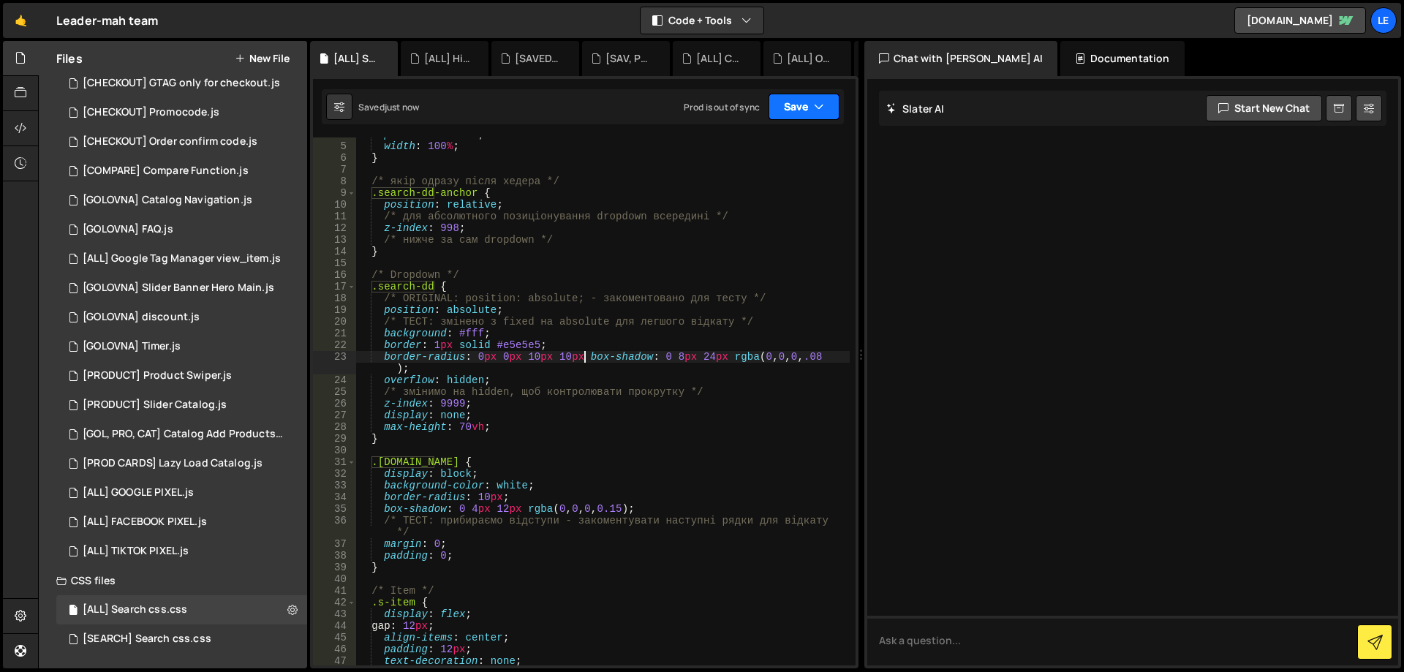
click at [819, 108] on icon "button" at bounding box center [819, 106] width 10 height 15
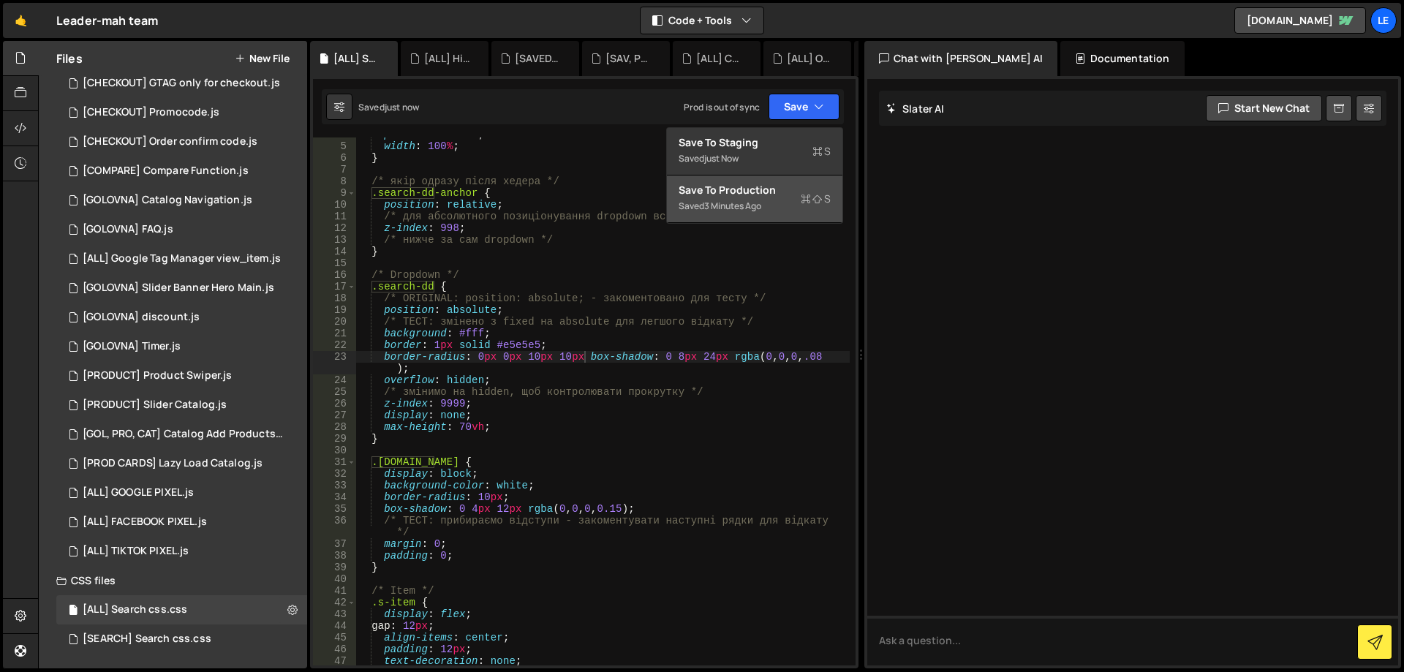
click at [795, 193] on div "Save to Production S" at bounding box center [755, 190] width 152 height 15
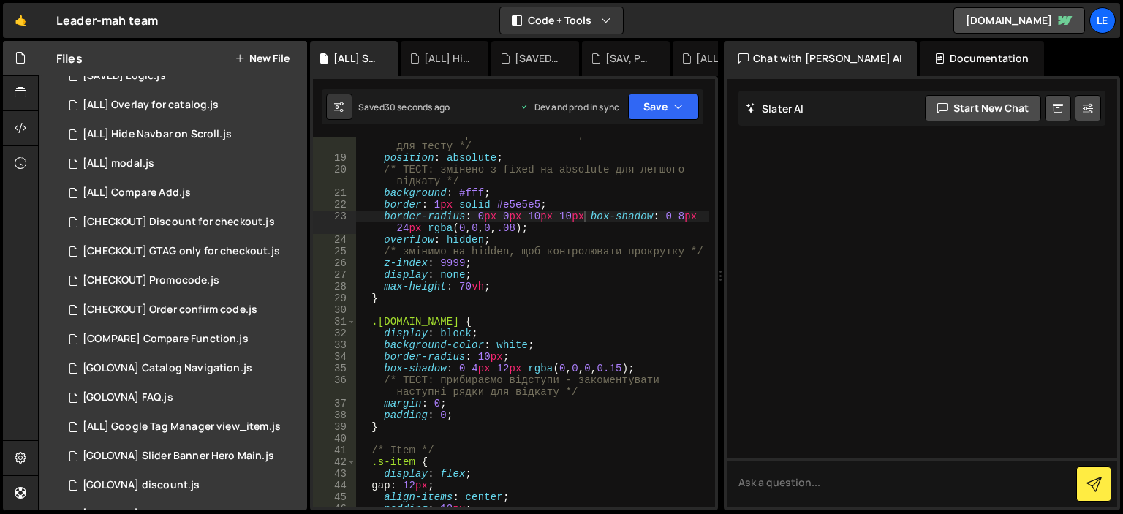
scroll to position [231, 0]
drag, startPoint x: 479, startPoint y: 355, endPoint x: 517, endPoint y: 351, distance: 38.2
click at [516, 352] on div "/* ORIGINAL: position: absolute; - закоментовано для тесту */ position : absolu…" at bounding box center [532, 331] width 353 height 405
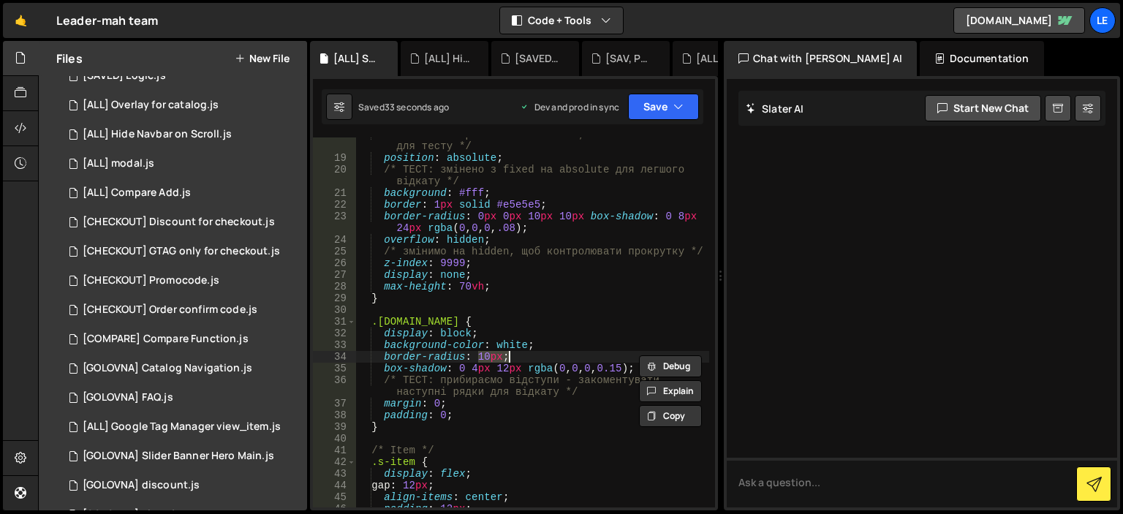
paste textarea "0px 0px 10px 10px"
click at [592, 214] on div "/* ORIGINAL: position: absolute; - закоментовано для тесту */ position : absolu…" at bounding box center [532, 331] width 353 height 405
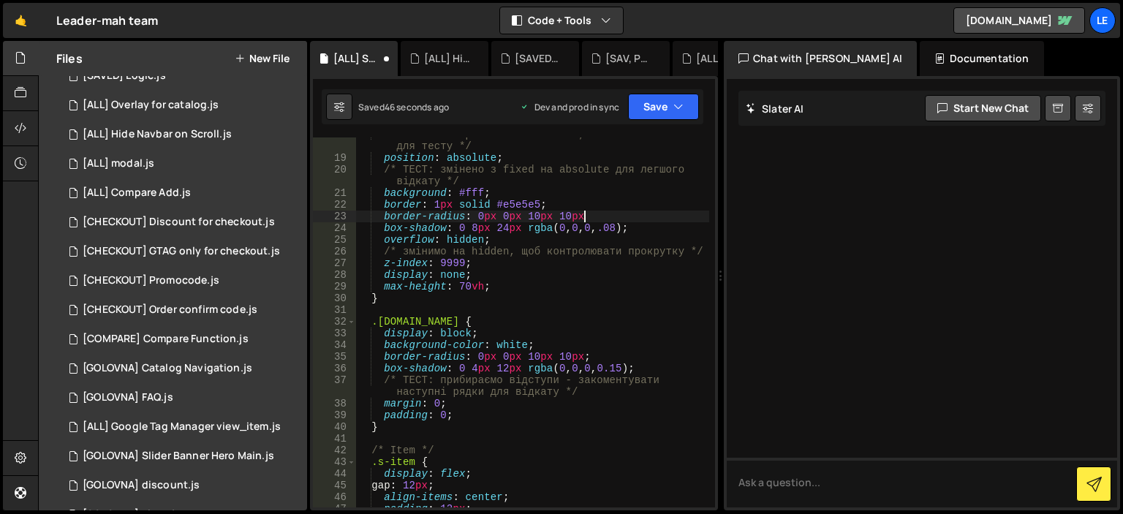
scroll to position [0, 15]
click at [660, 209] on div "/* ORIGINAL: position: absolute; - закоментовано для тесту */ position : absolu…" at bounding box center [532, 331] width 353 height 405
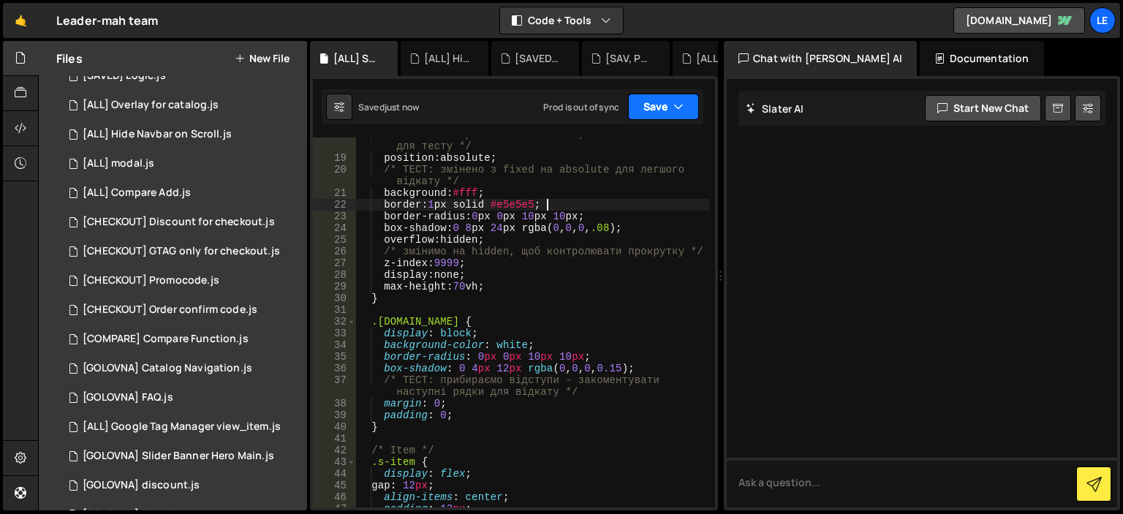
type textarea "border: 1px solid #e5e5e5;"
click at [666, 108] on button "Save" at bounding box center [663, 107] width 71 height 26
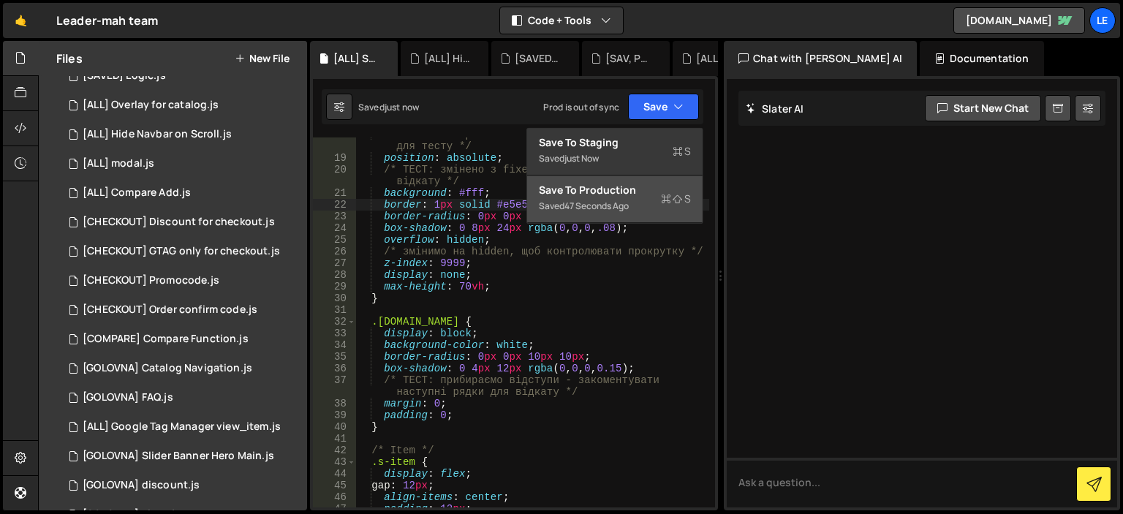
click at [636, 189] on div "Save to Production S" at bounding box center [615, 190] width 152 height 15
